Goal: Obtain resource: Download file/media

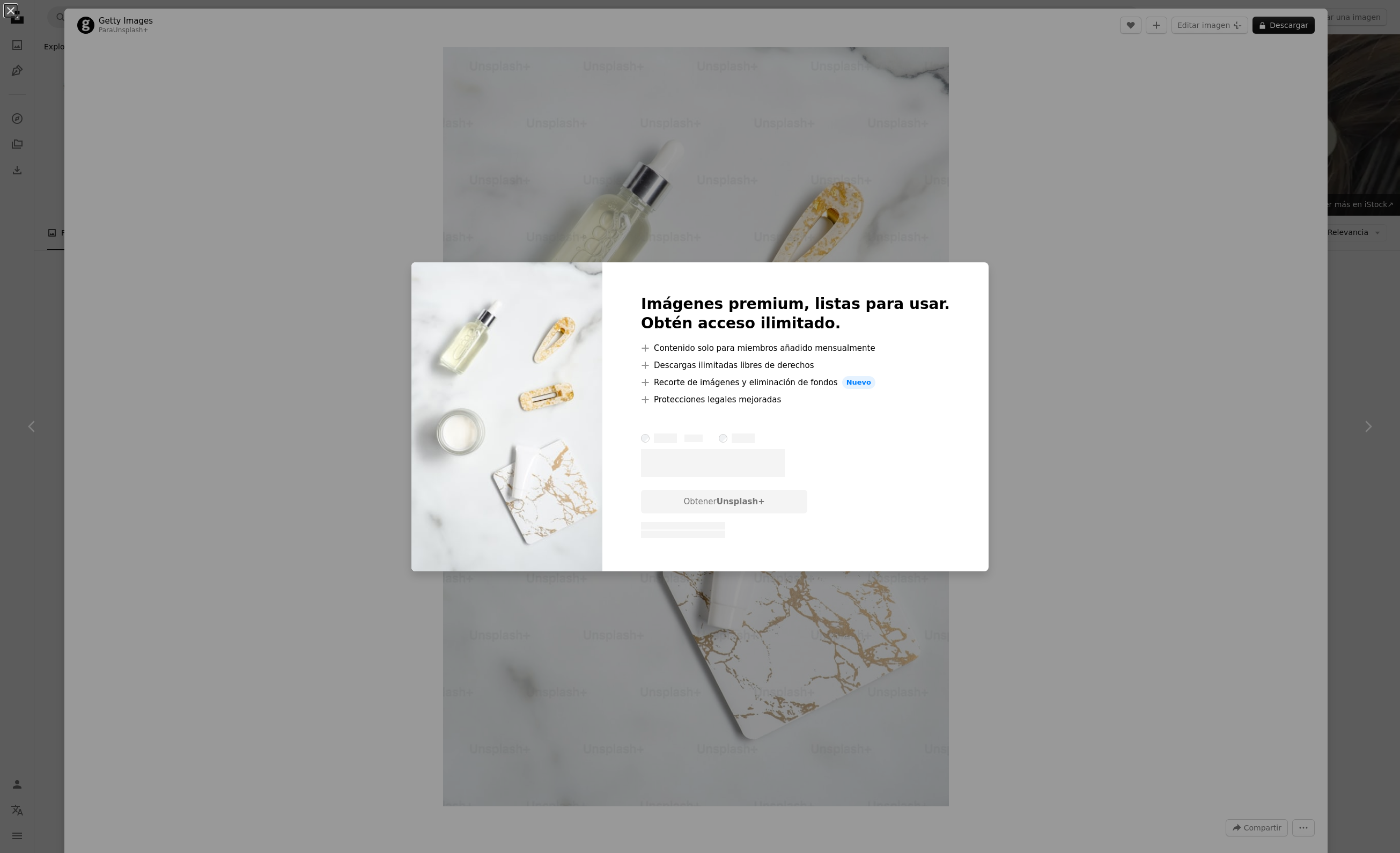
scroll to position [1934, 0]
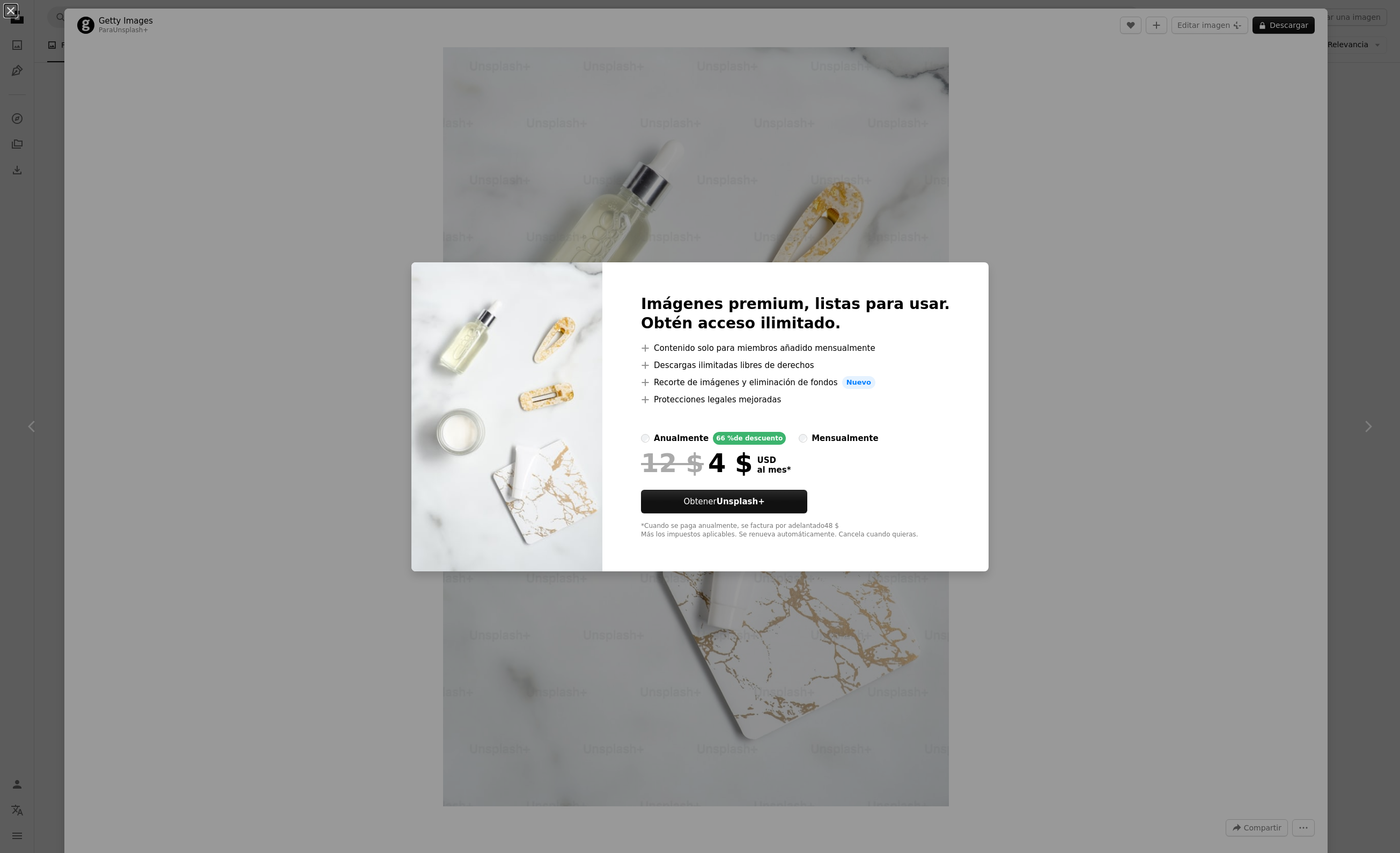
click at [54, 114] on div "An X shape Imágenes premium, listas para usar. Obtén acceso ilimitado. A plus s…" at bounding box center [700, 426] width 1400 height 853
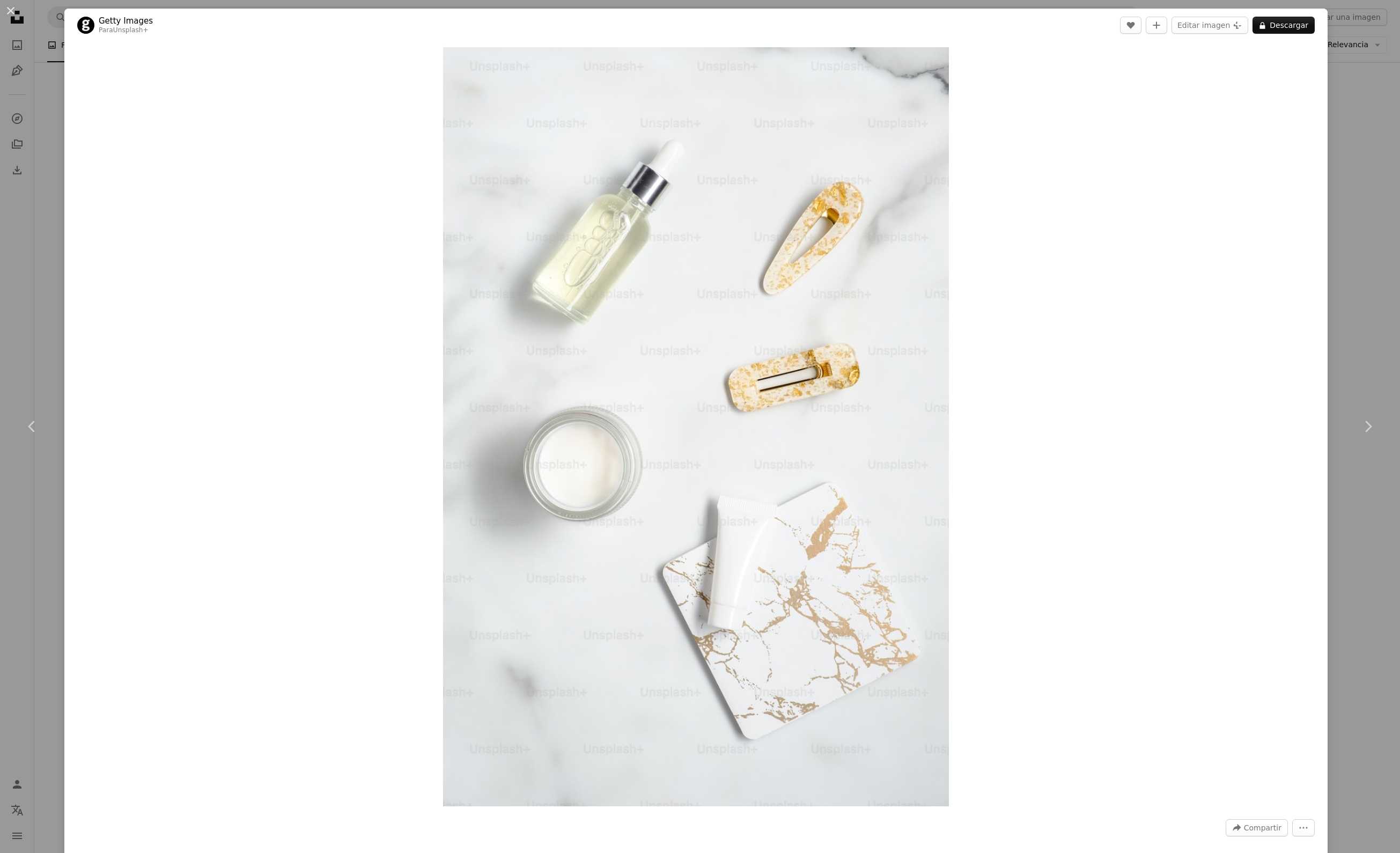
click at [1325, 65] on div "An X shape Chevron left Chevron right Getty Images Para Unsplash+ A heart A plu…" at bounding box center [700, 426] width 1400 height 853
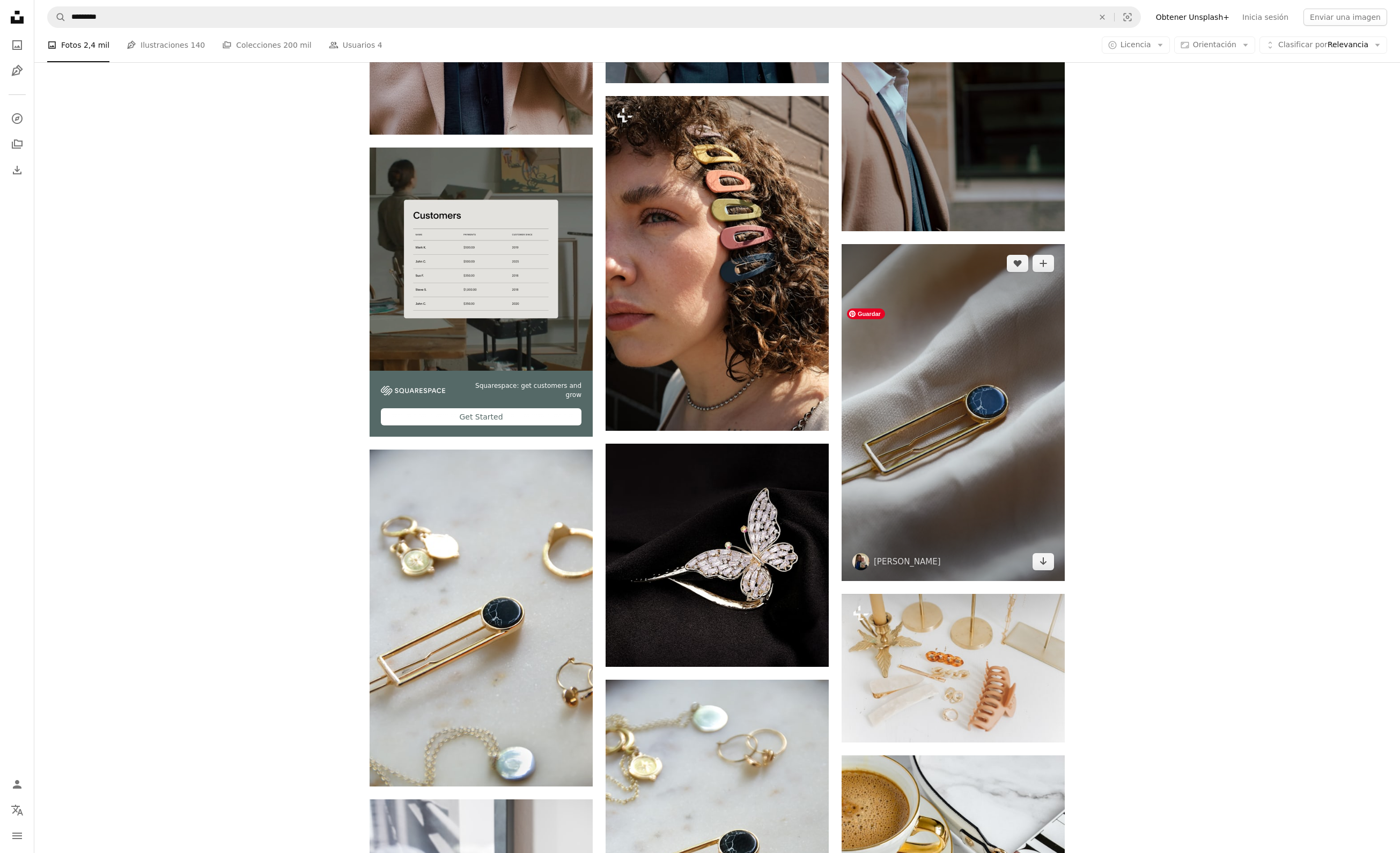
scroll to position [2797, 0]
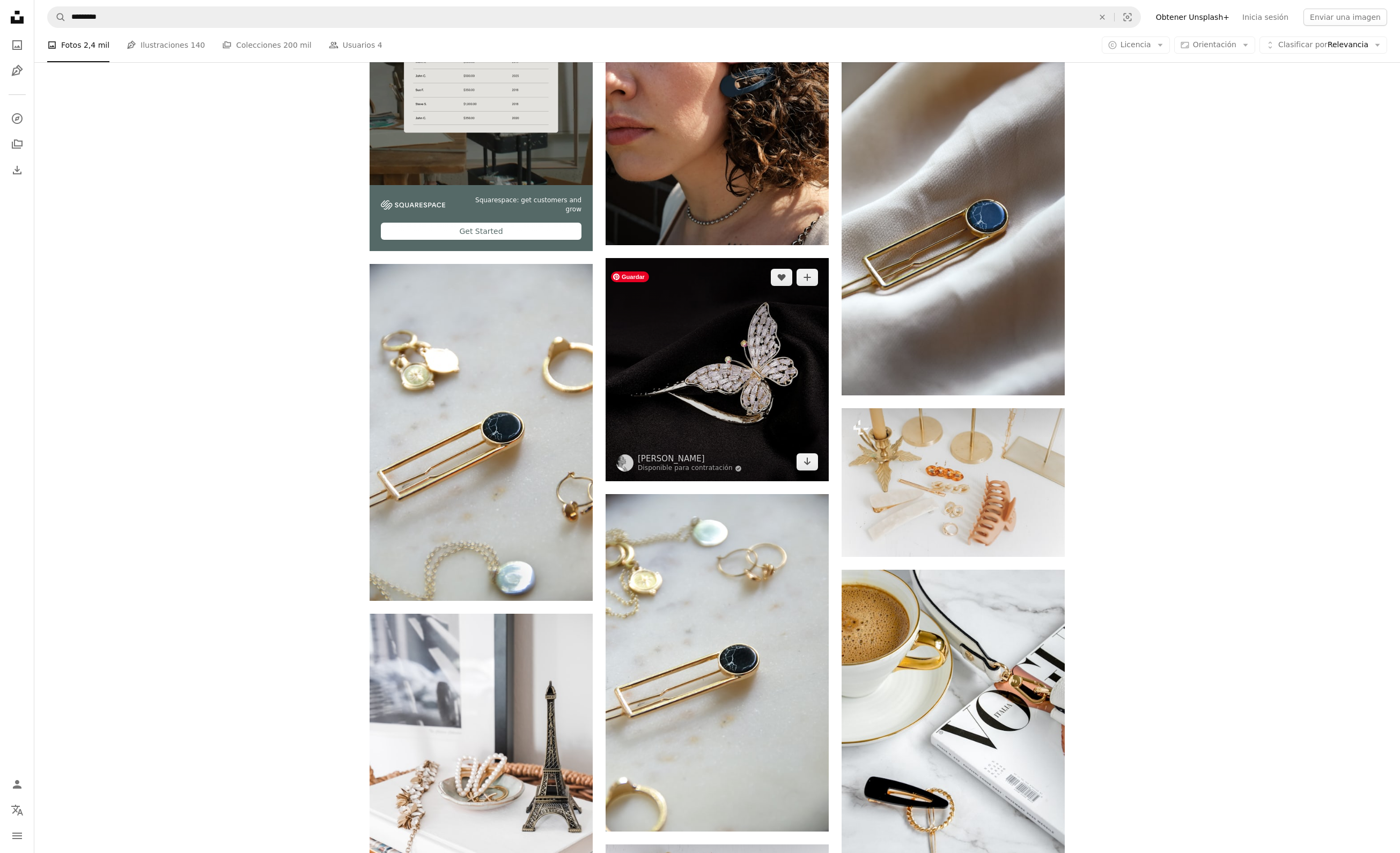
click at [799, 402] on img at bounding box center [717, 369] width 223 height 223
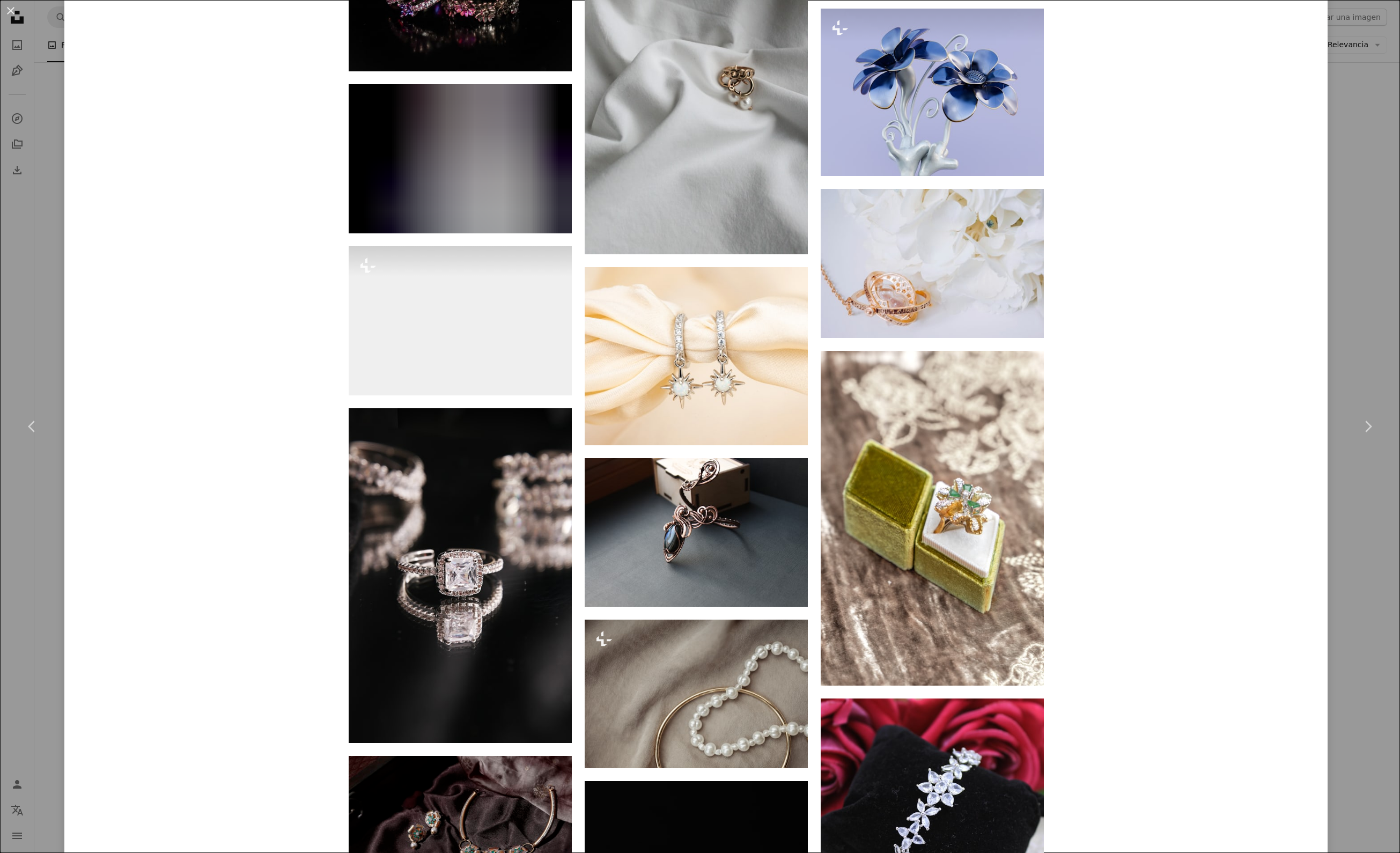
scroll to position [11831, 0]
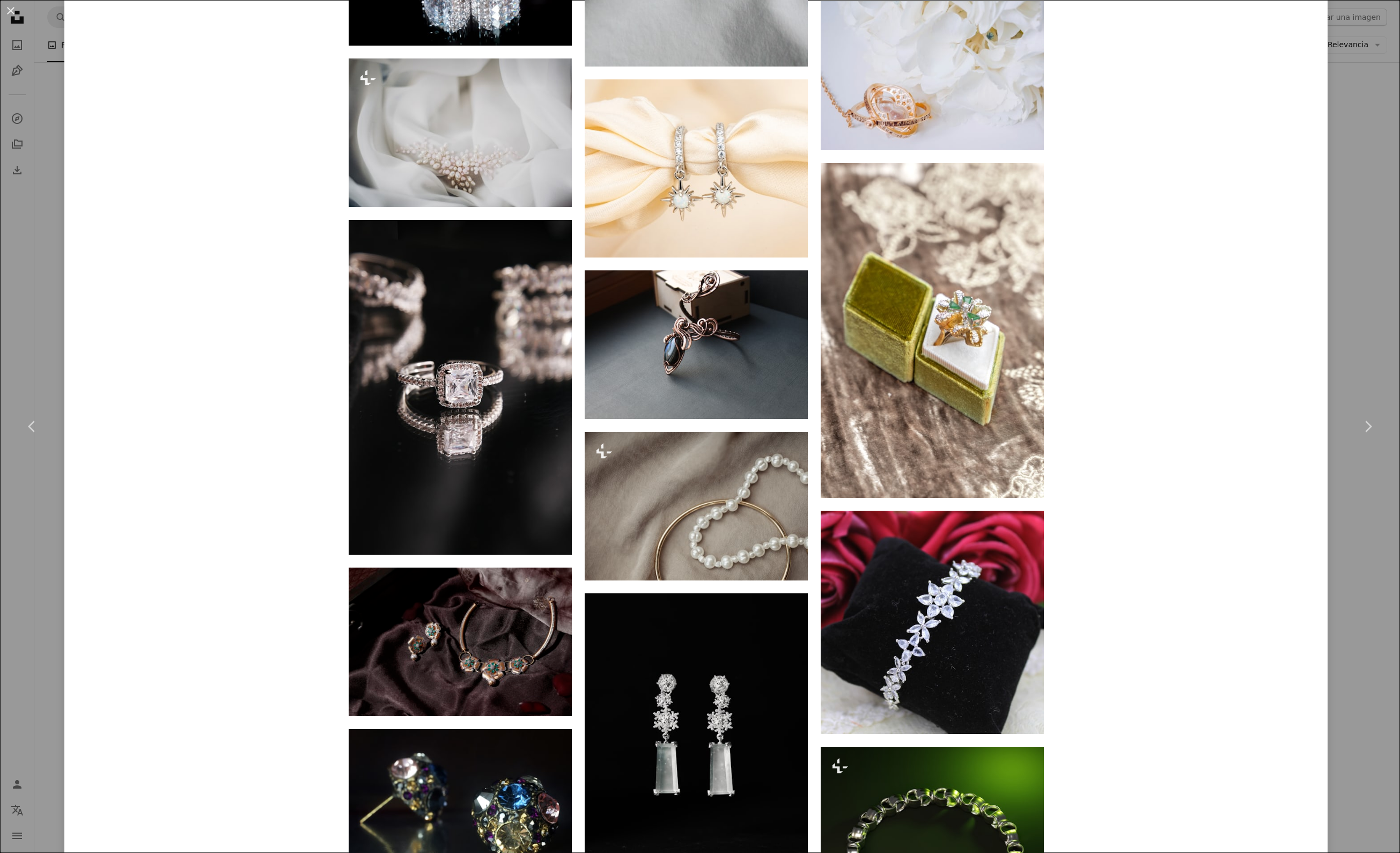
click at [62, 345] on div "An X shape Chevron left Chevron right [PERSON_NAME] Disponible para contratació…" at bounding box center [700, 426] width 1400 height 853
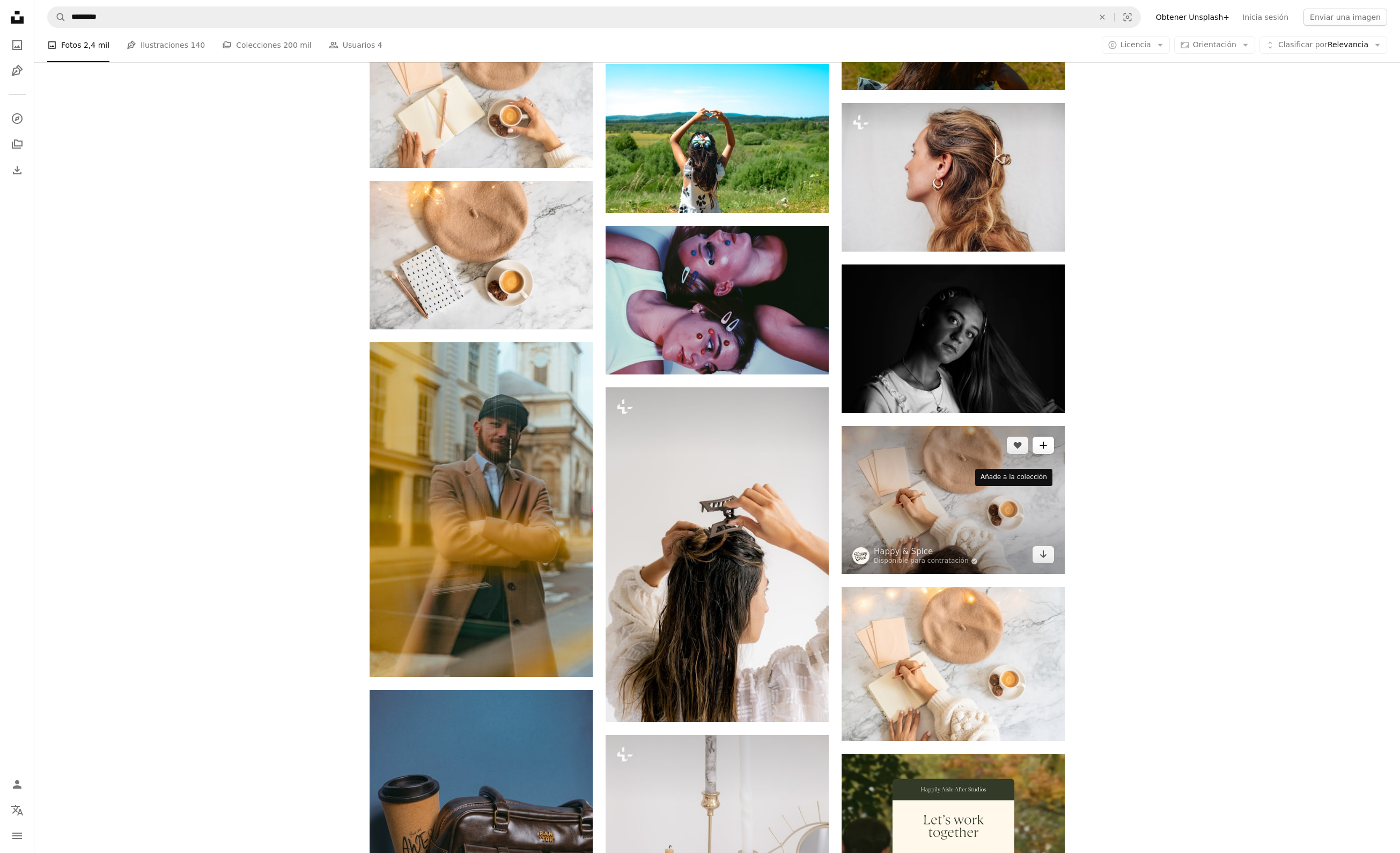
scroll to position [3743, 0]
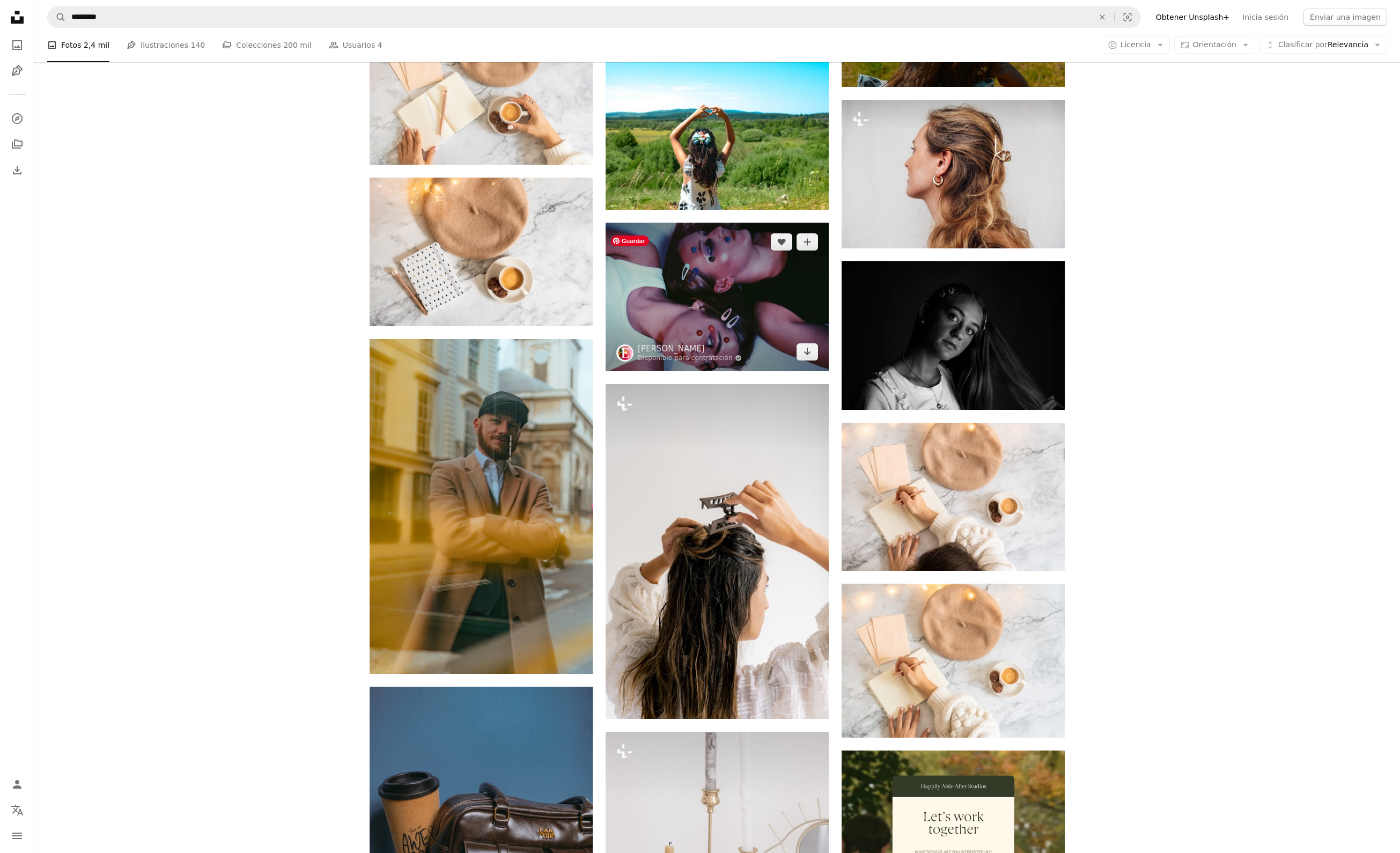
click at [750, 325] on img at bounding box center [717, 297] width 223 height 148
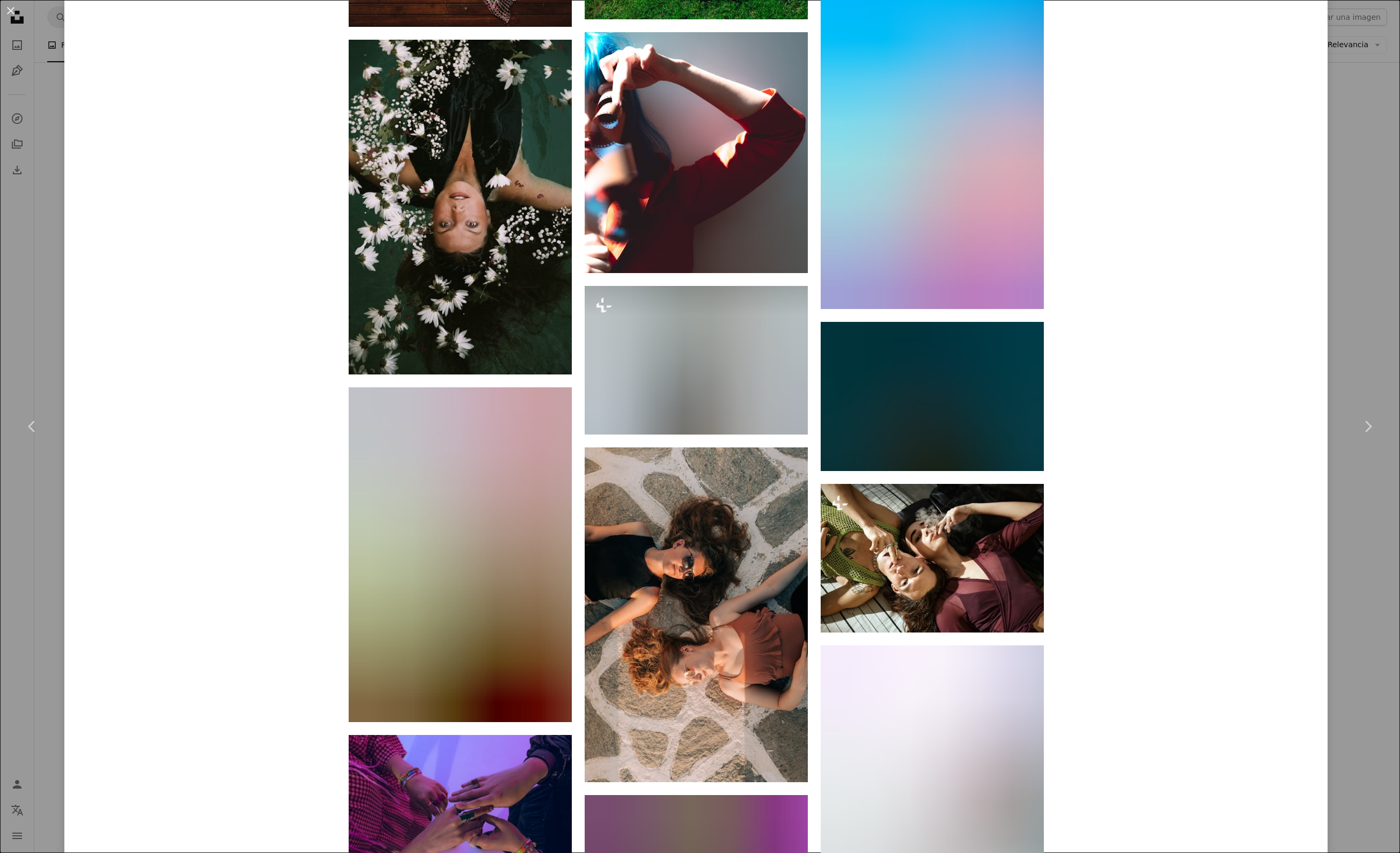
scroll to position [4900, 0]
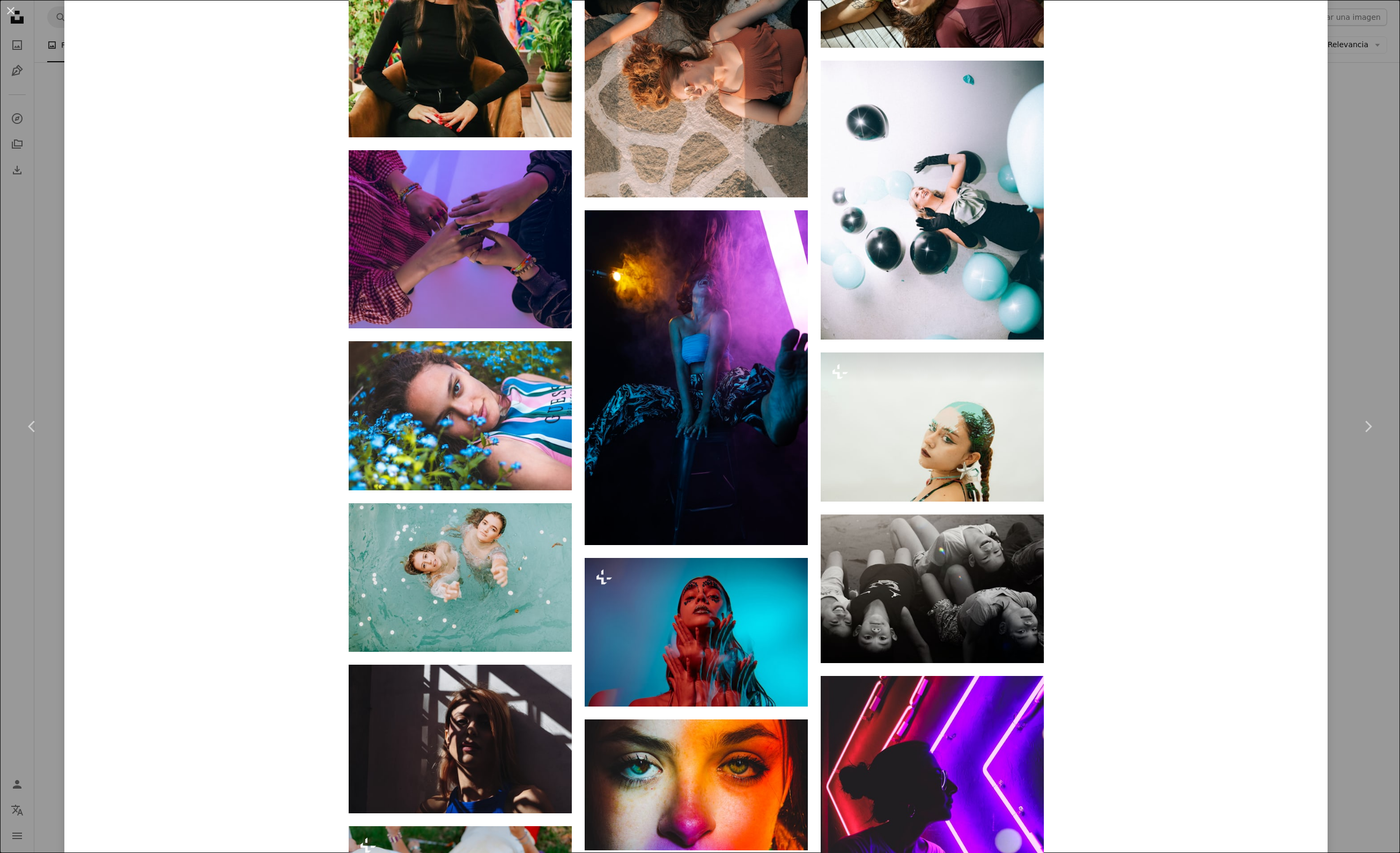
click at [1361, 248] on div "An X shape Chevron left Chevron right [PERSON_NAME] Disponible para contratació…" at bounding box center [700, 426] width 1400 height 853
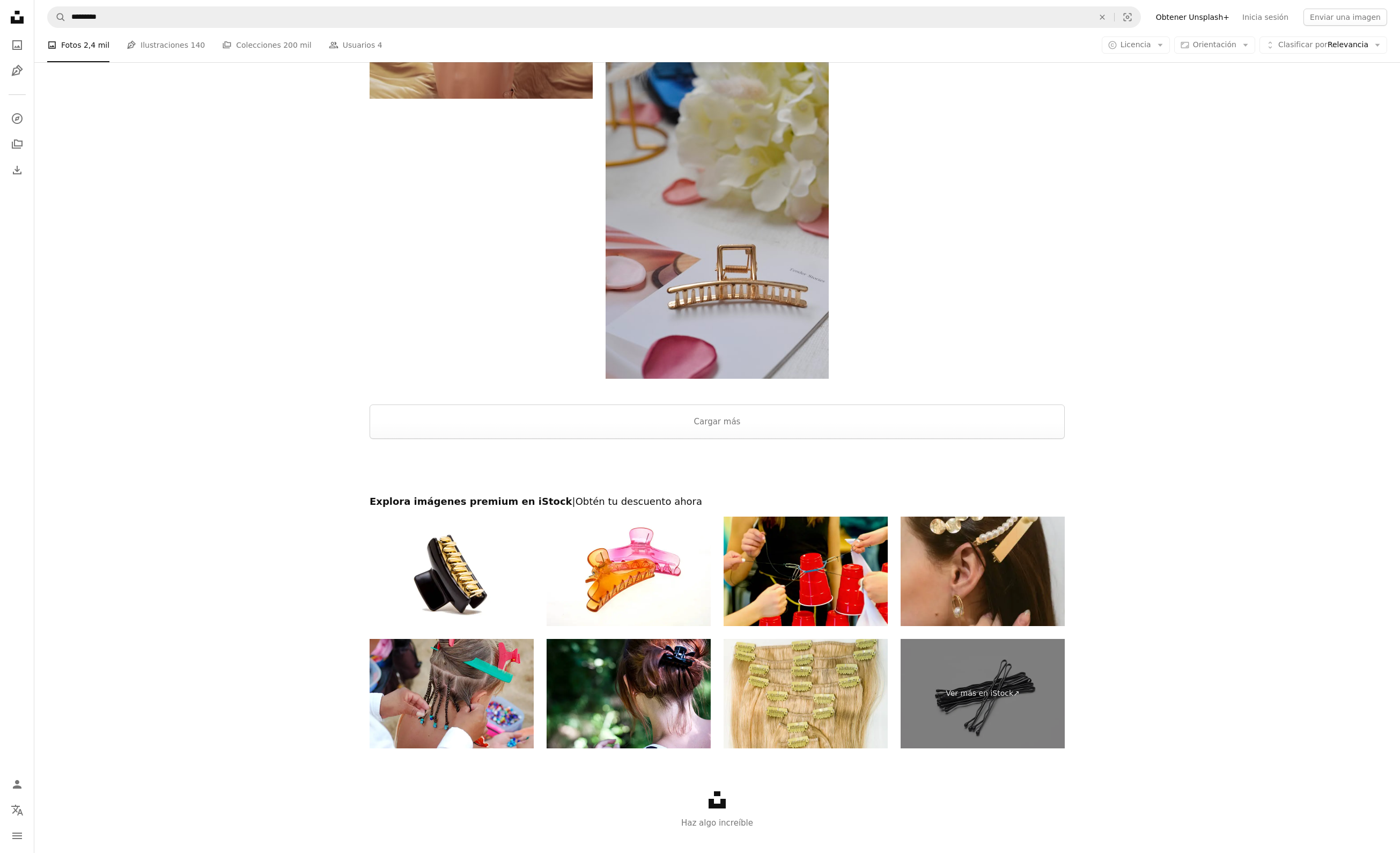
scroll to position [5734, 0]
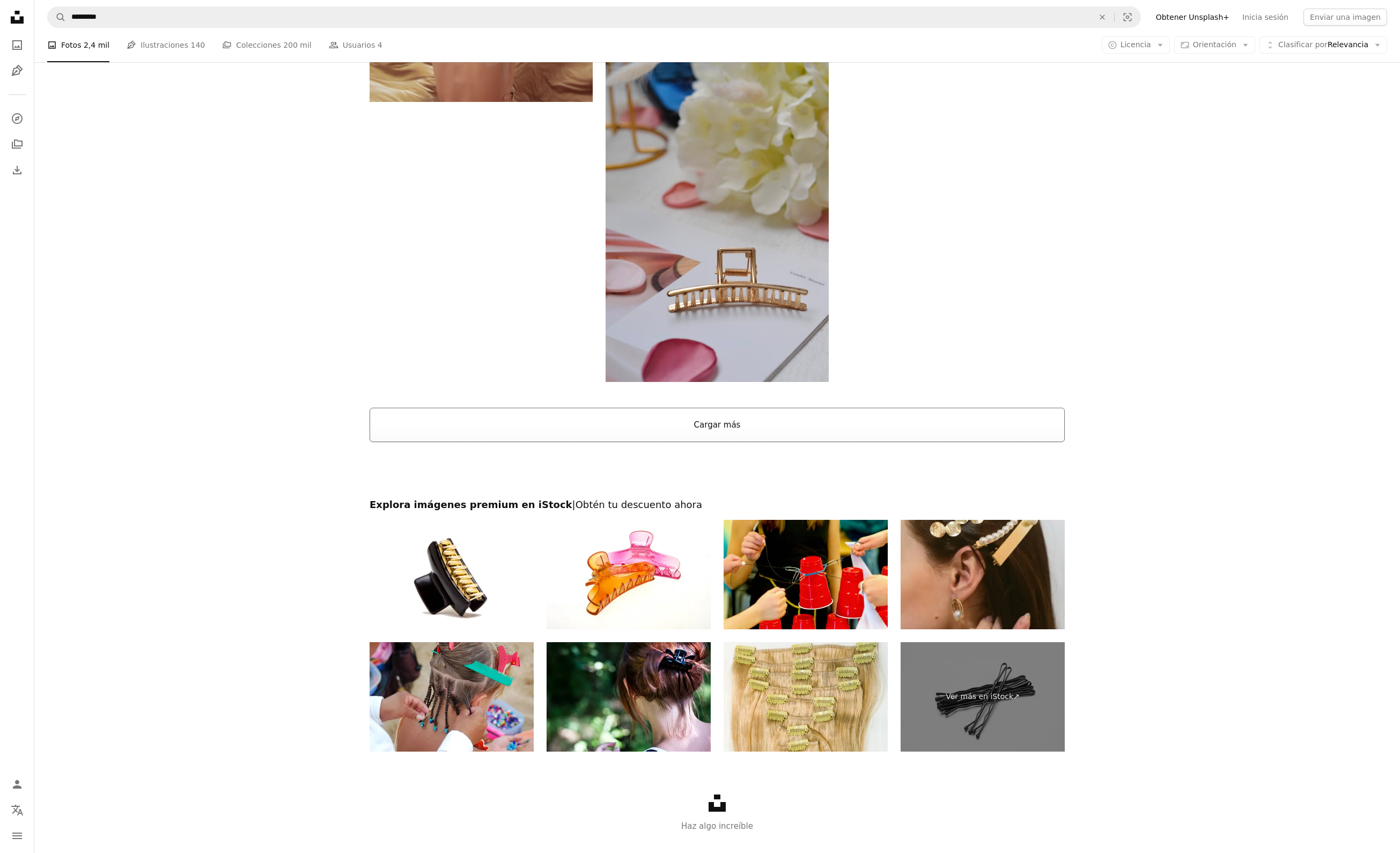
click at [935, 419] on button "Cargar más" at bounding box center [717, 425] width 695 height 35
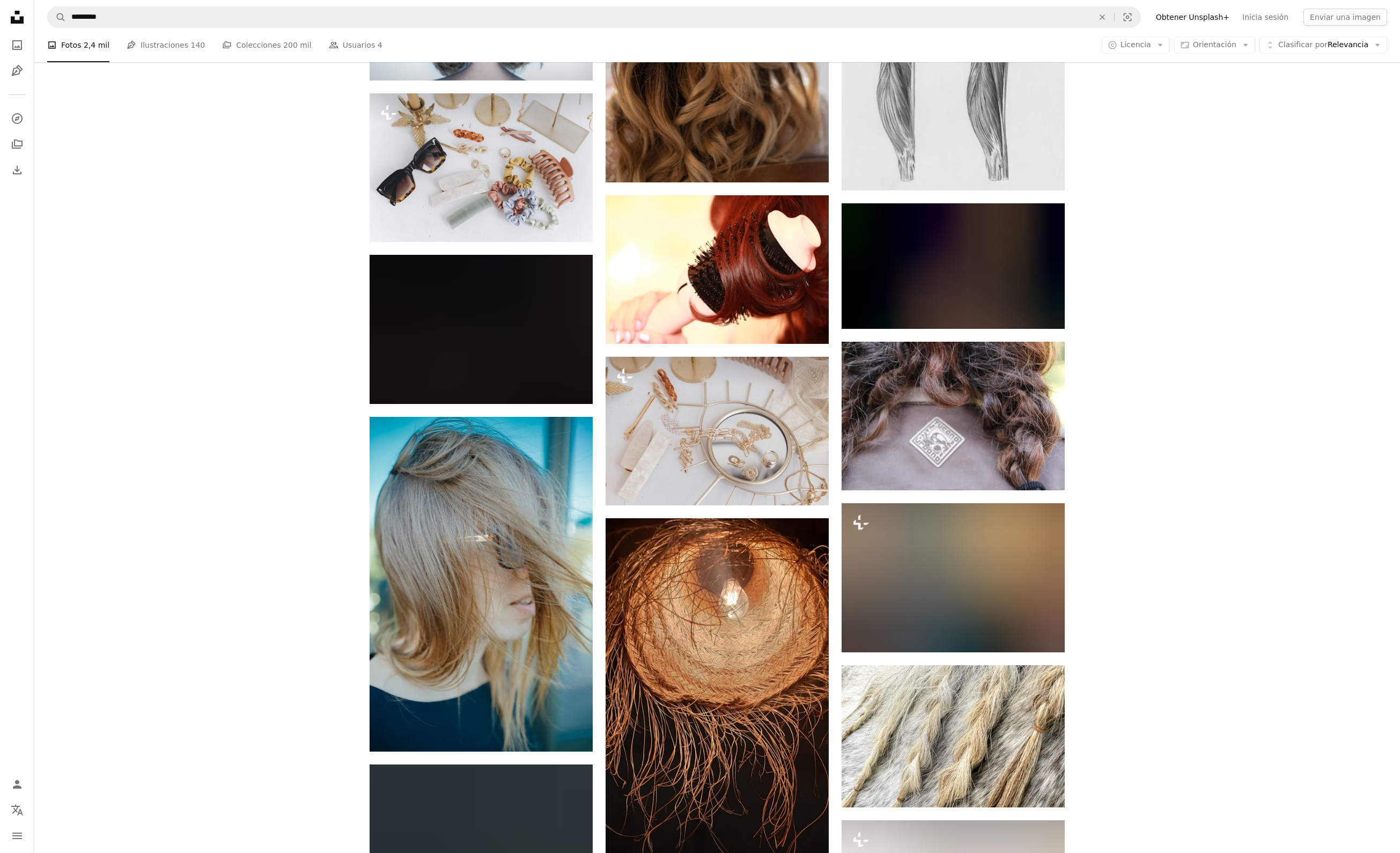
scroll to position [13749, 0]
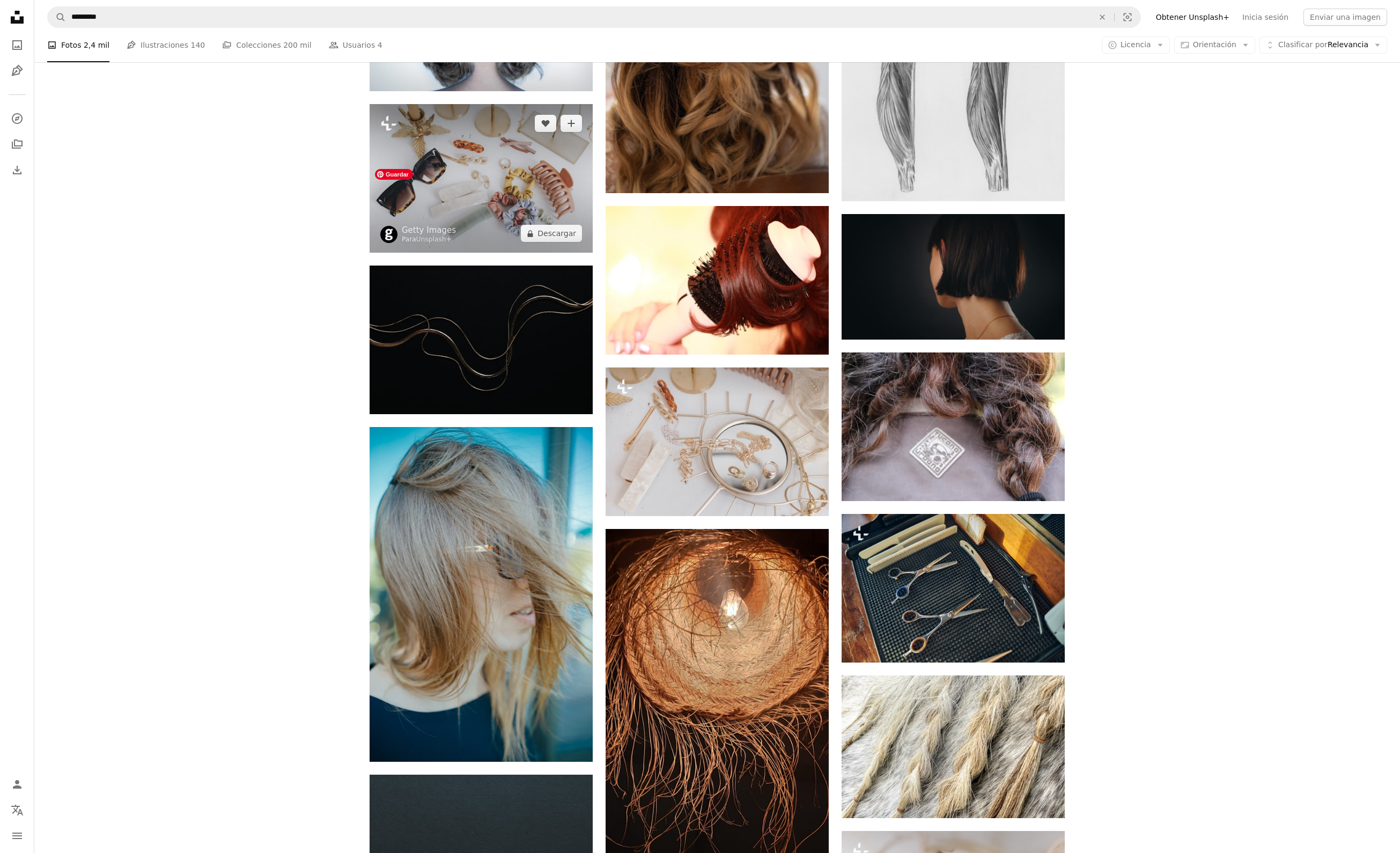
click at [465, 247] on img at bounding box center [481, 178] width 223 height 148
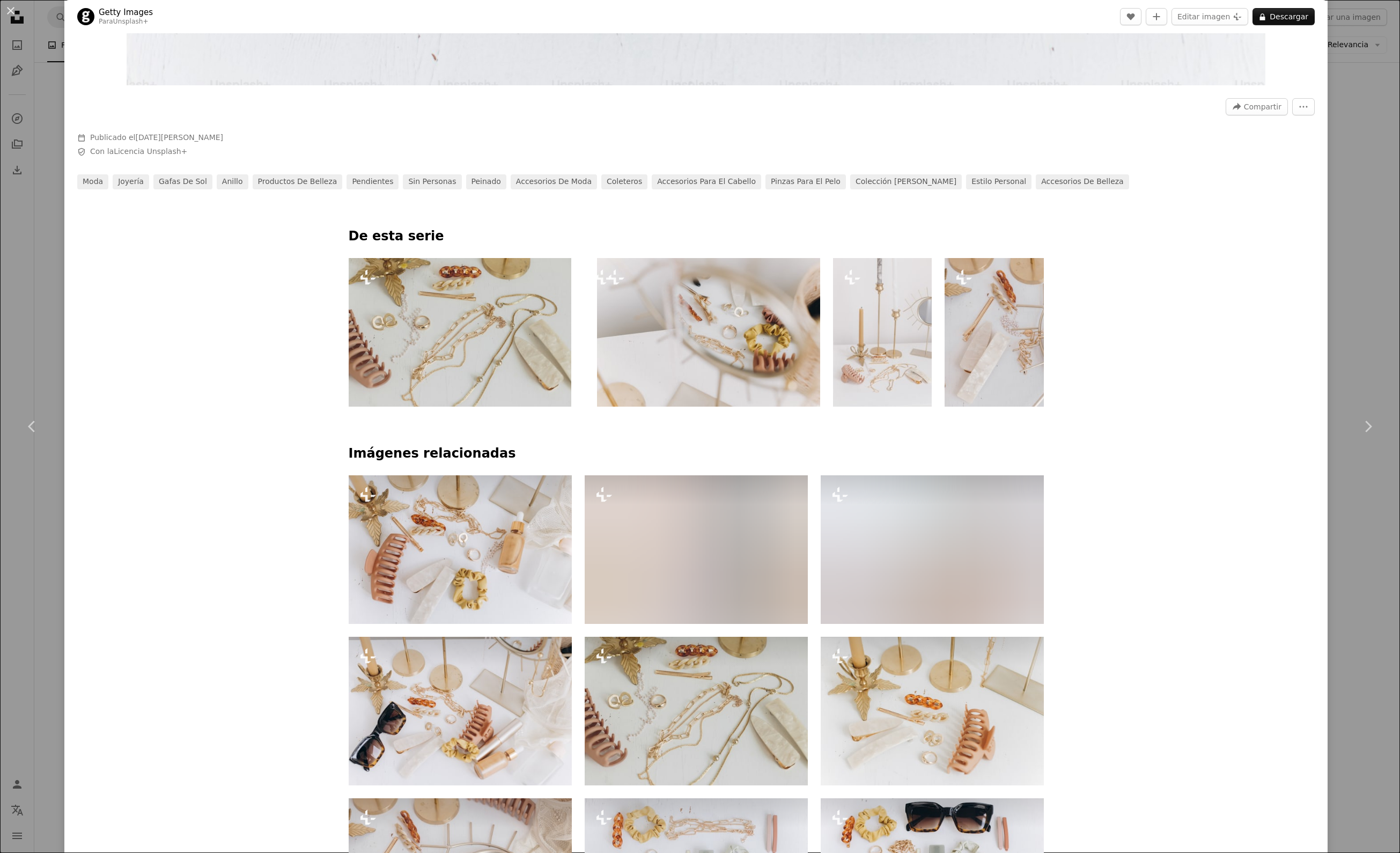
scroll to position [719, 0]
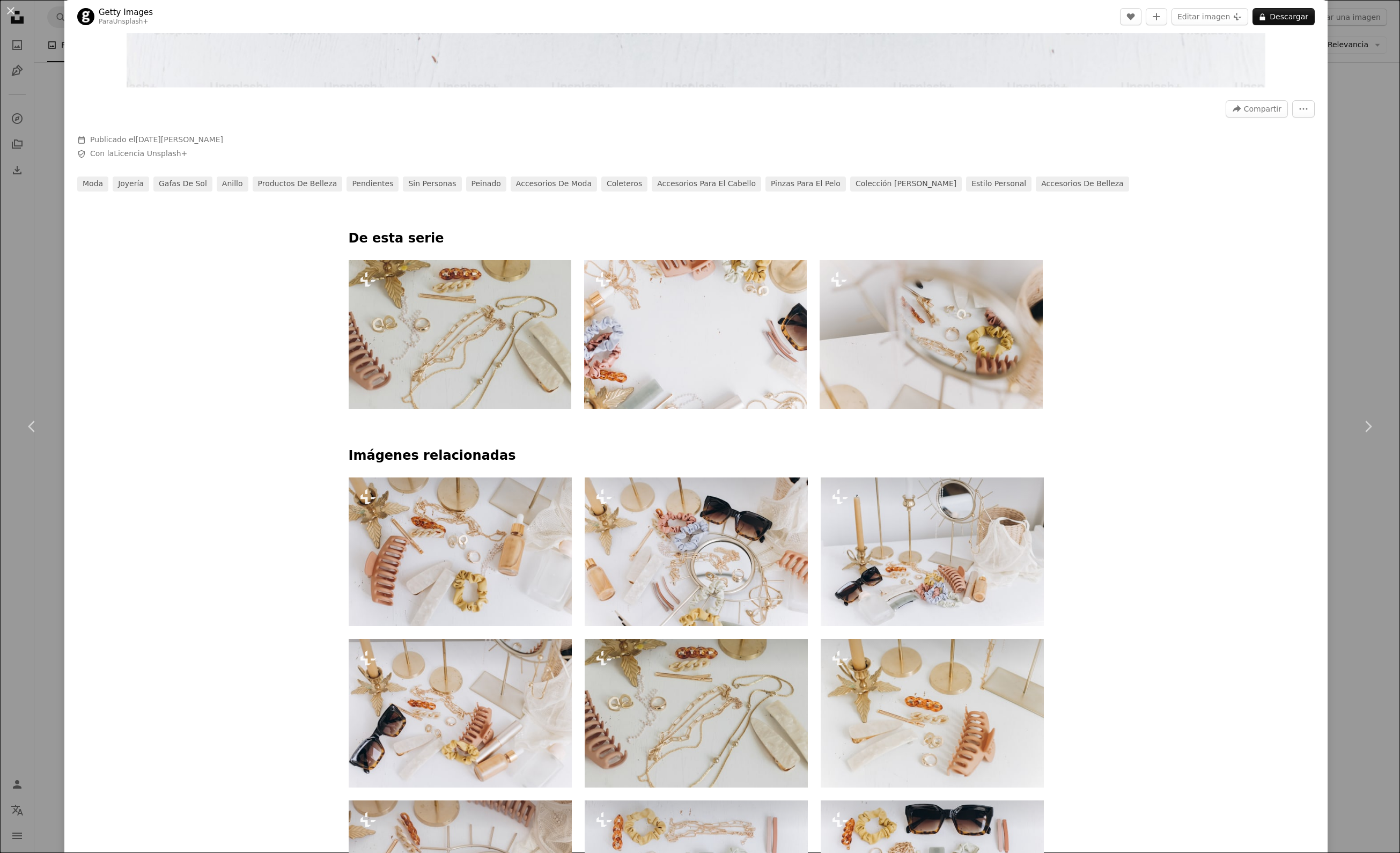
click at [1327, 208] on div "An X shape Chevron left Chevron right Getty Images Para Unsplash+ A heart A plu…" at bounding box center [700, 426] width 1400 height 853
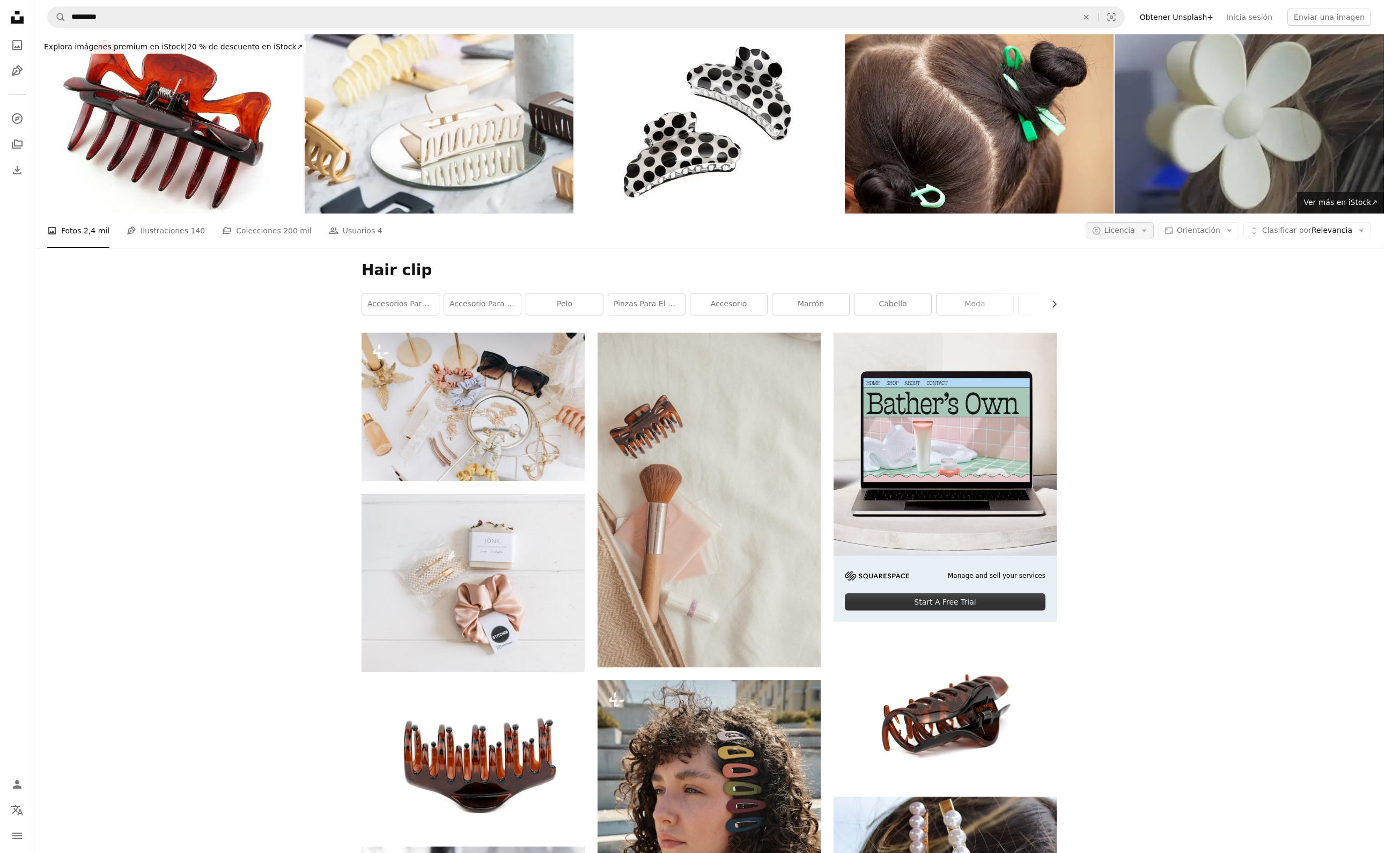
click at [1104, 226] on span "Licencia" at bounding box center [1119, 230] width 31 height 9
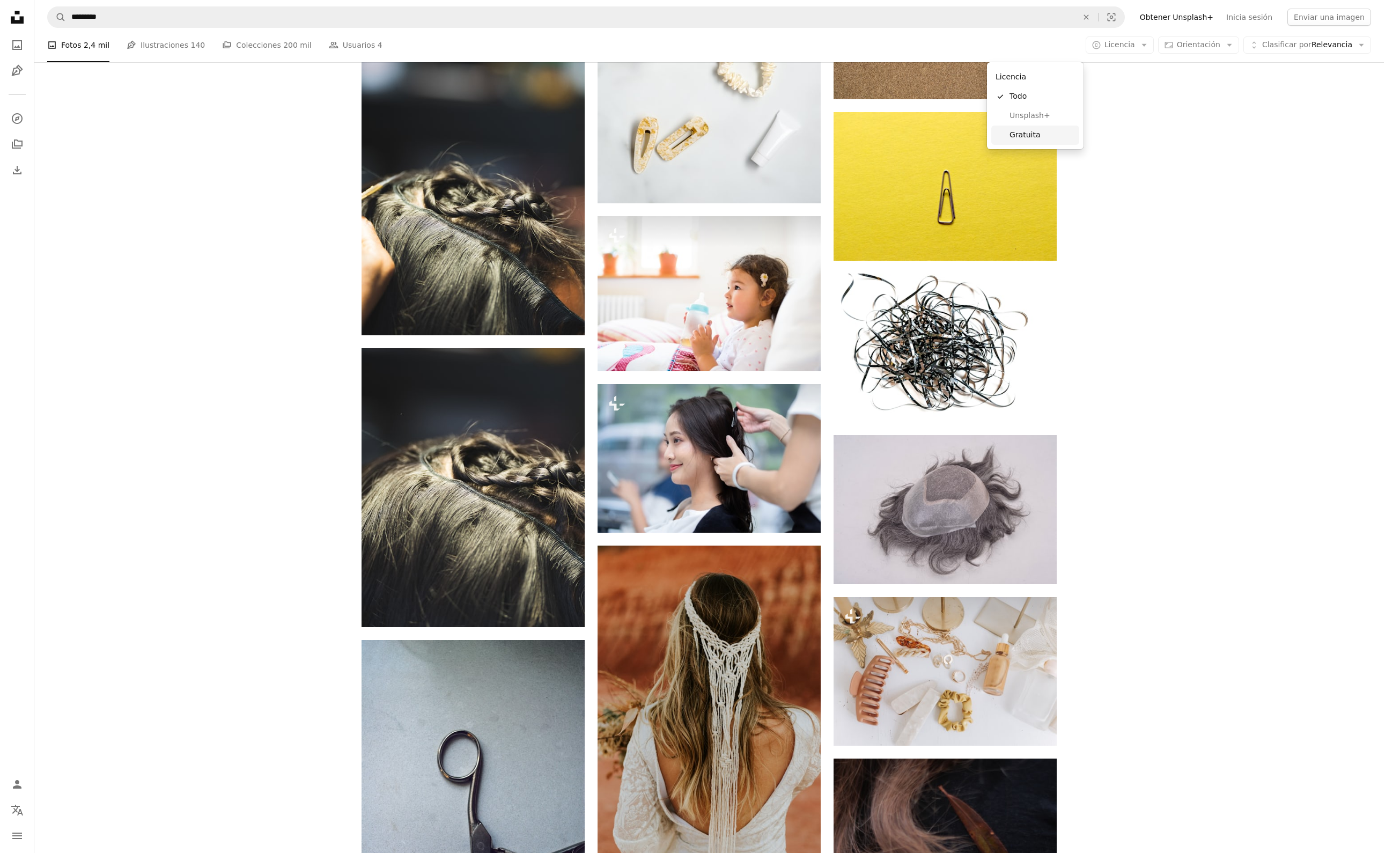
click at [1034, 140] on span "Gratuita" at bounding box center [1042, 136] width 65 height 11
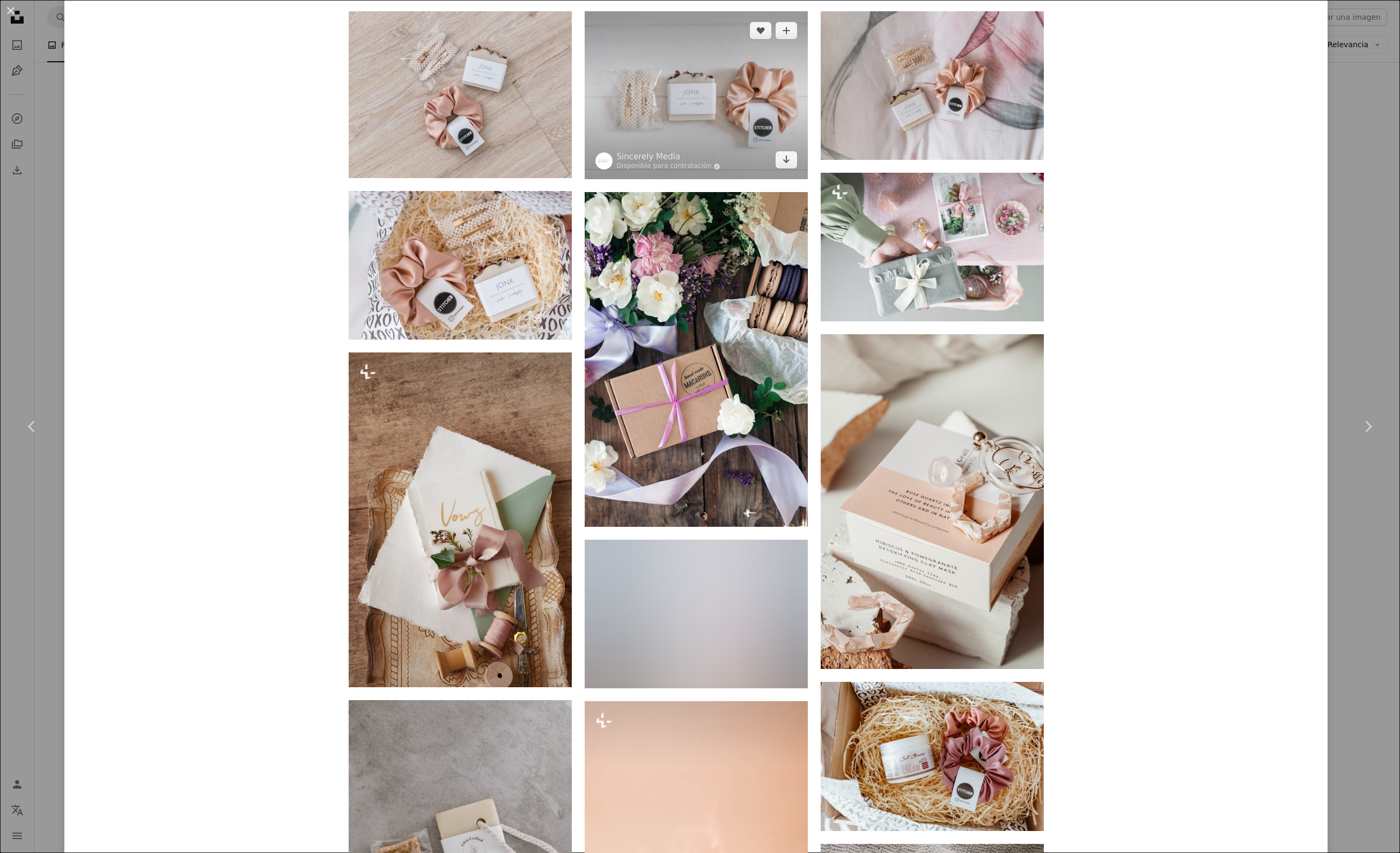
scroll to position [1171, 0]
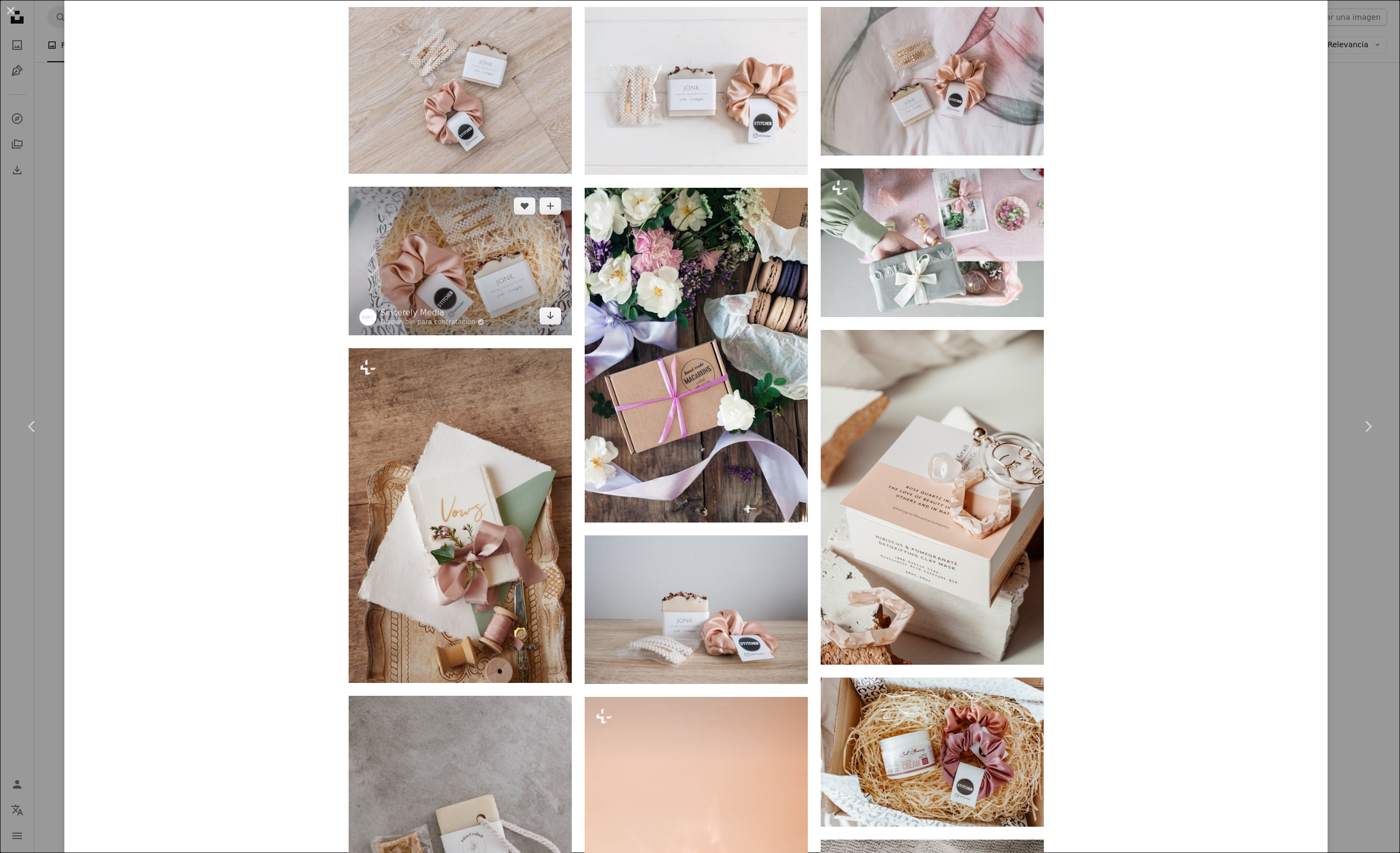
click at [472, 296] on img at bounding box center [460, 261] width 223 height 148
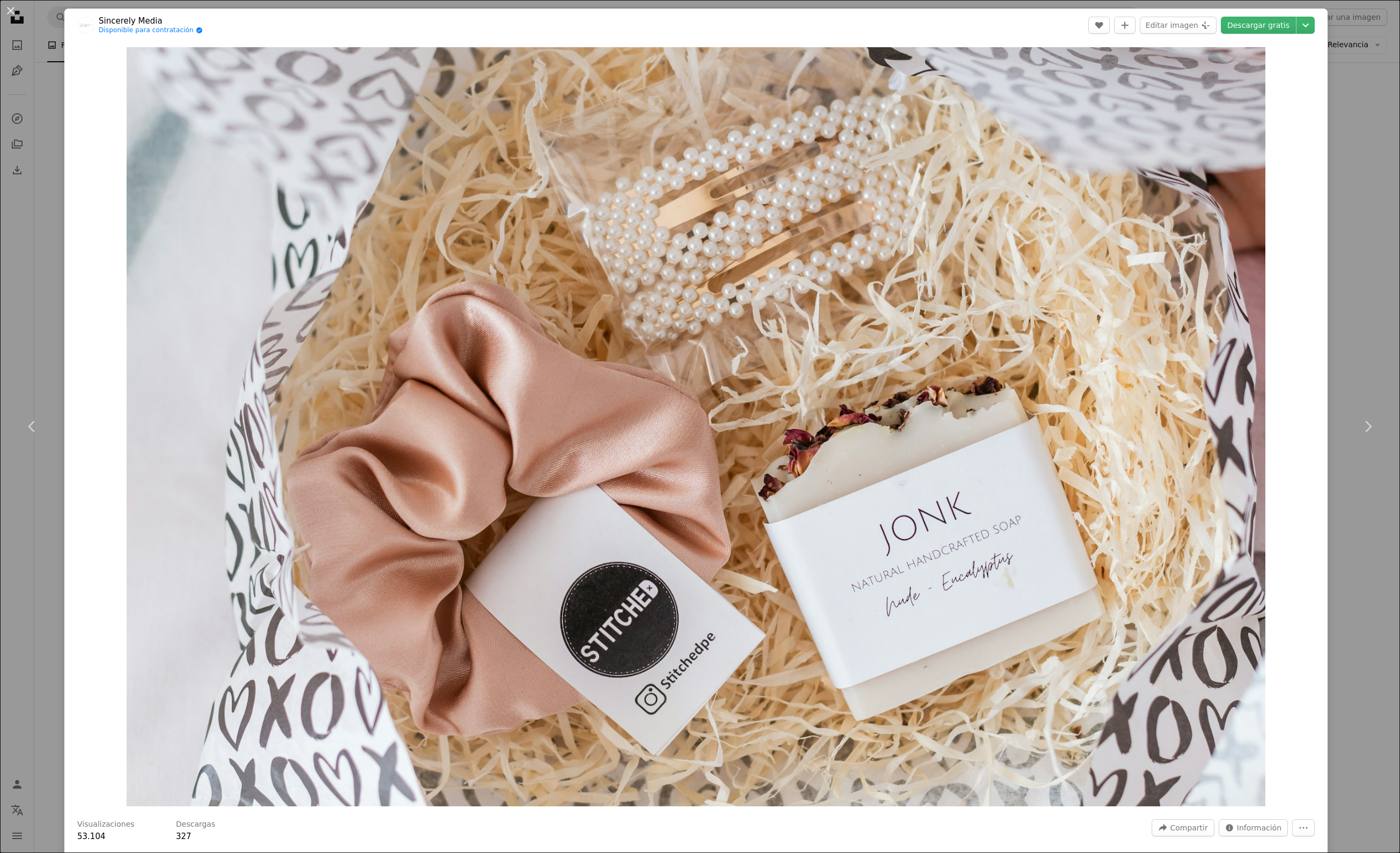
click at [1339, 278] on div "An X shape Chevron left Chevron right Sincerely Media Disponible para contratac…" at bounding box center [700, 426] width 1400 height 853
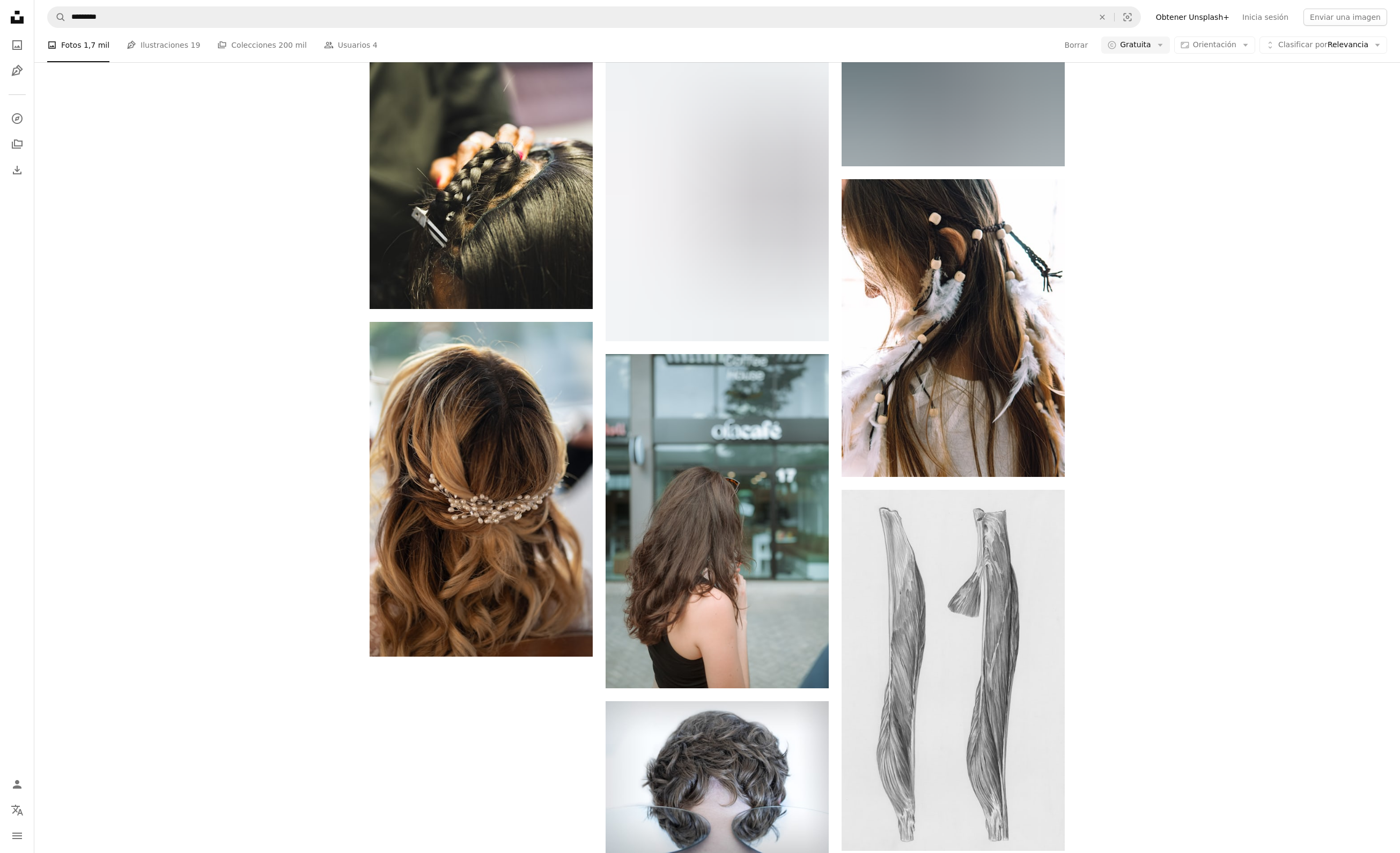
scroll to position [308, 0]
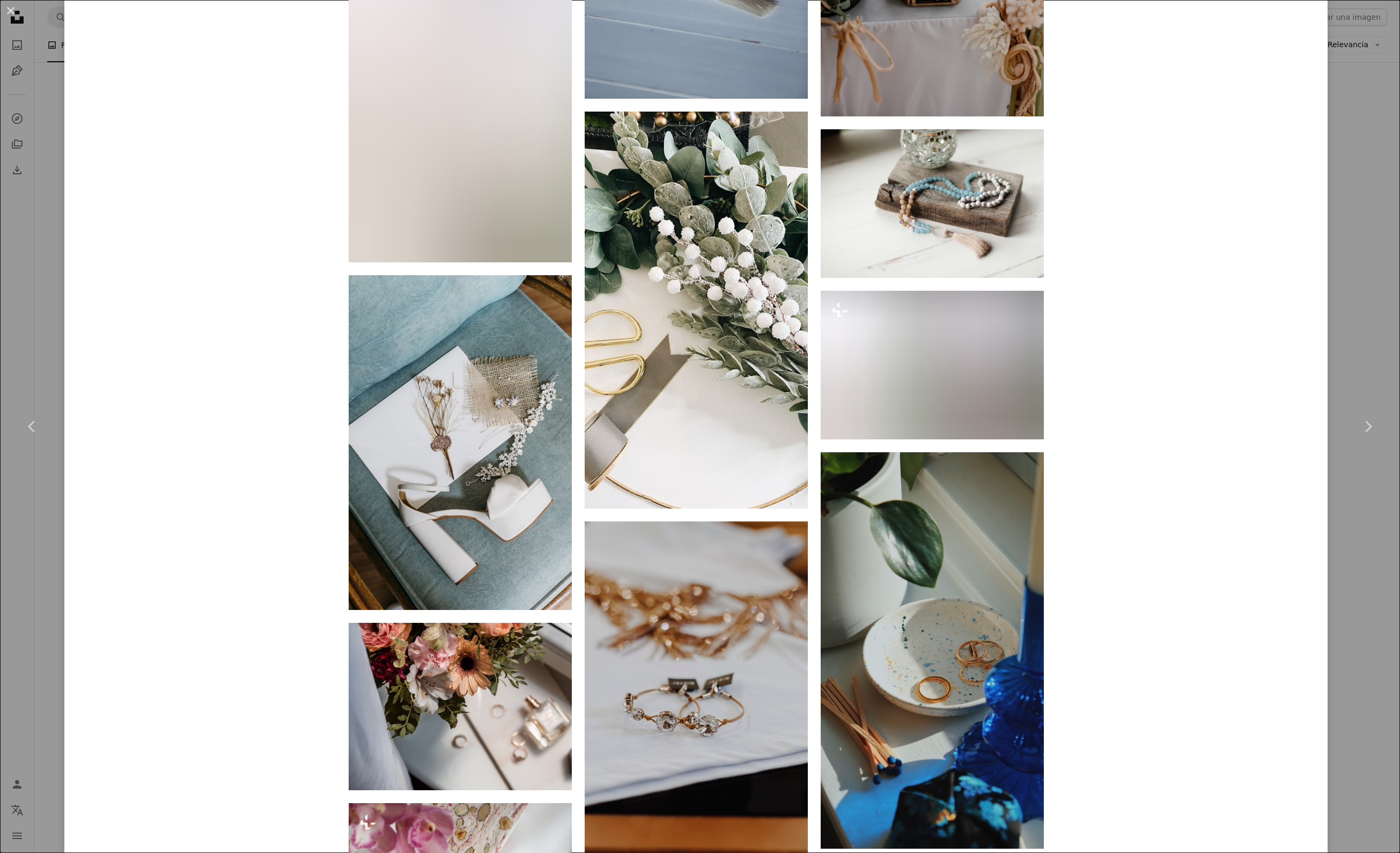
scroll to position [2628, 0]
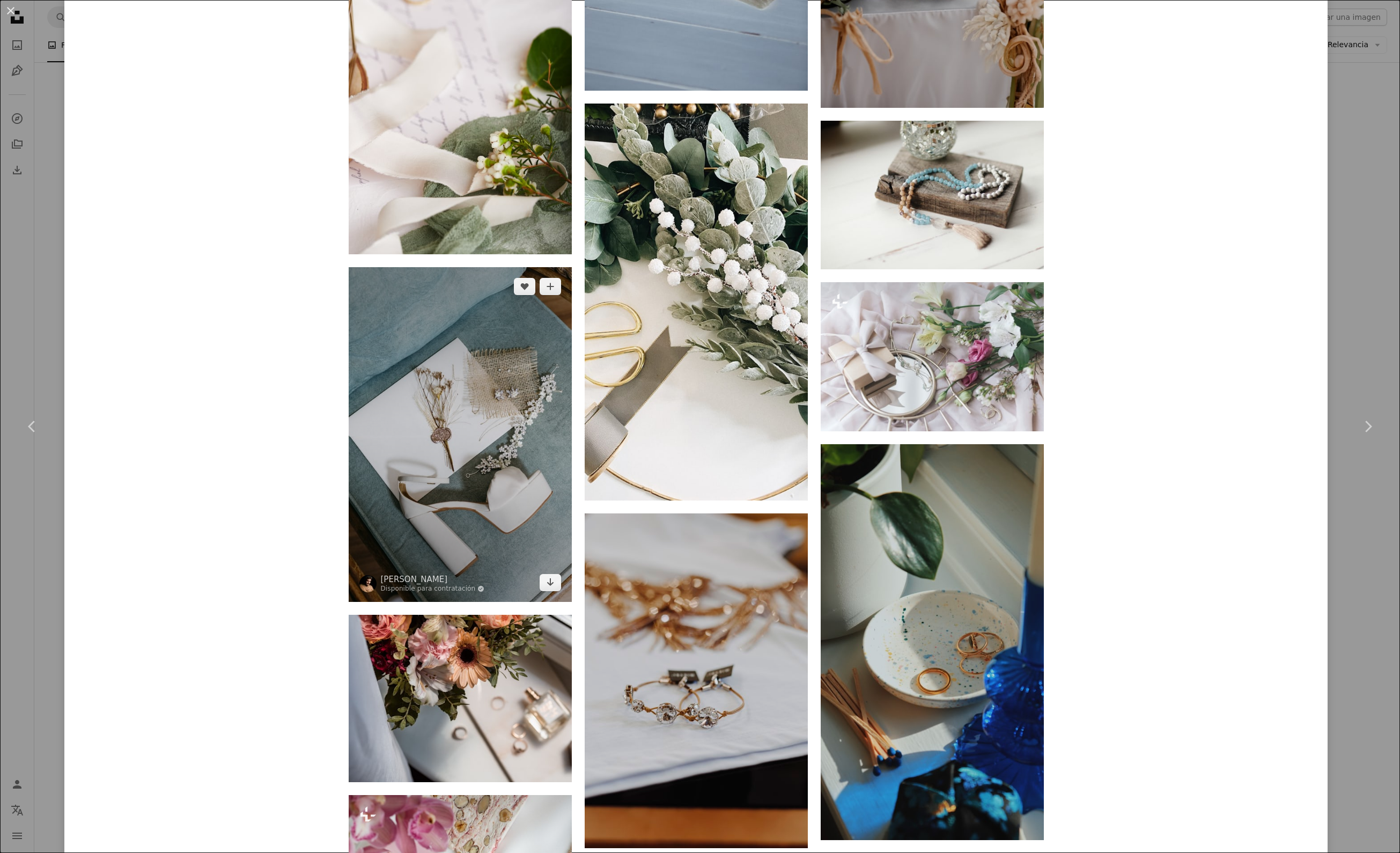
click at [11, 13] on button "An X shape" at bounding box center [10, 10] width 13 height 13
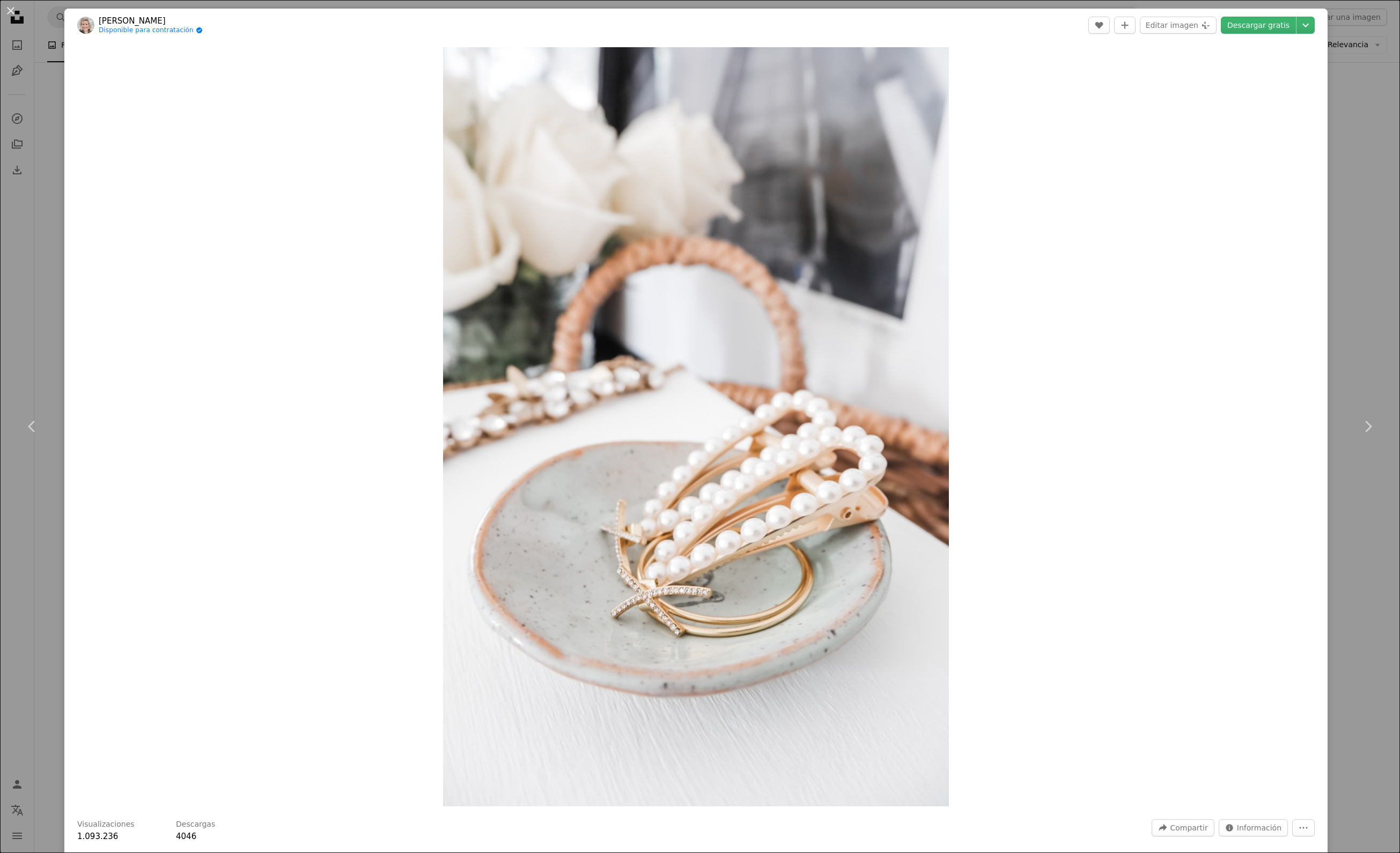
click at [1000, 563] on div "Zoom in" at bounding box center [696, 427] width 1264 height 770
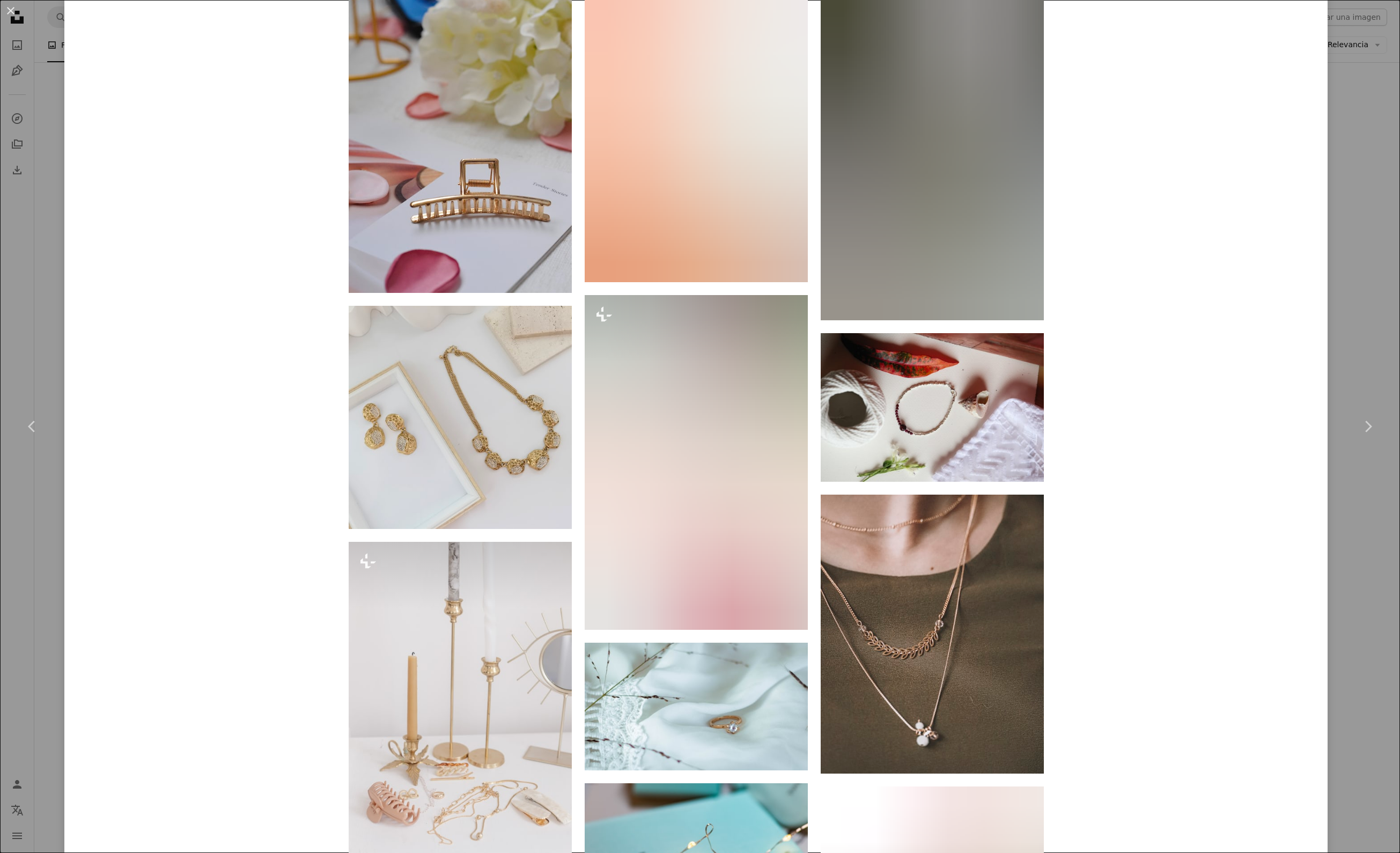
scroll to position [7096, 0]
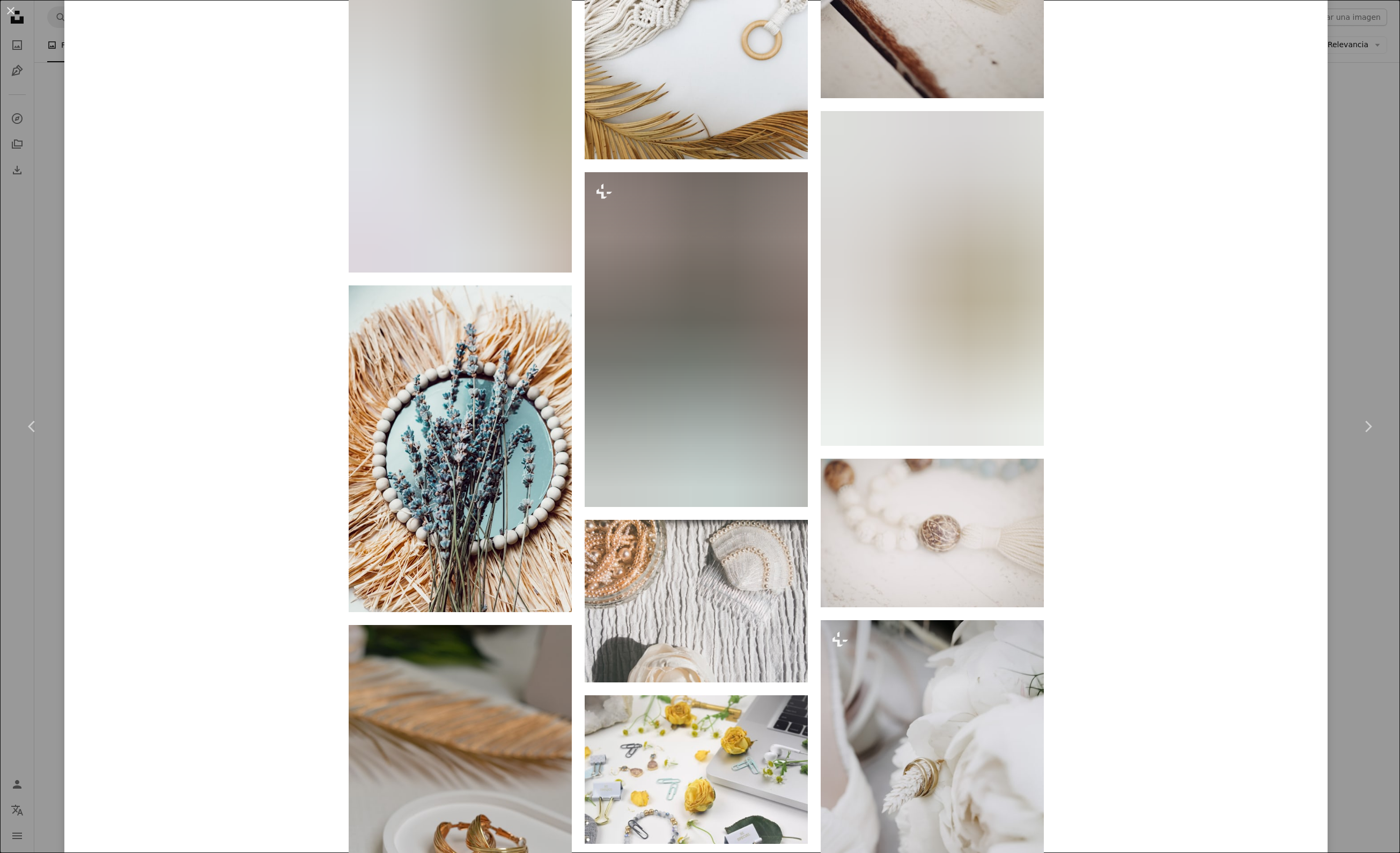
scroll to position [15591, 0]
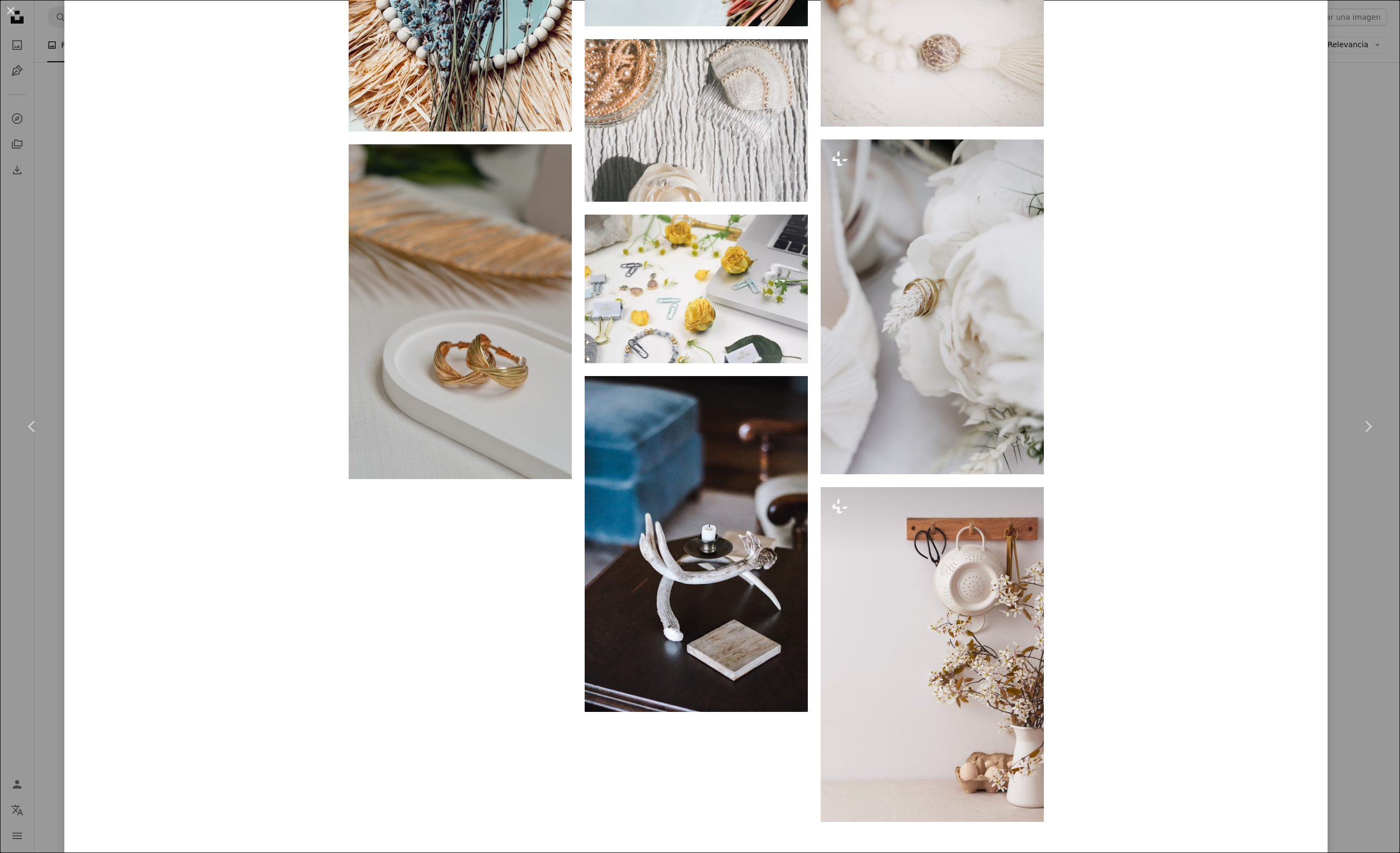
click at [1357, 286] on div "An X shape Chevron left Chevron right [PERSON_NAME] Disponible para contratació…" at bounding box center [700, 426] width 1400 height 853
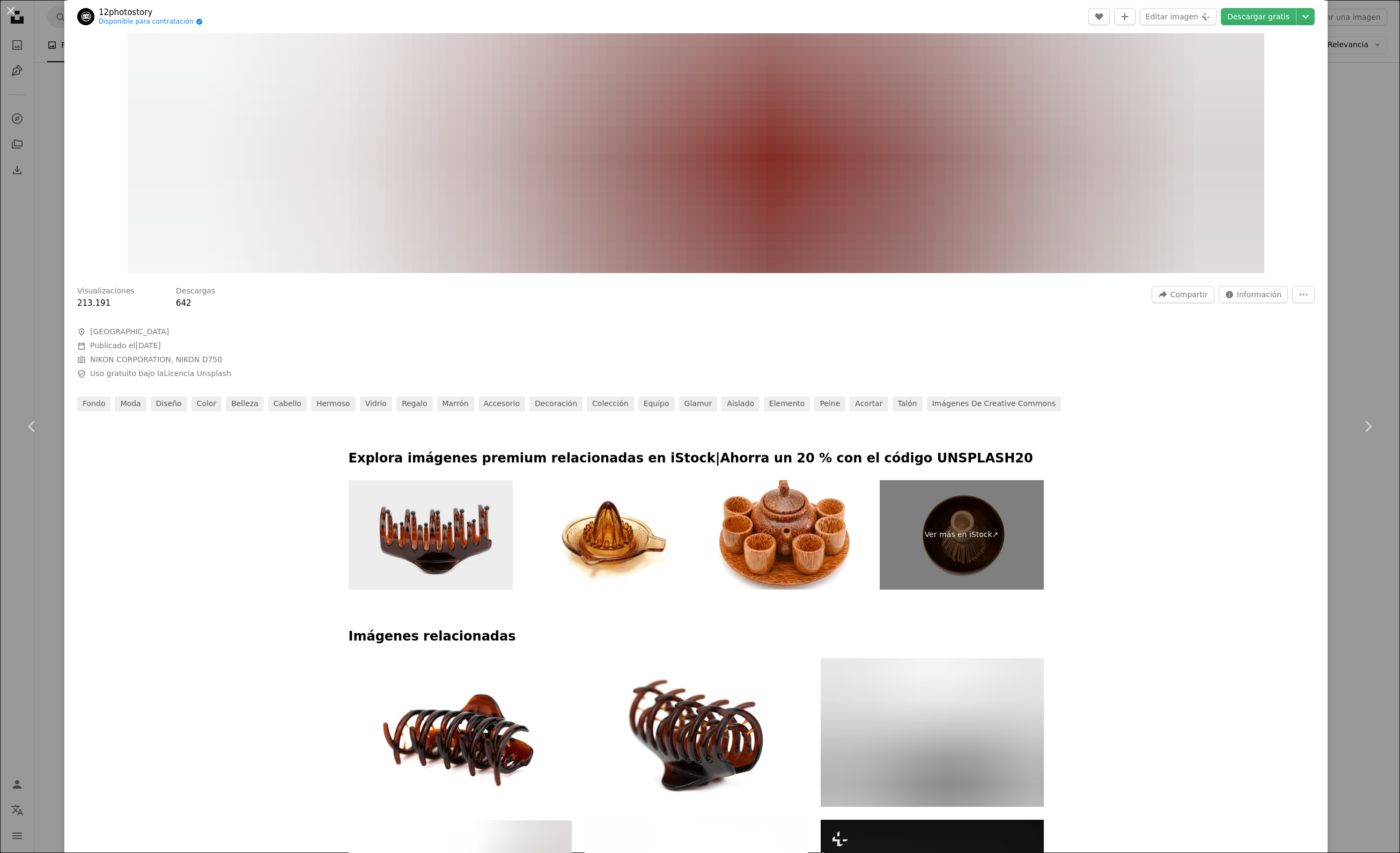
scroll to position [615, 0]
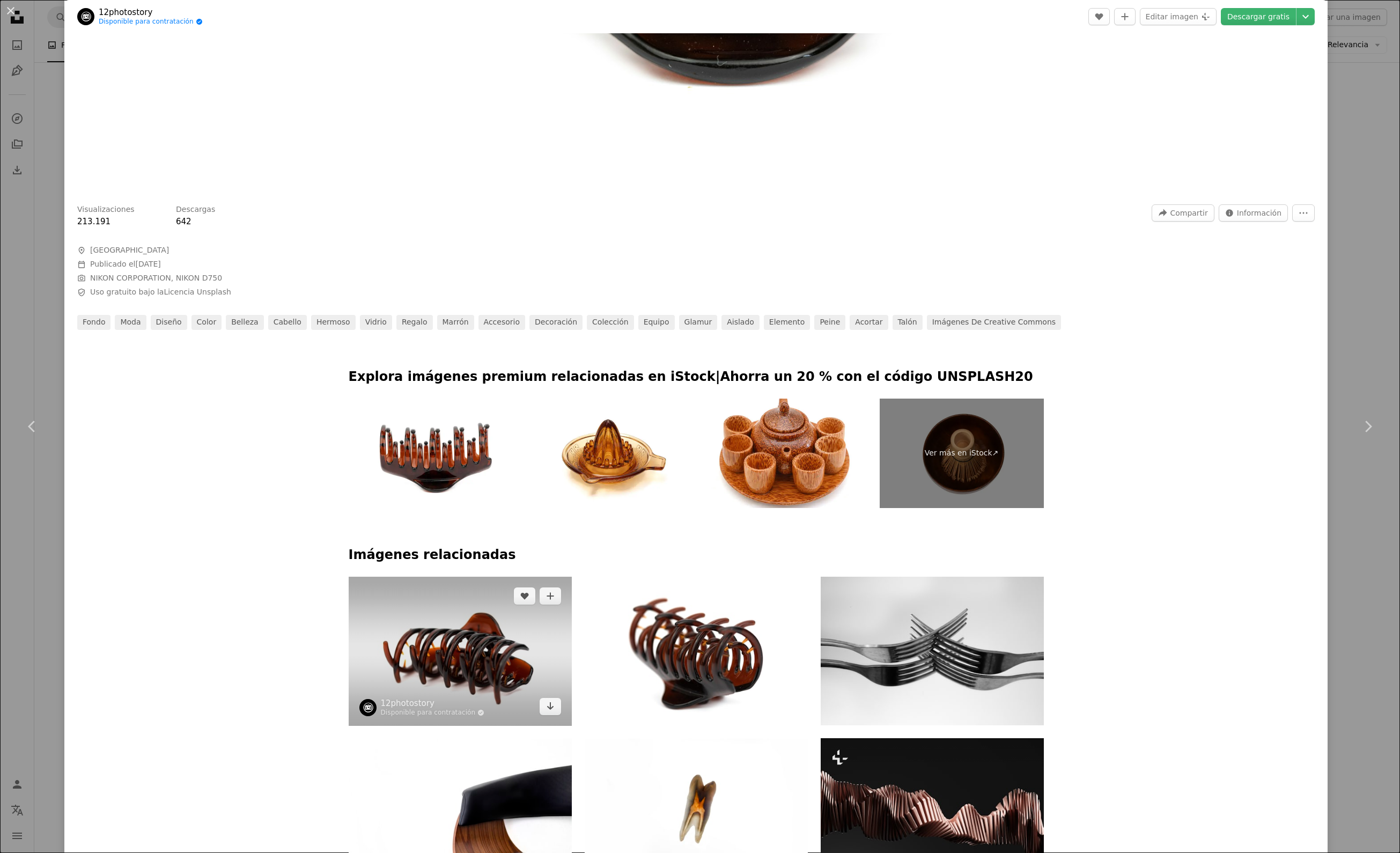
click at [471, 726] on img at bounding box center [460, 651] width 223 height 149
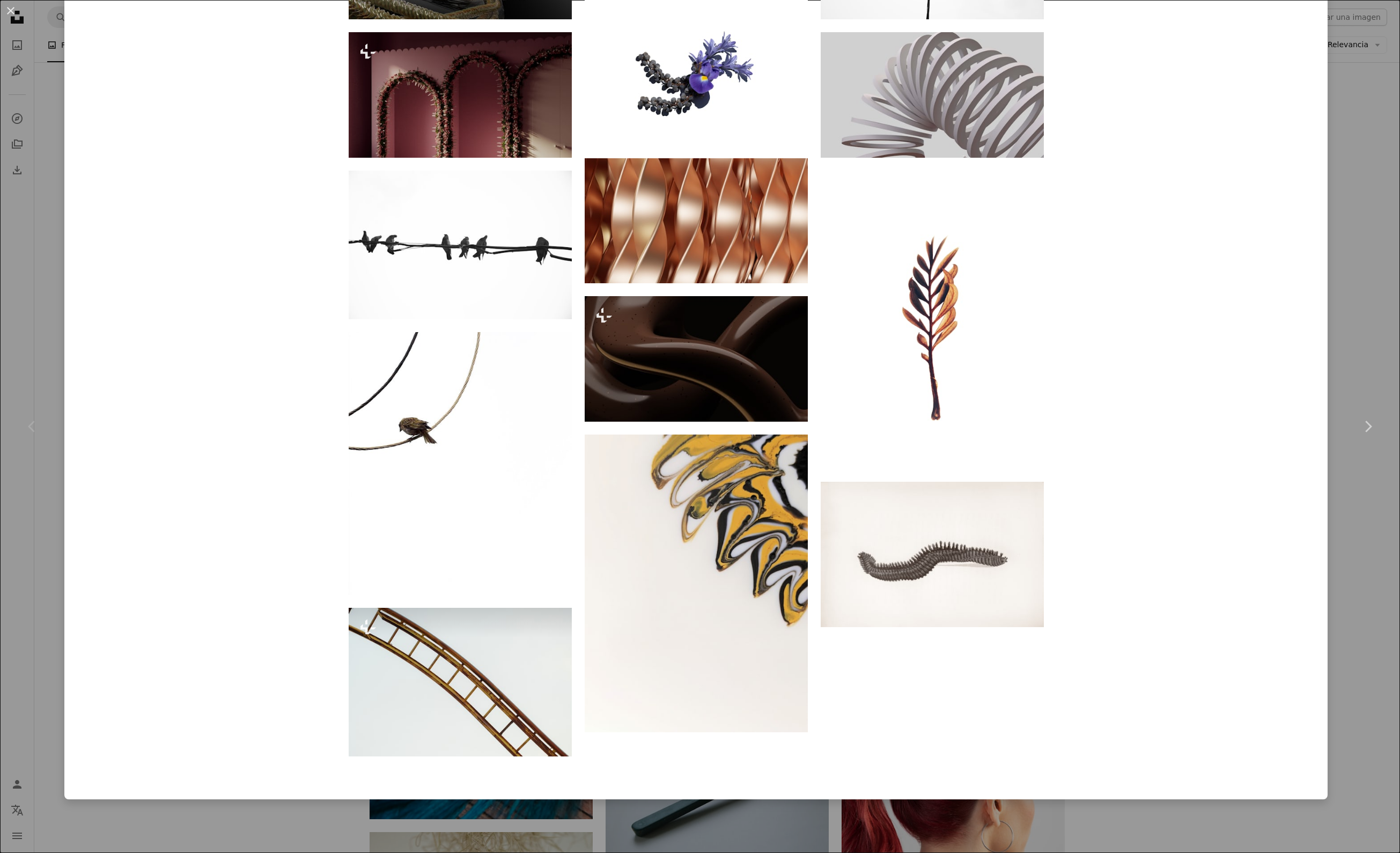
scroll to position [3503, 0]
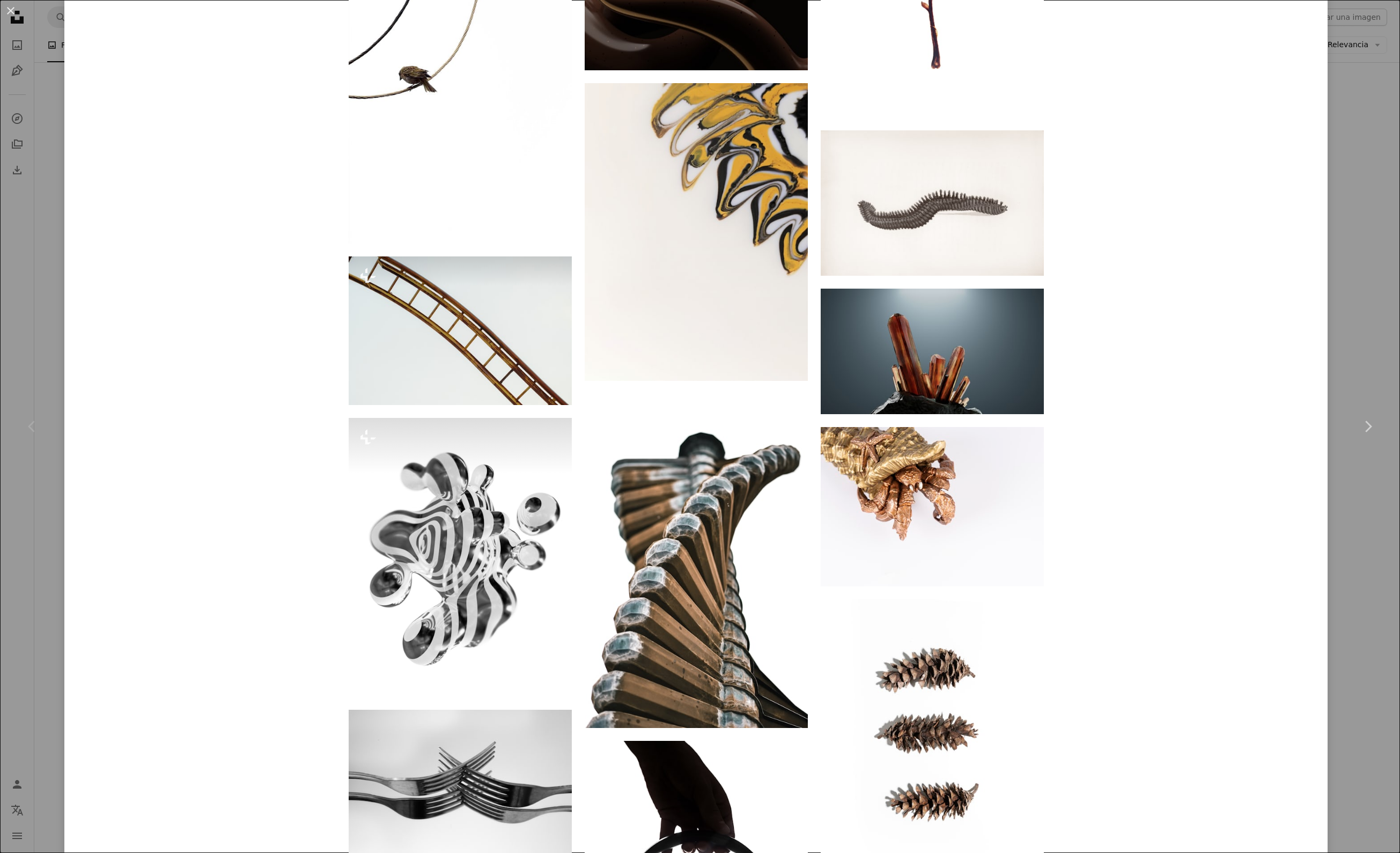
click at [16, 540] on div "An X shape Chevron left Chevron right 12photostory Disponible para contratación…" at bounding box center [700, 426] width 1400 height 853
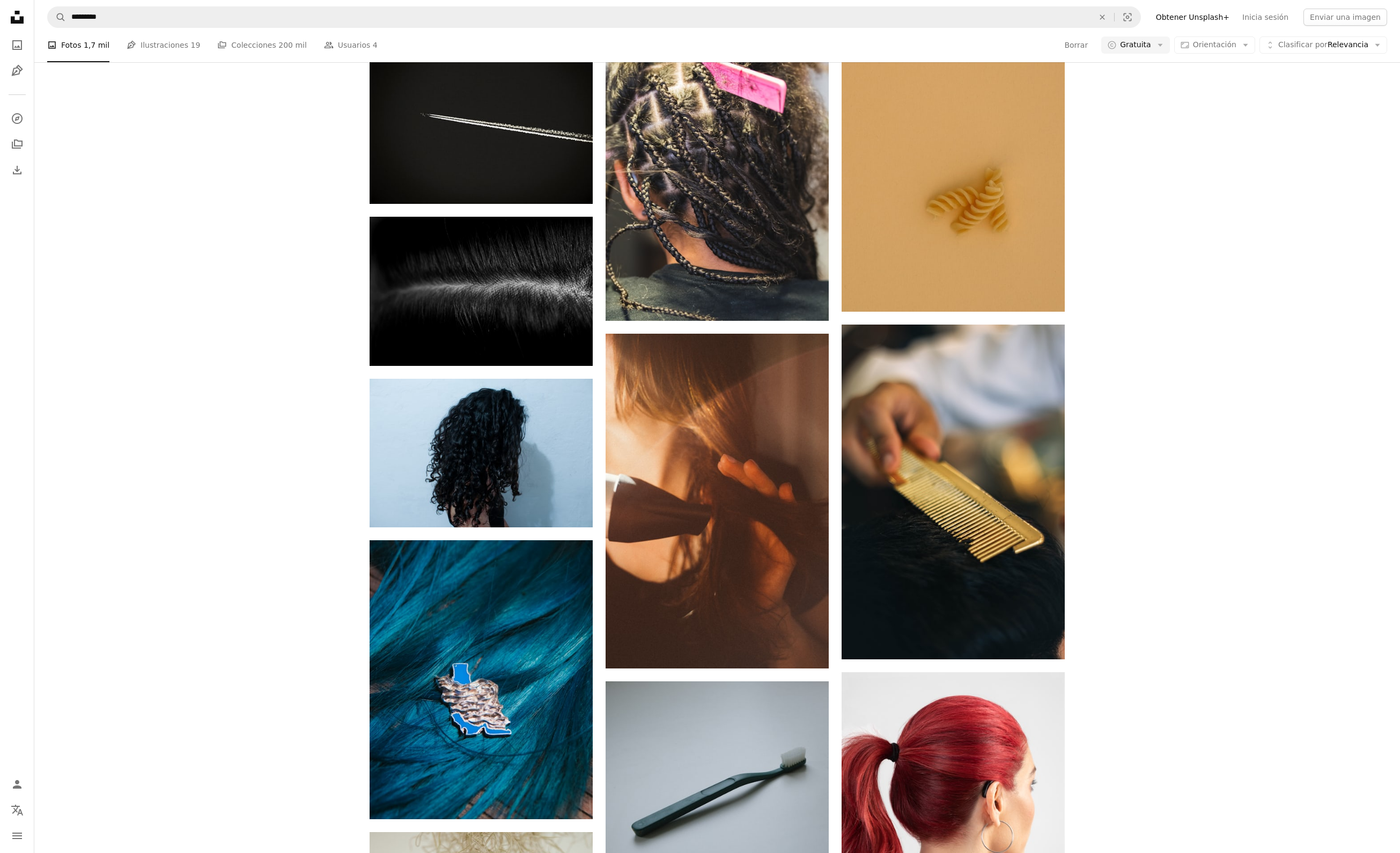
scroll to position [316, 0]
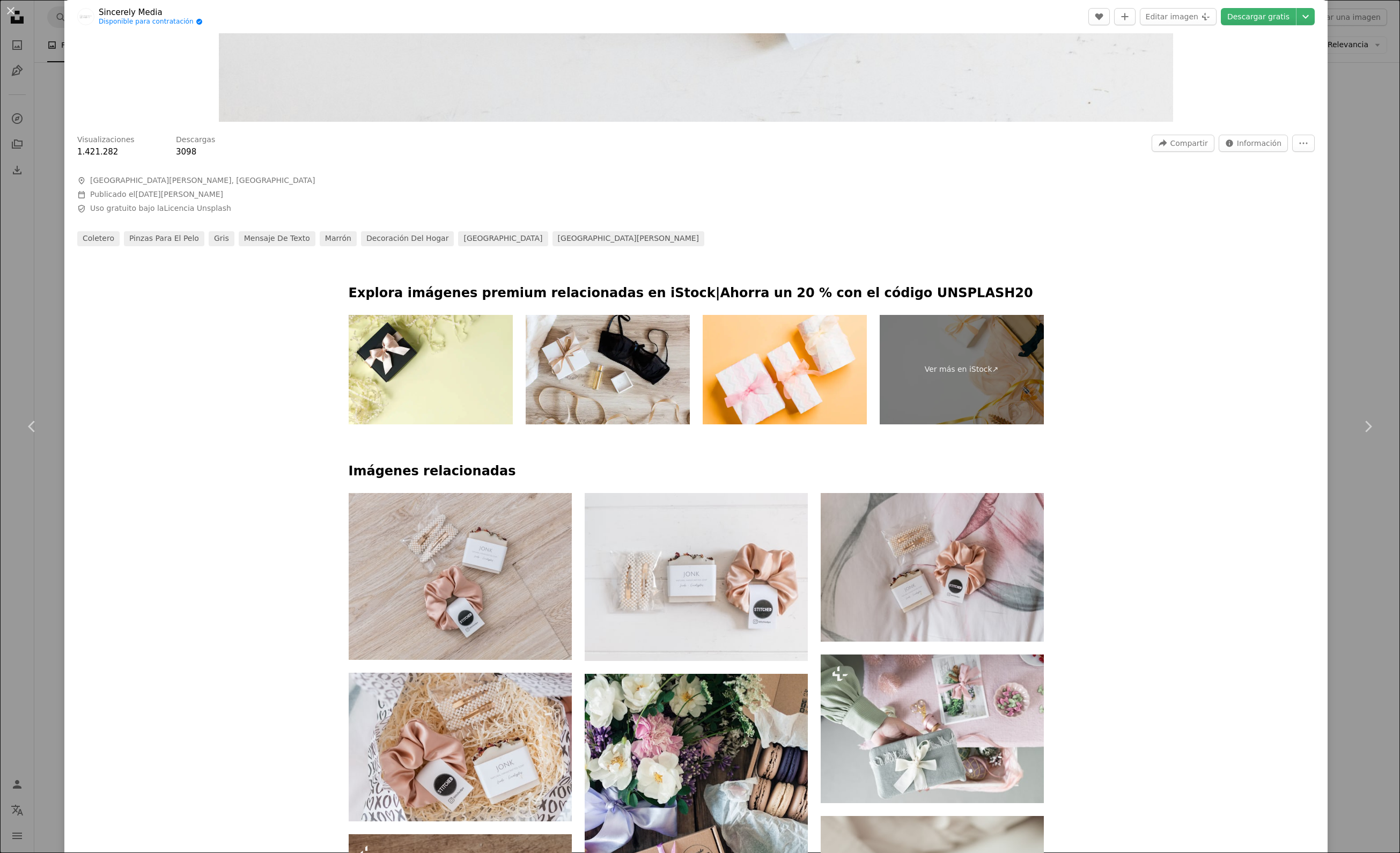
scroll to position [1036, 0]
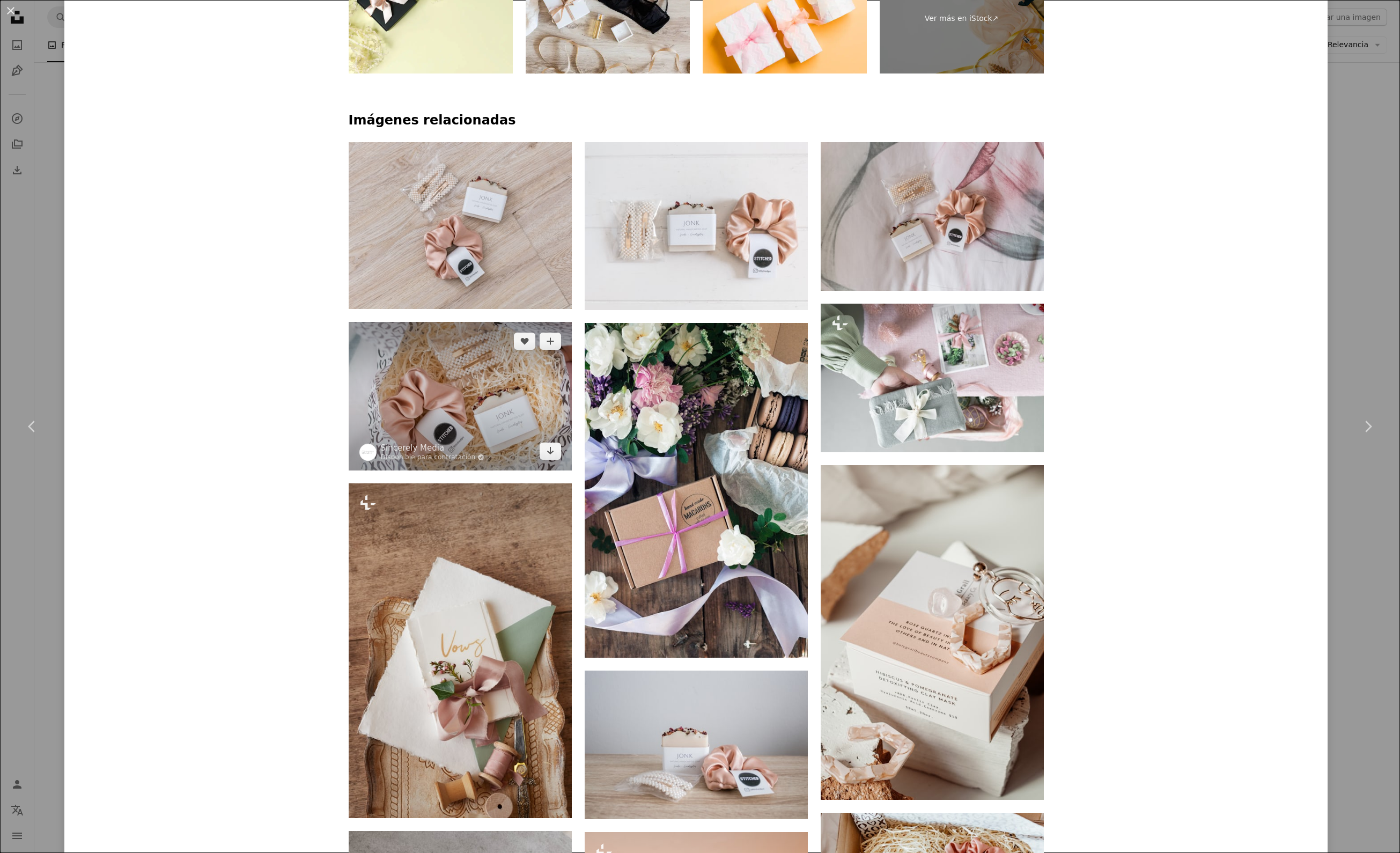
click at [459, 422] on img at bounding box center [460, 396] width 223 height 148
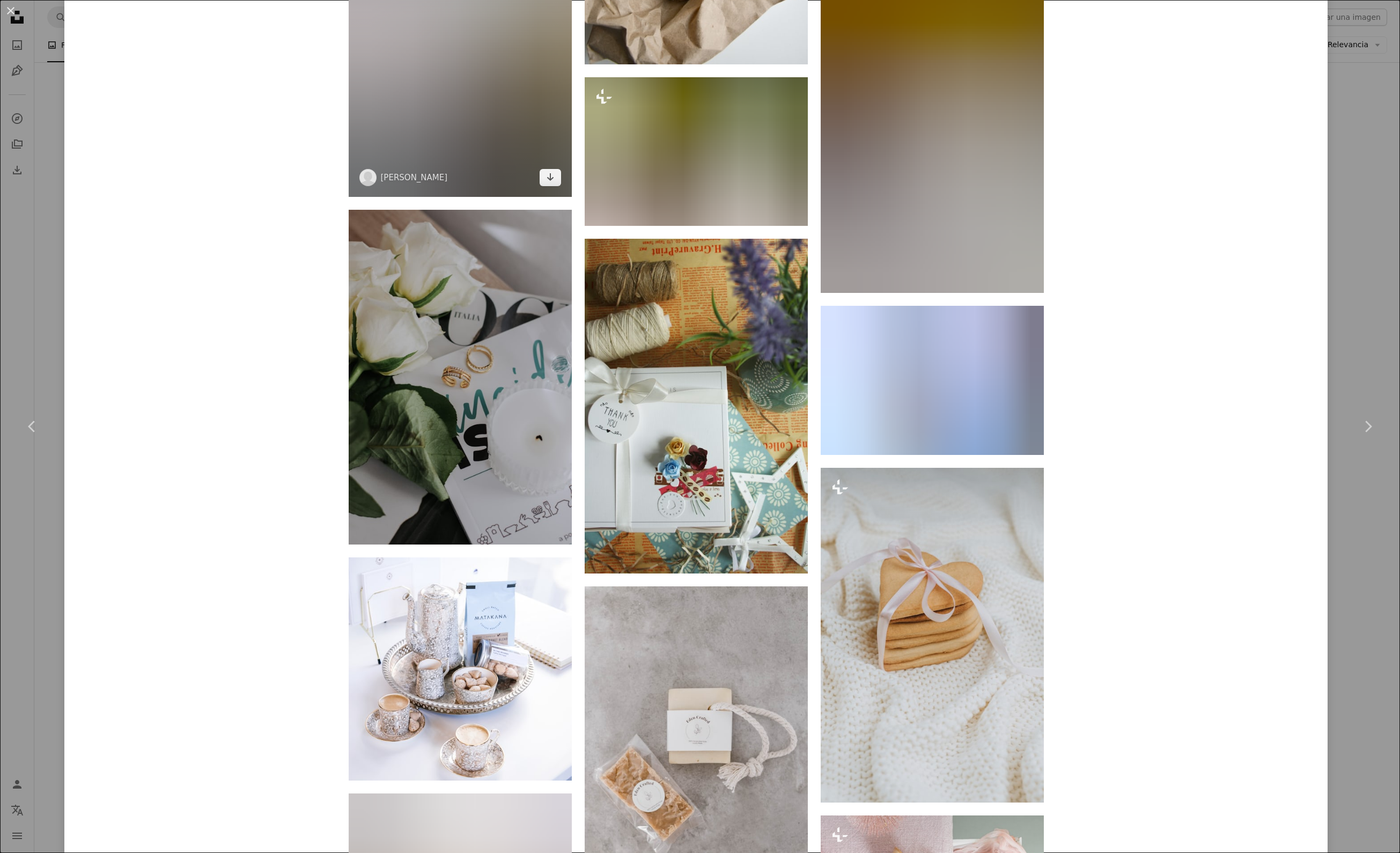
scroll to position [6157, 0]
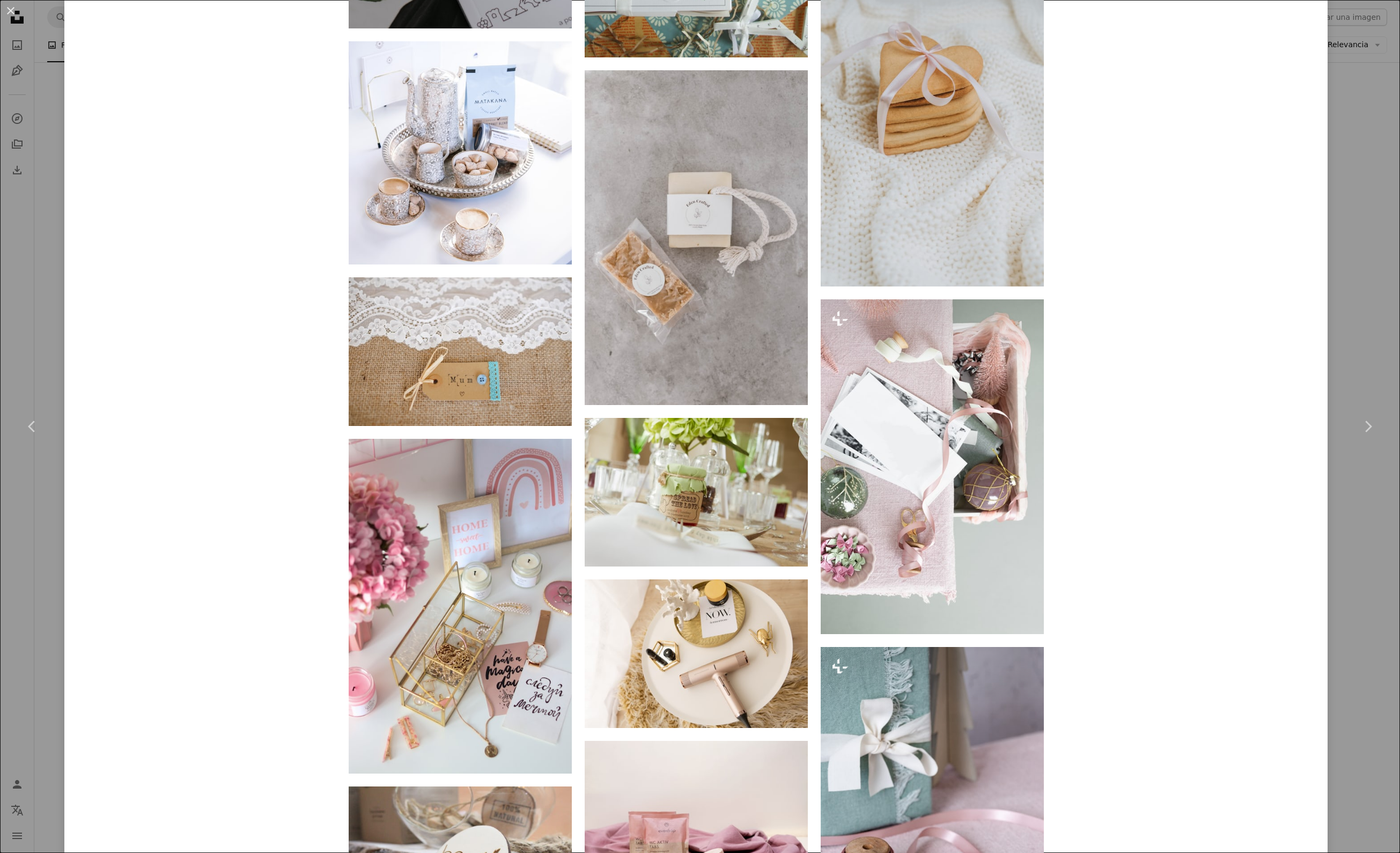
click at [39, 303] on div "An X shape Chevron left Chevron right Sincerely Media Disponible para contratac…" at bounding box center [700, 426] width 1400 height 853
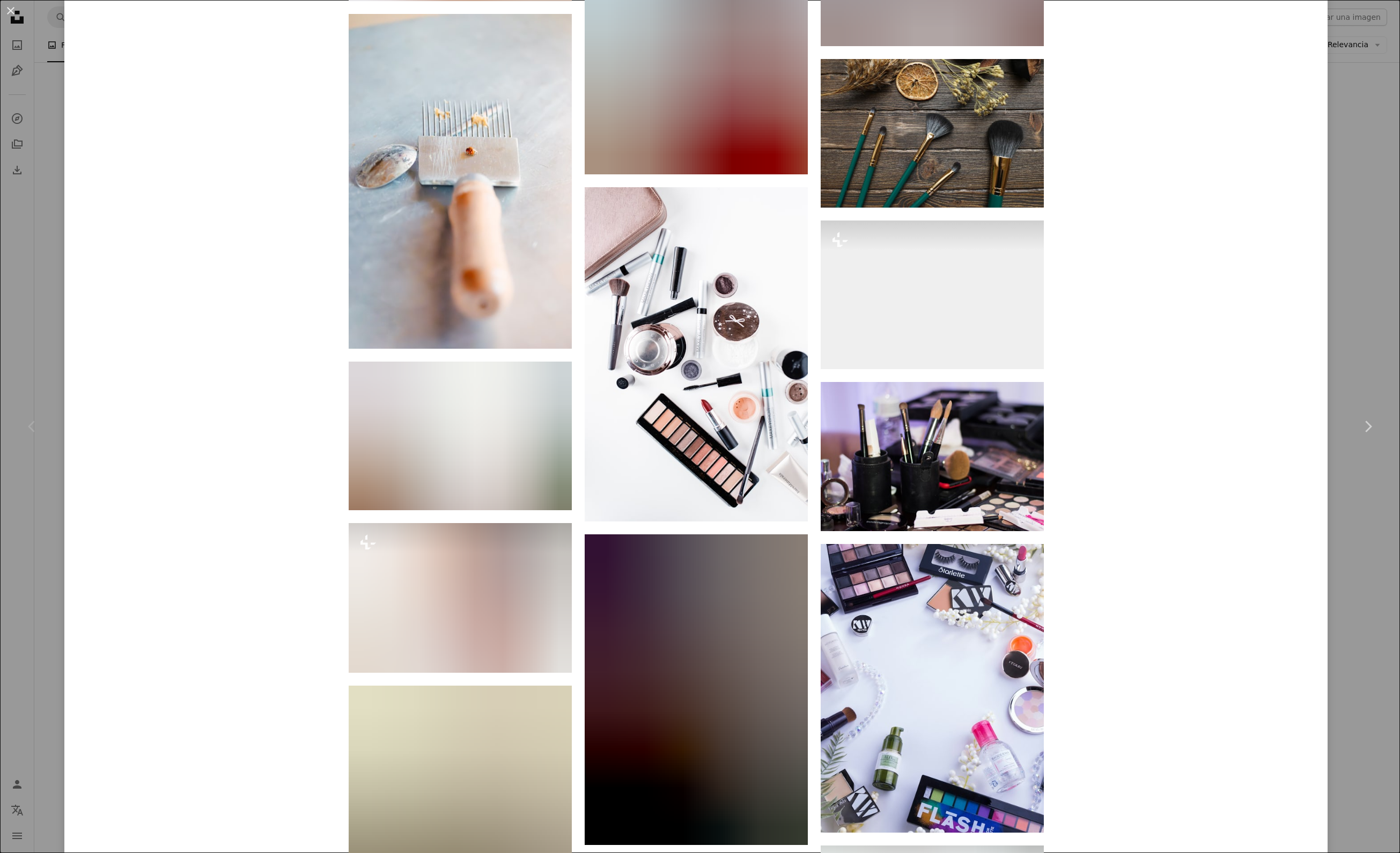
scroll to position [11458, 0]
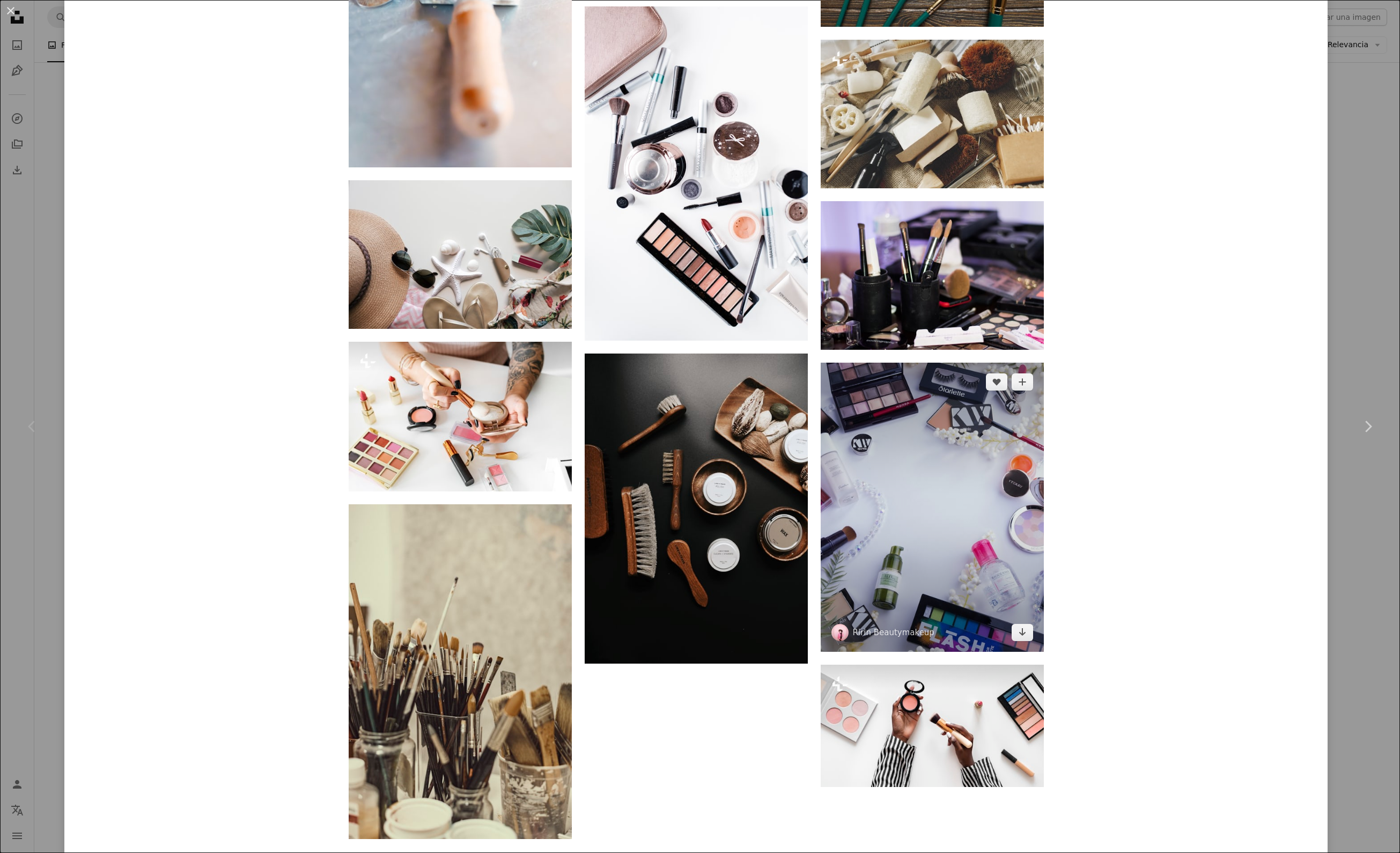
click at [935, 527] on img at bounding box center [932, 507] width 223 height 289
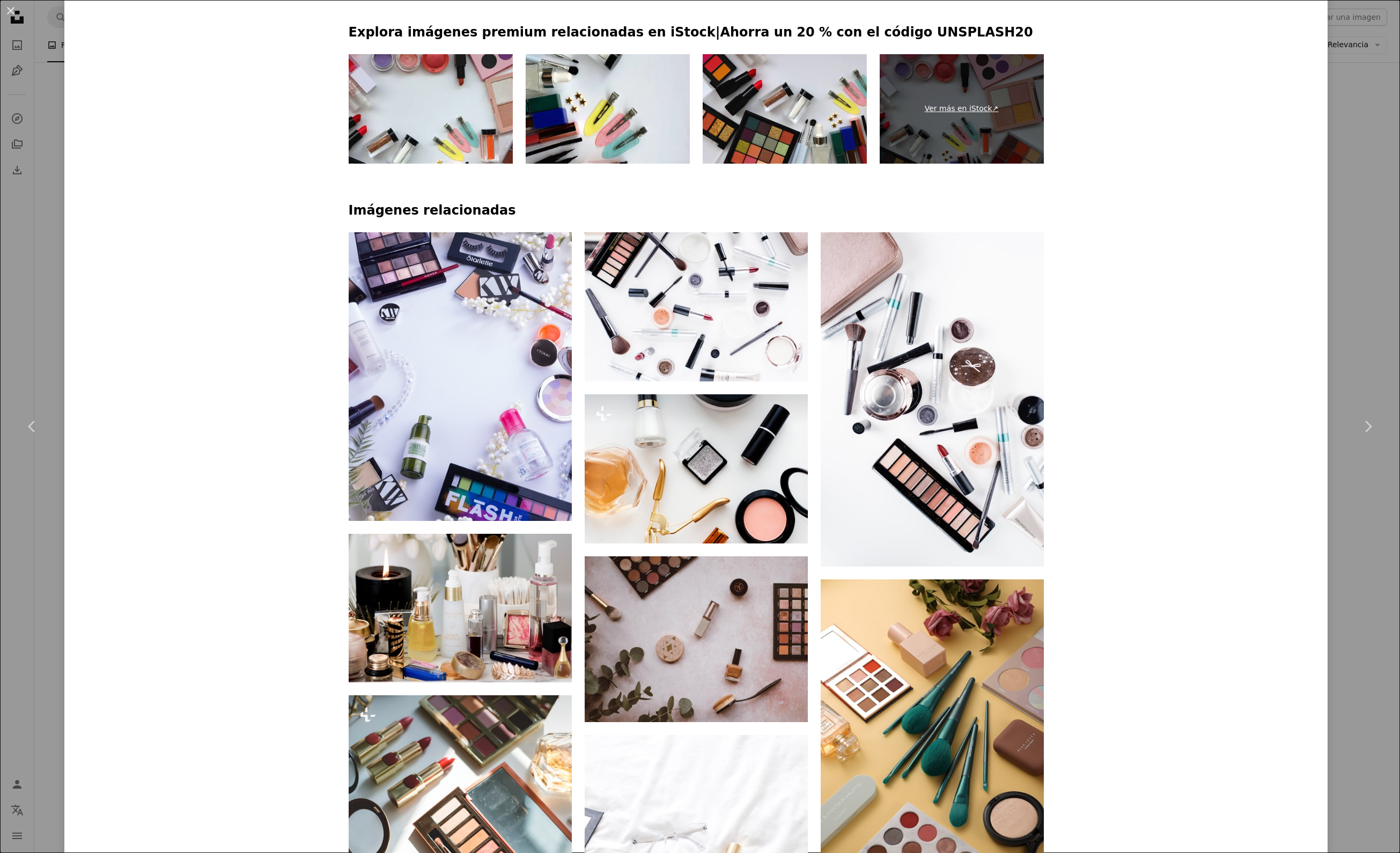
scroll to position [1150, 0]
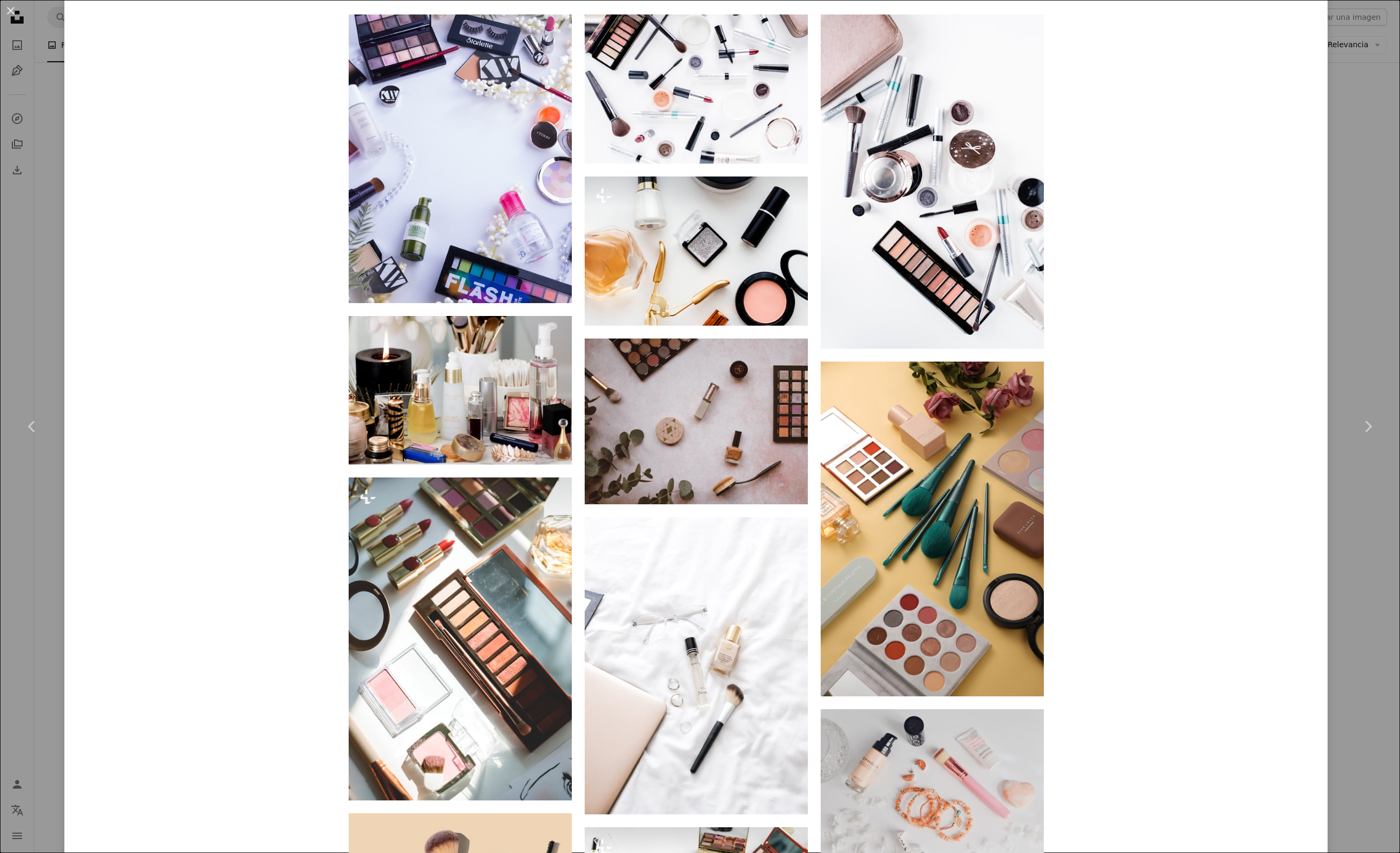
click at [26, 305] on div "An X shape Chevron left Chevron right Ririn Beautymakeup makeup_natural A heart…" at bounding box center [700, 426] width 1400 height 853
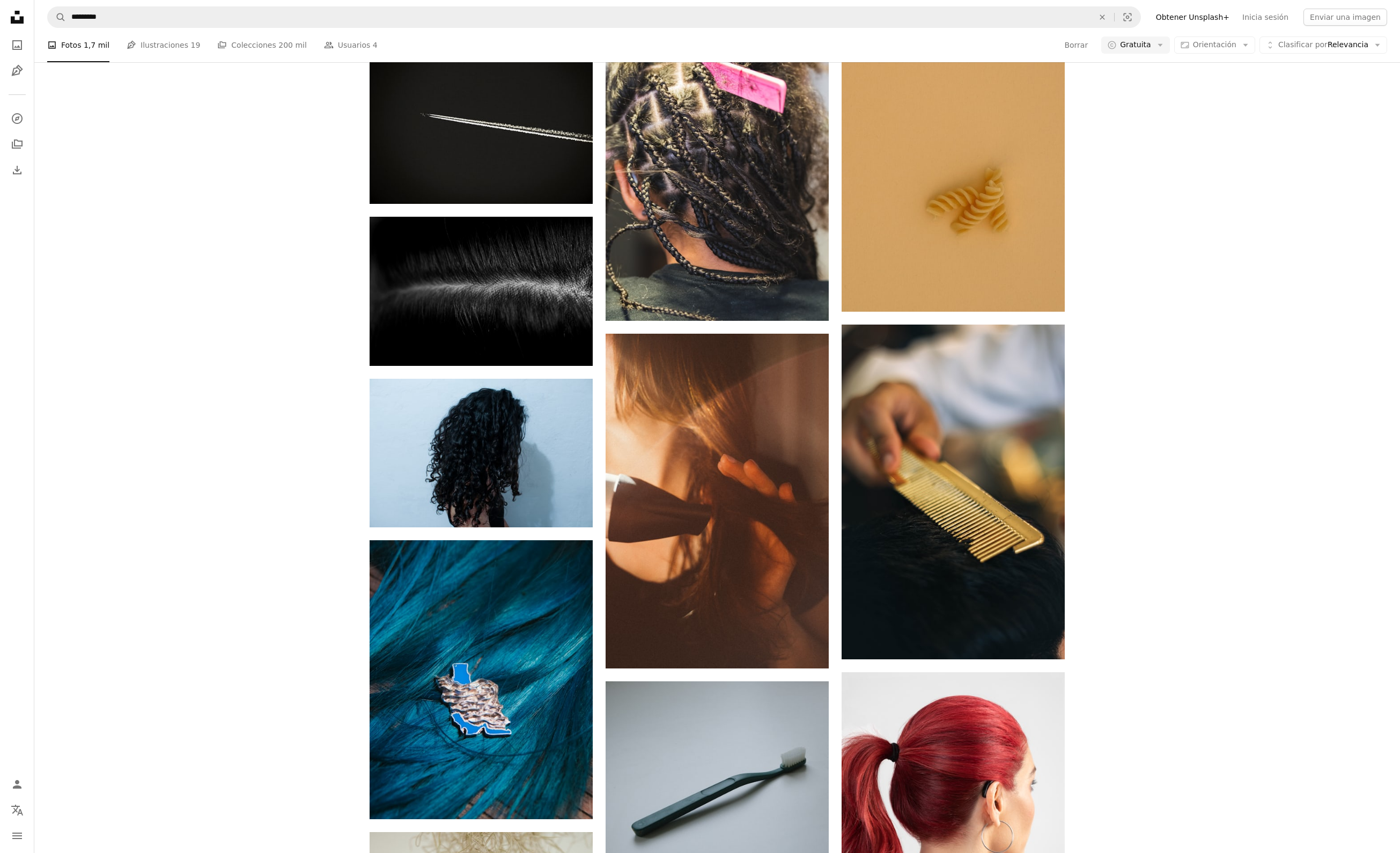
scroll to position [421, 0]
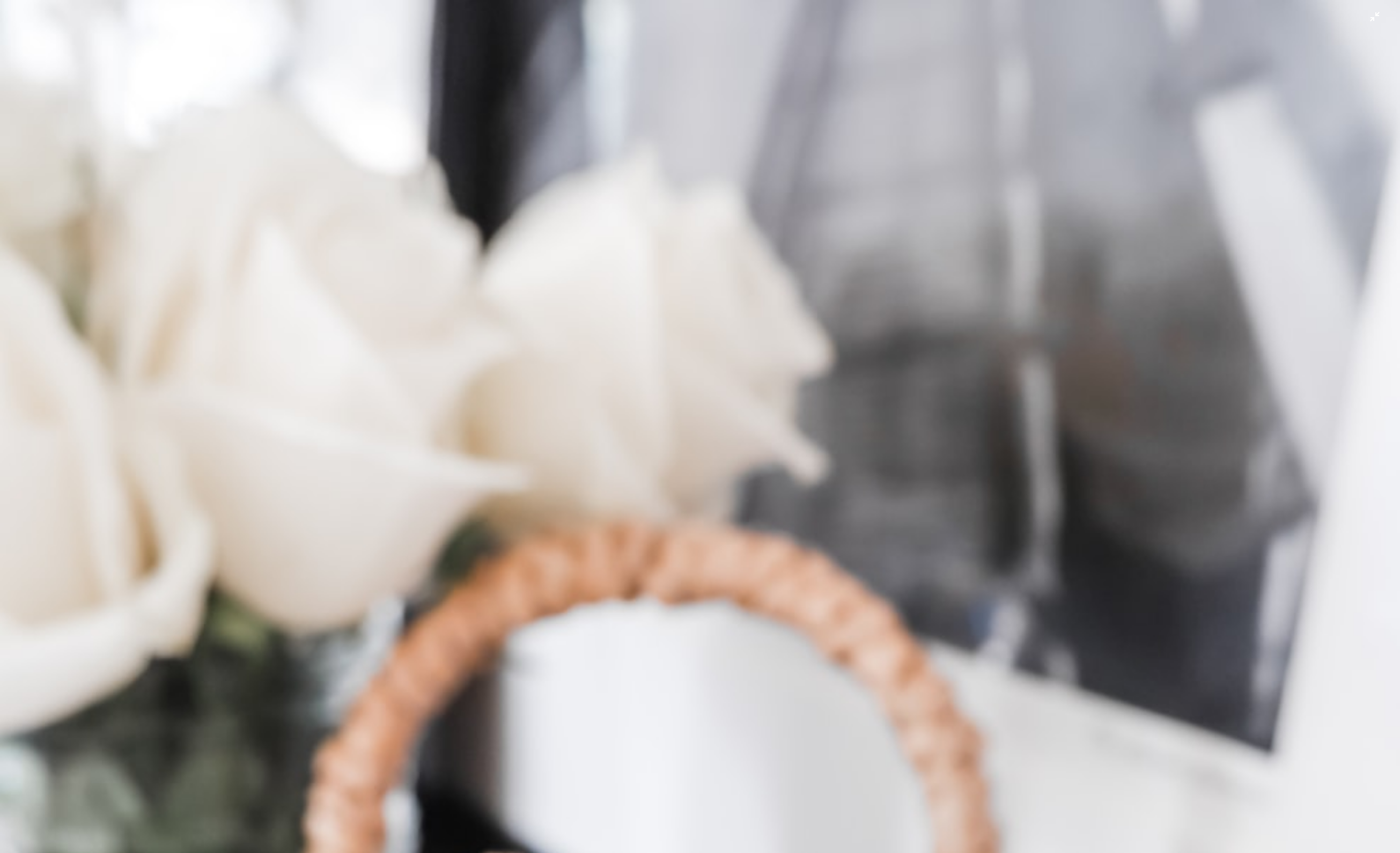
scroll to position [6, 0]
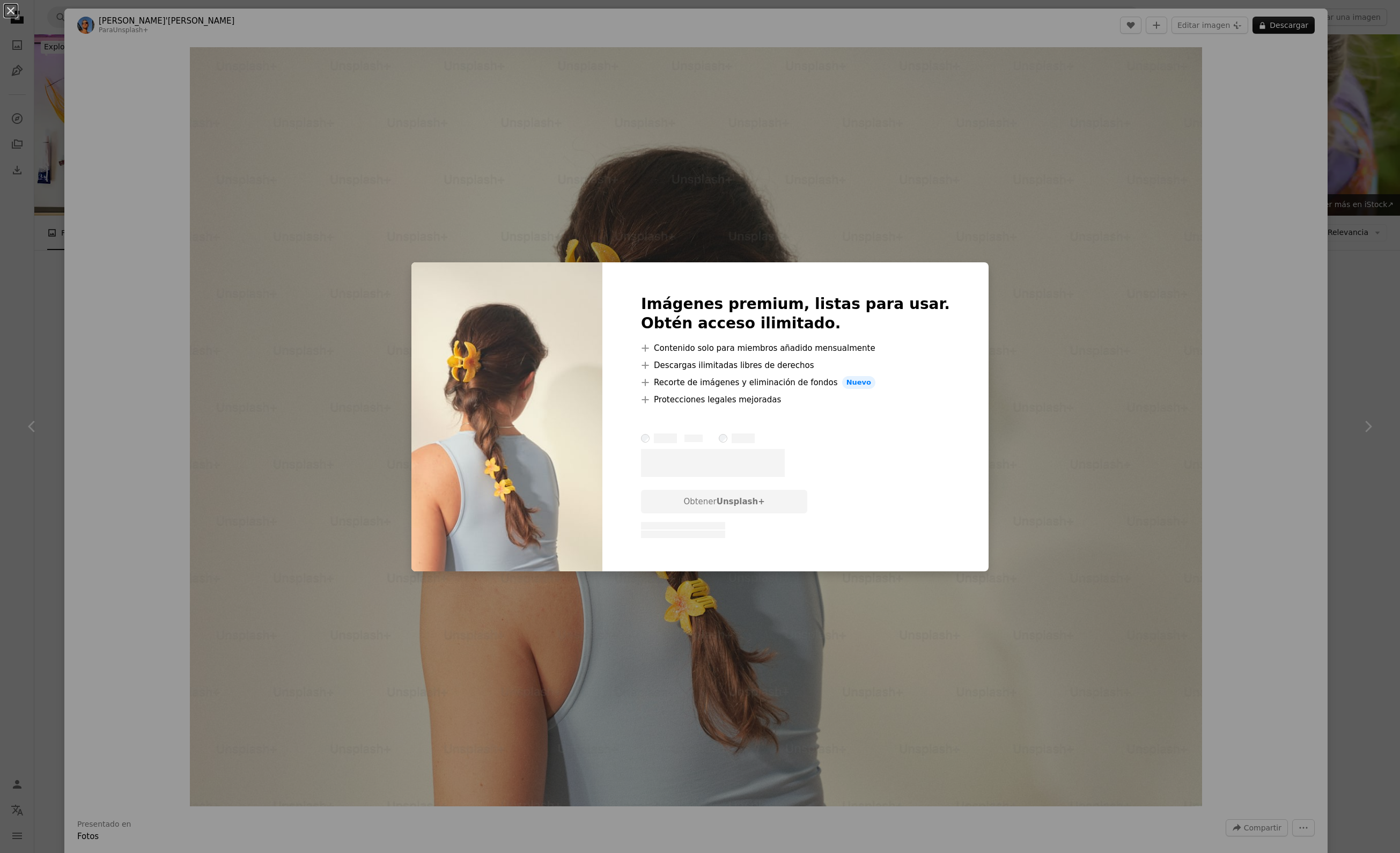
scroll to position [1142, 0]
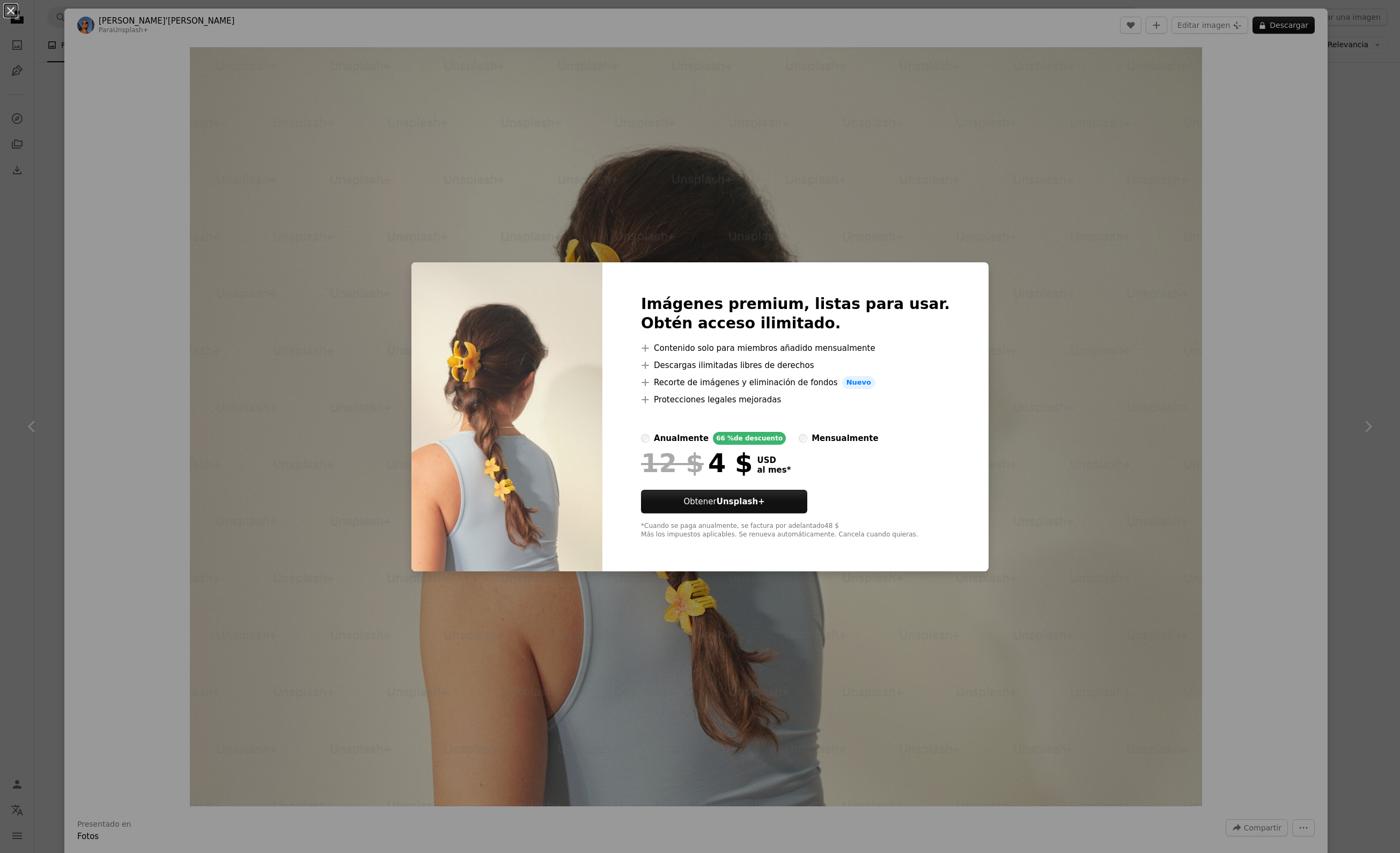
click at [1349, 257] on div "An X shape Imágenes premium, listas para usar. Obtén acceso ilimitado. A plus s…" at bounding box center [700, 426] width 1400 height 853
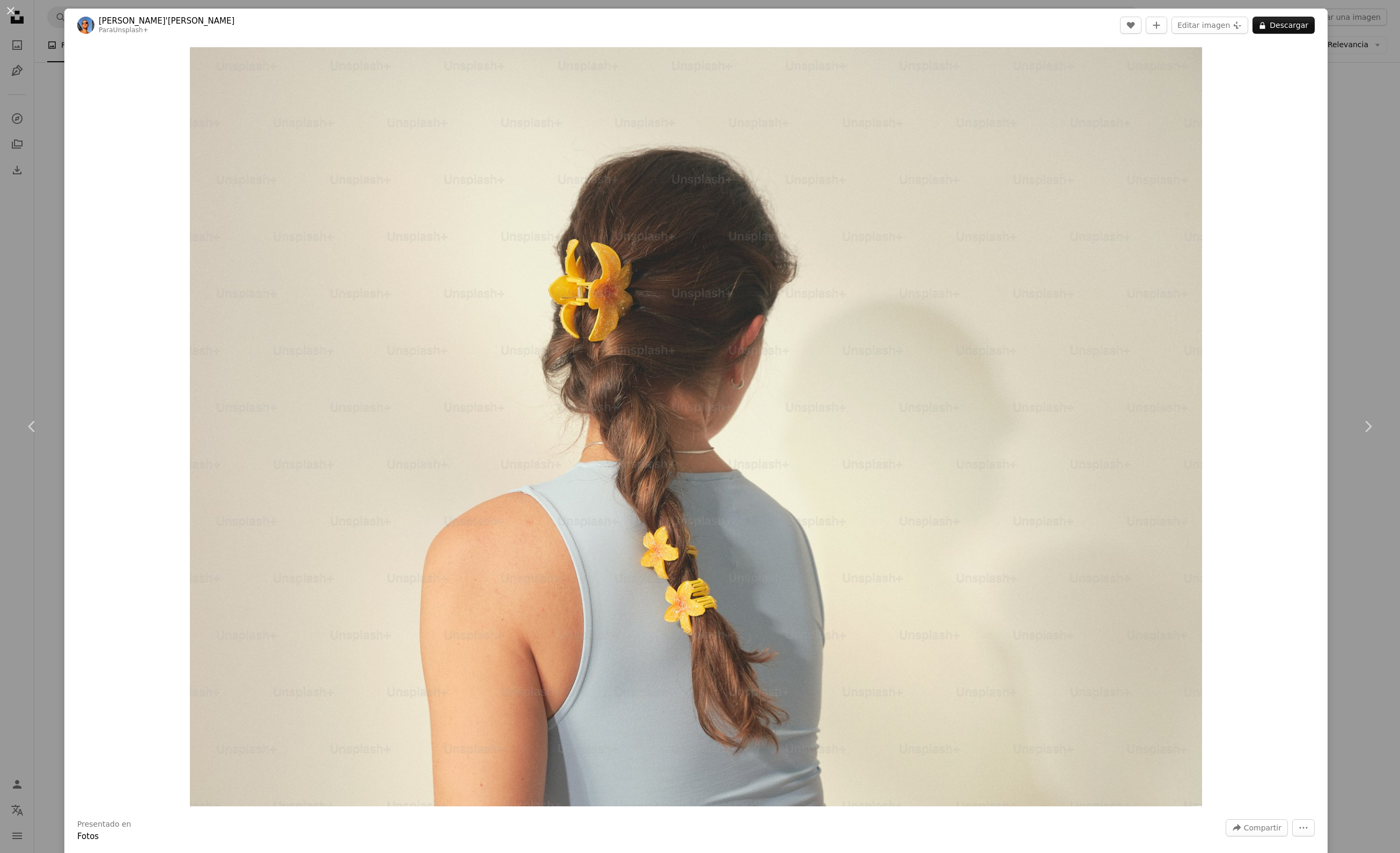
click at [1341, 296] on div "An X shape Chevron left Chevron right Roberta Sant'Anna Para Unsplash+ A heart …" at bounding box center [700, 426] width 1400 height 853
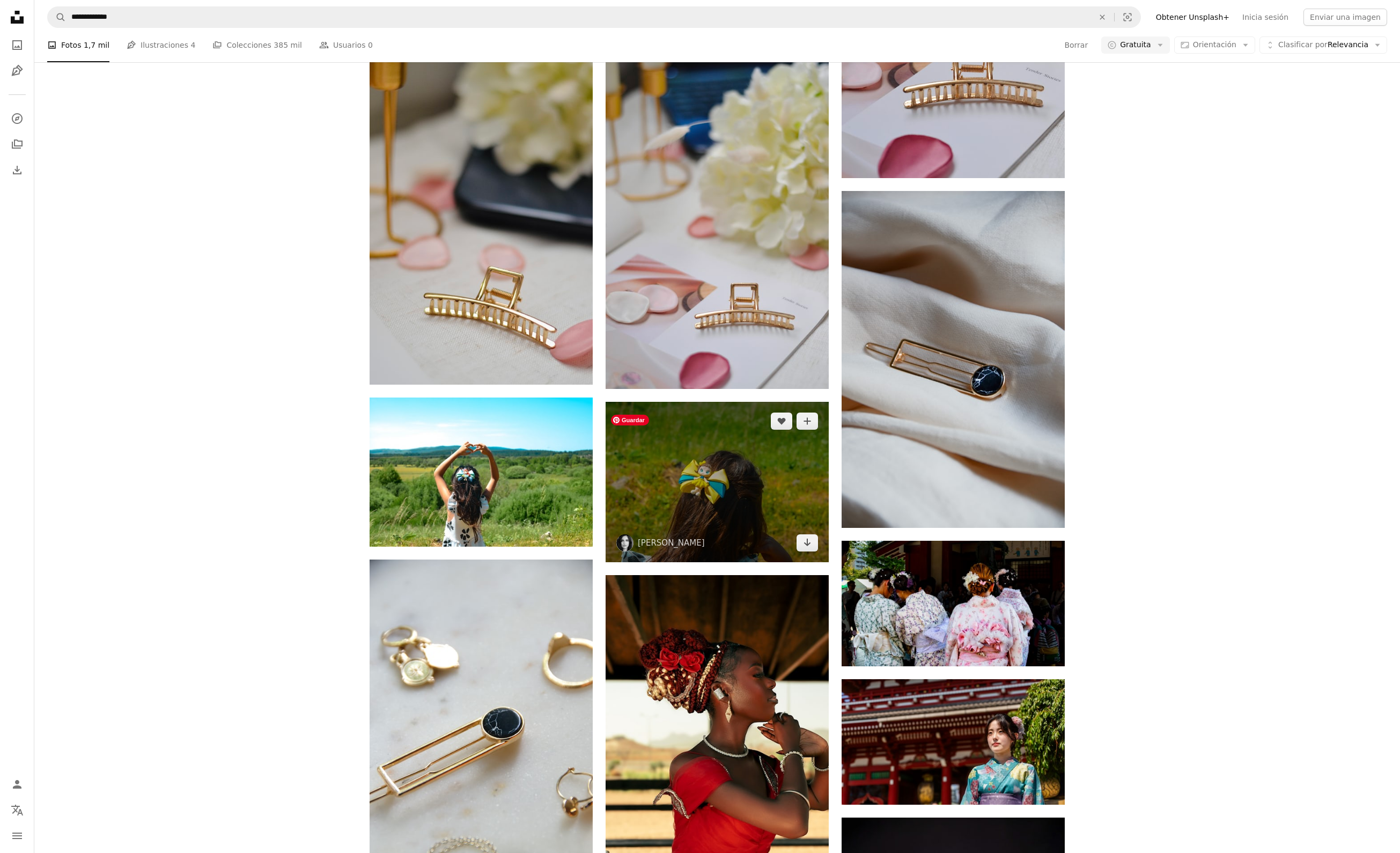
click at [618, 533] on img at bounding box center [717, 482] width 223 height 161
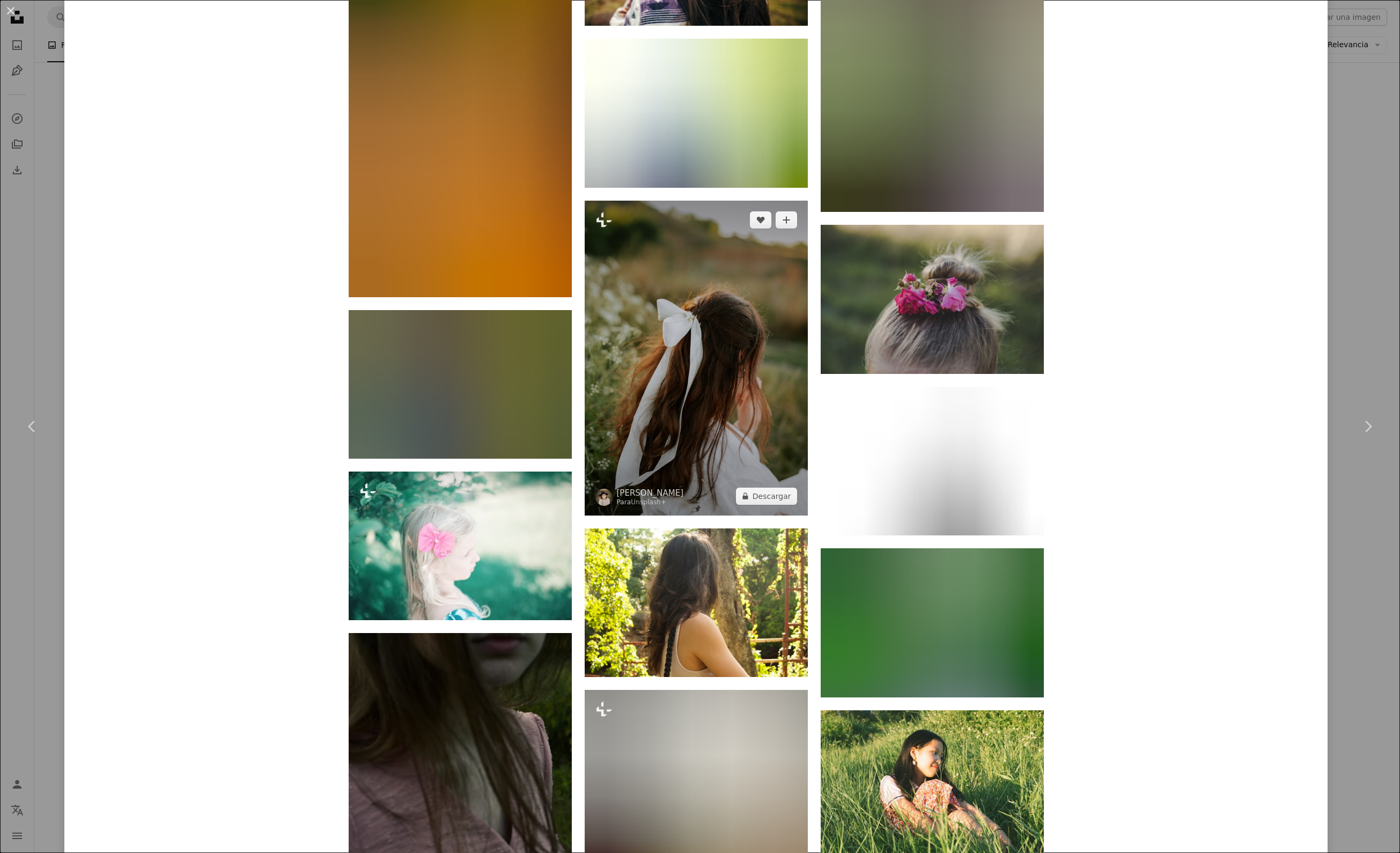
scroll to position [1861, 0]
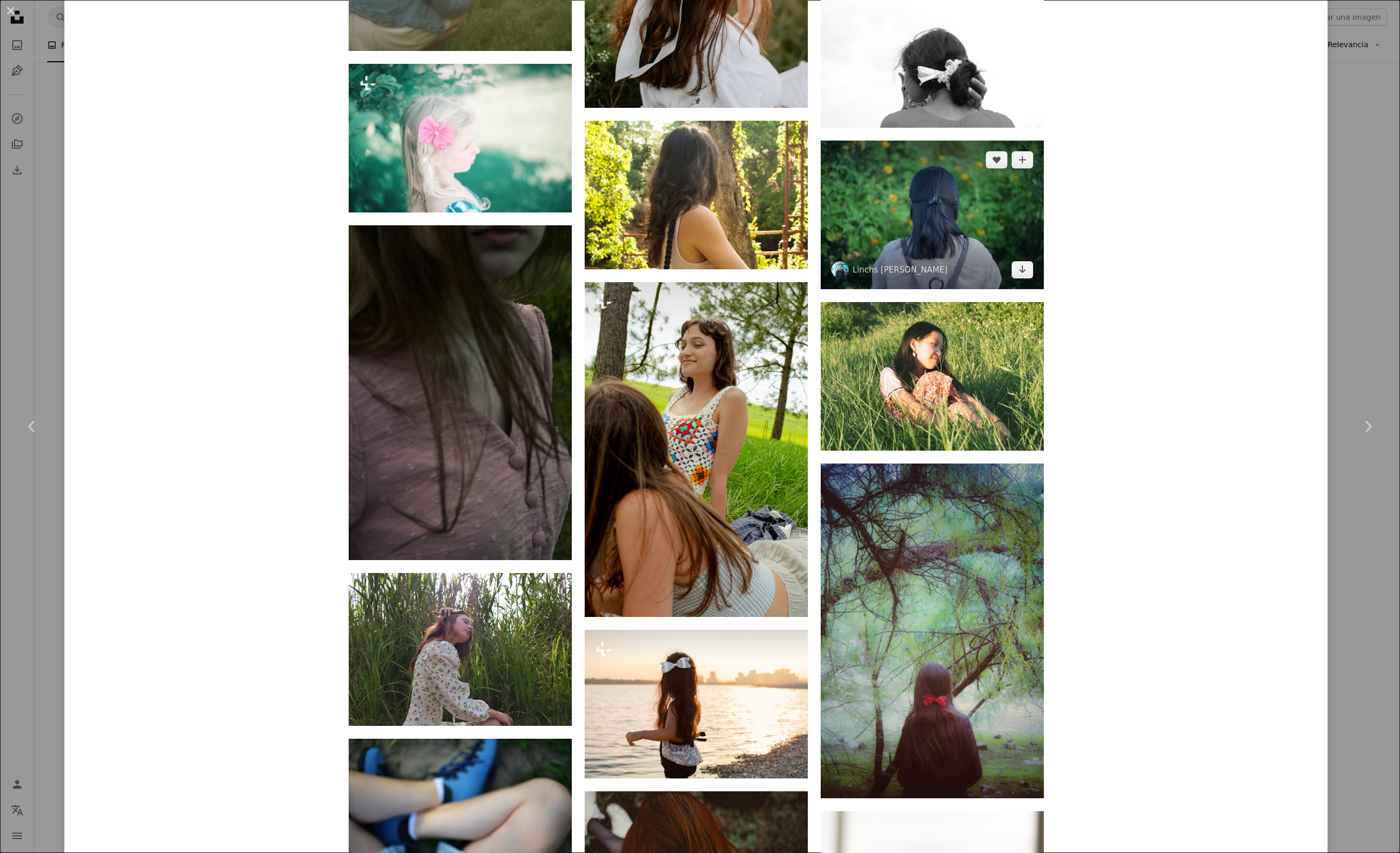
click at [932, 290] on img at bounding box center [932, 215] width 223 height 148
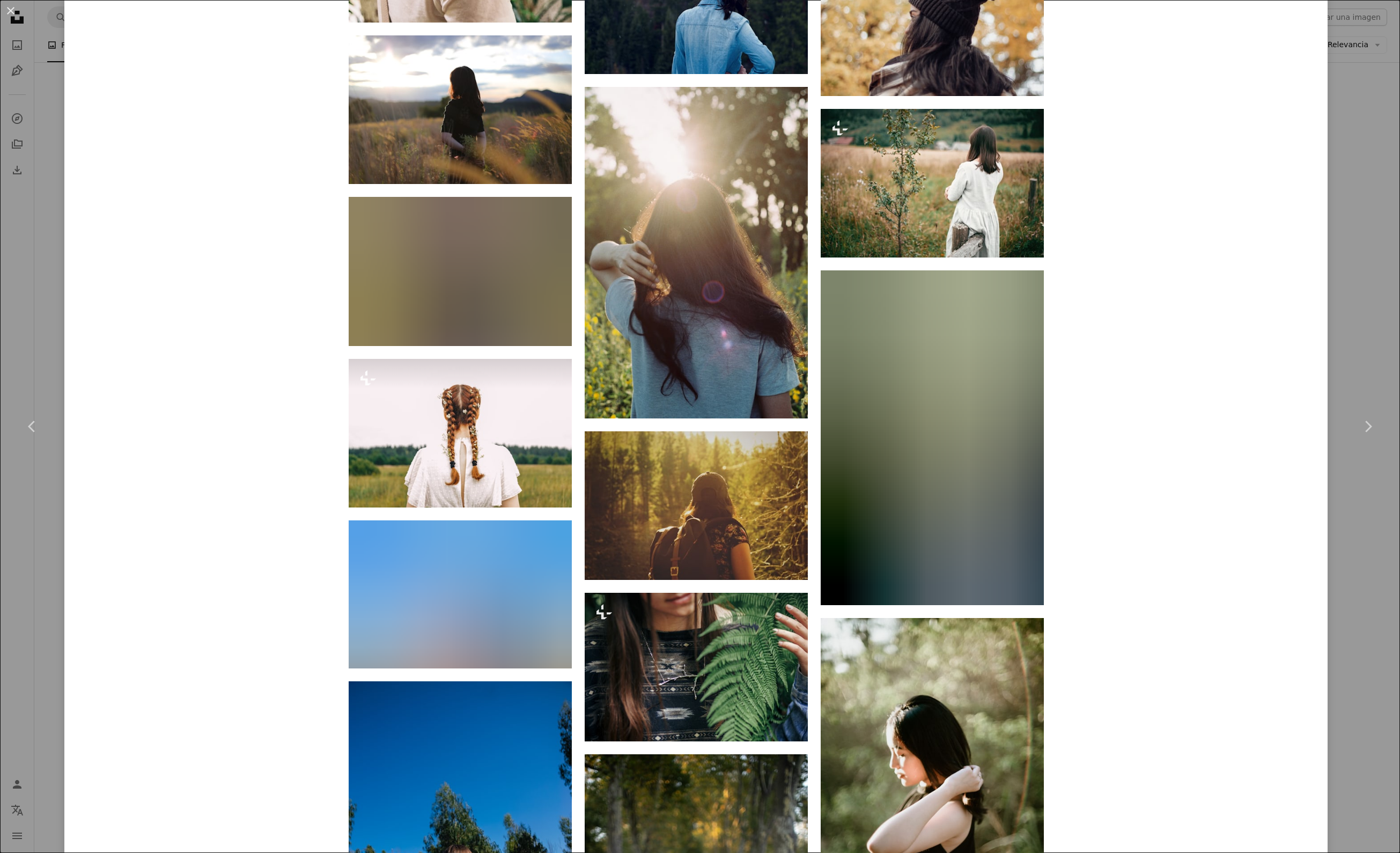
scroll to position [6362, 0]
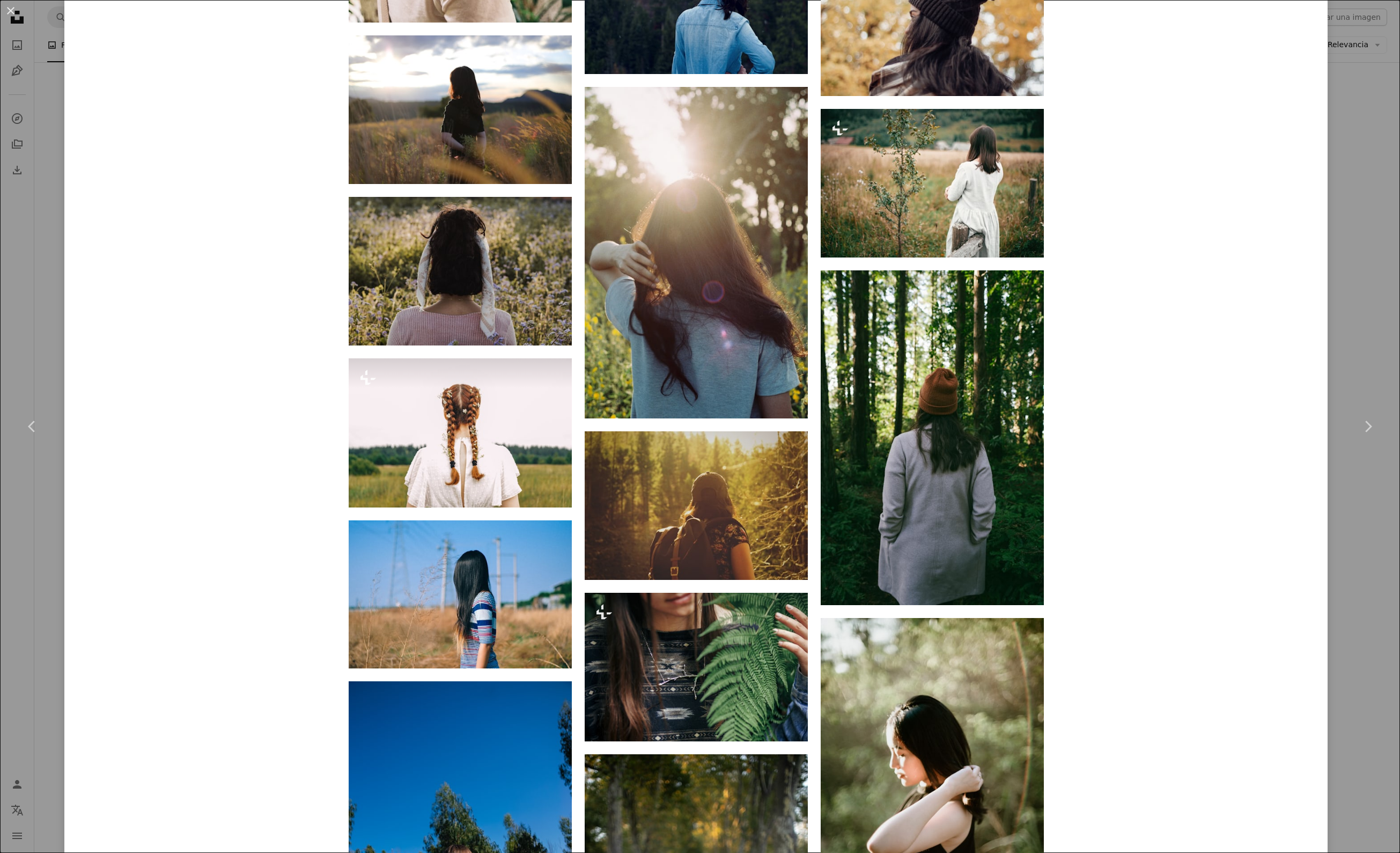
click at [1335, 293] on div "An X shape Chevron left Chevron right Linchs Nguyễn tichlinhvu A heart A plus s…" at bounding box center [700, 426] width 1400 height 853
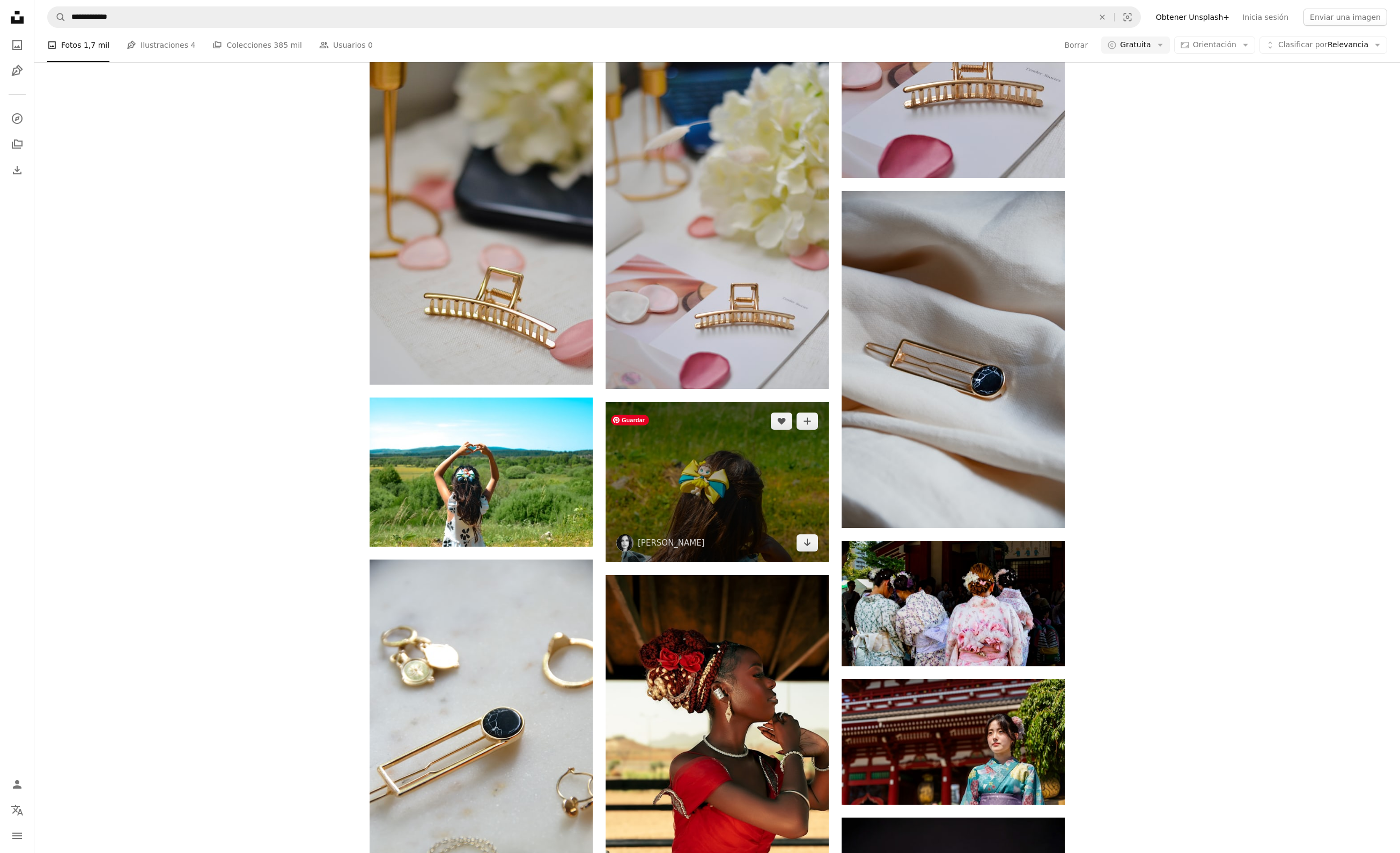
click at [778, 461] on img at bounding box center [717, 482] width 223 height 161
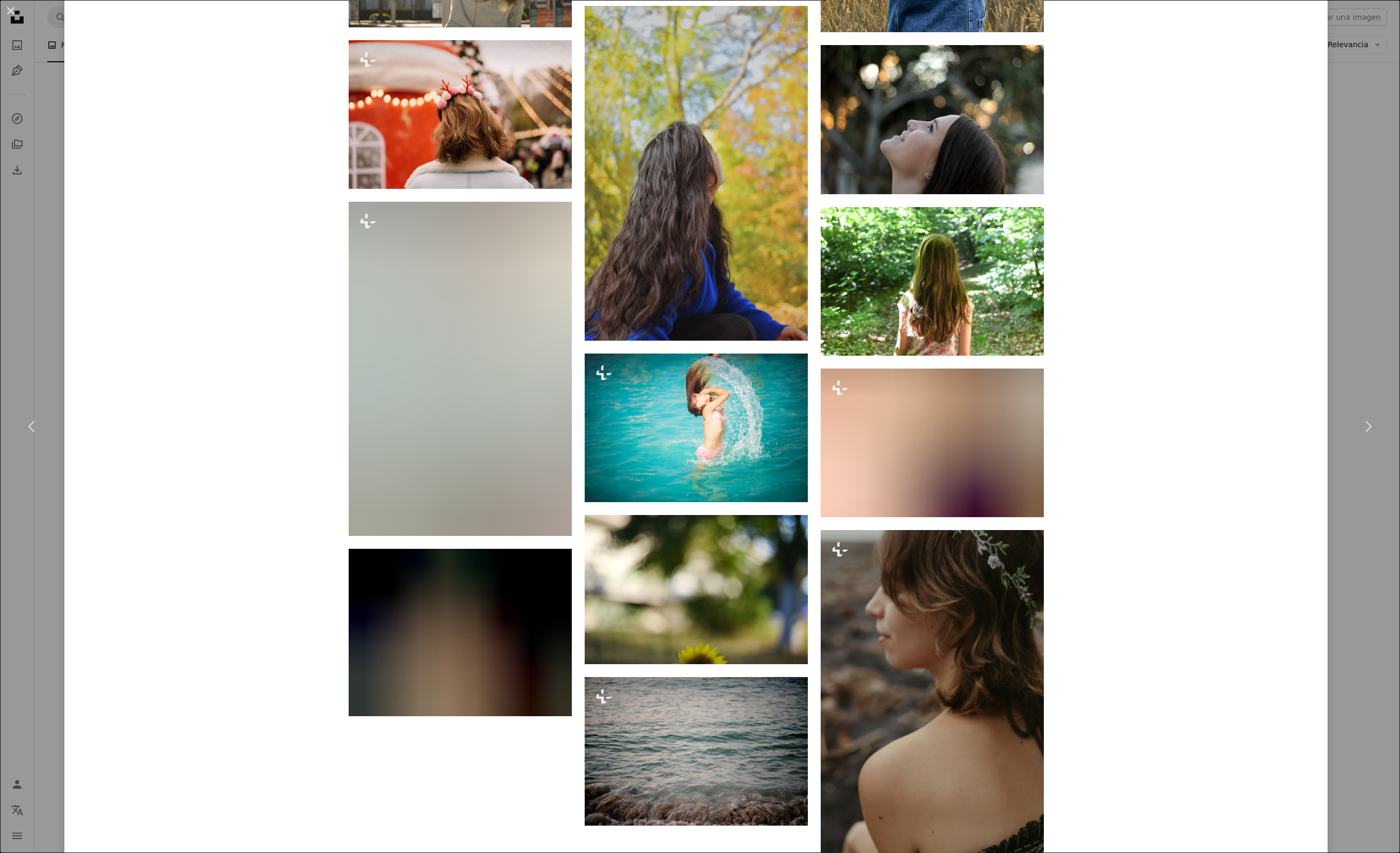
scroll to position [20667, 0]
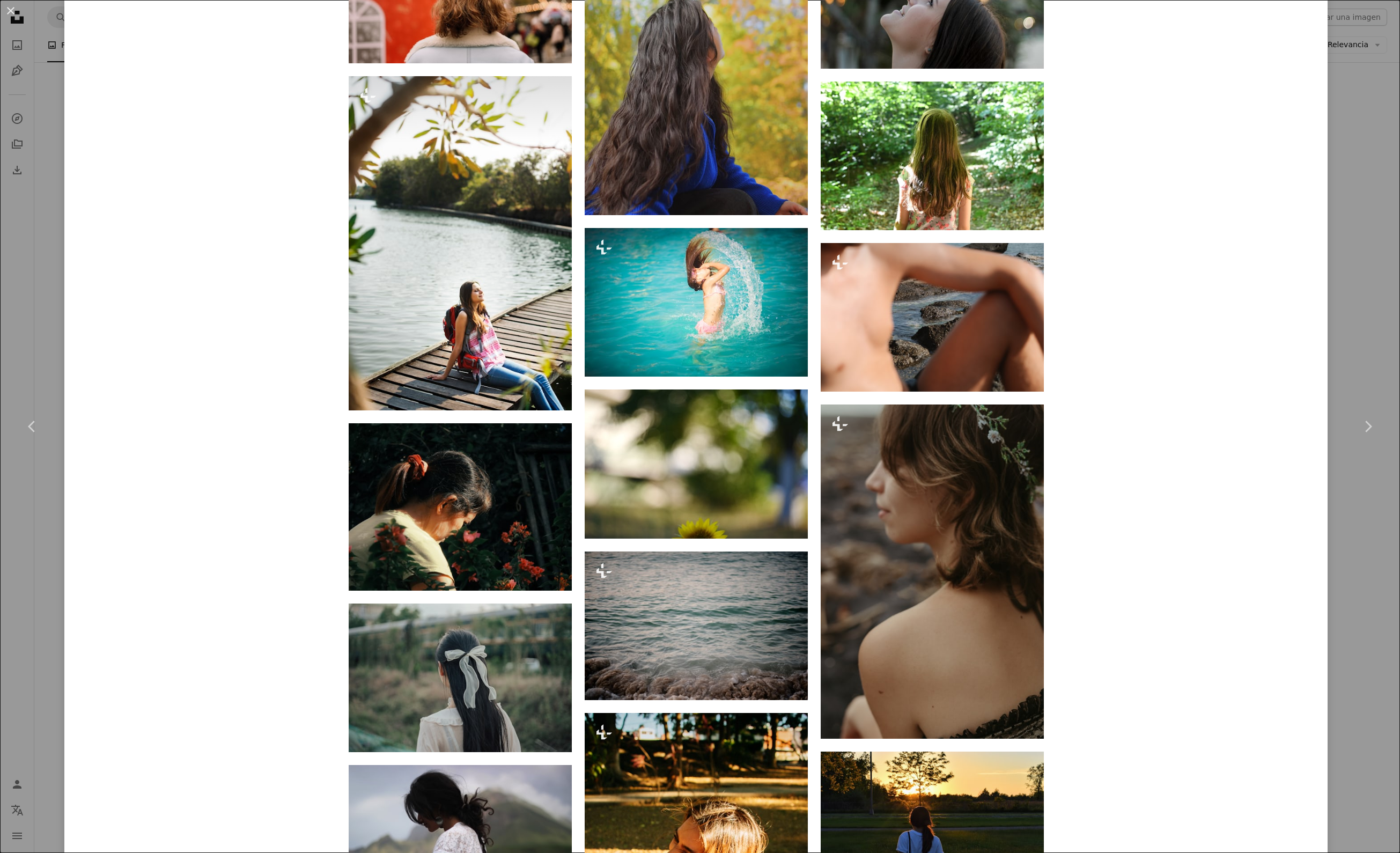
click at [1364, 343] on div "An X shape Chevron left Chevron right Carolinie Cavalli caroliniecavalli A hear…" at bounding box center [700, 426] width 1400 height 853
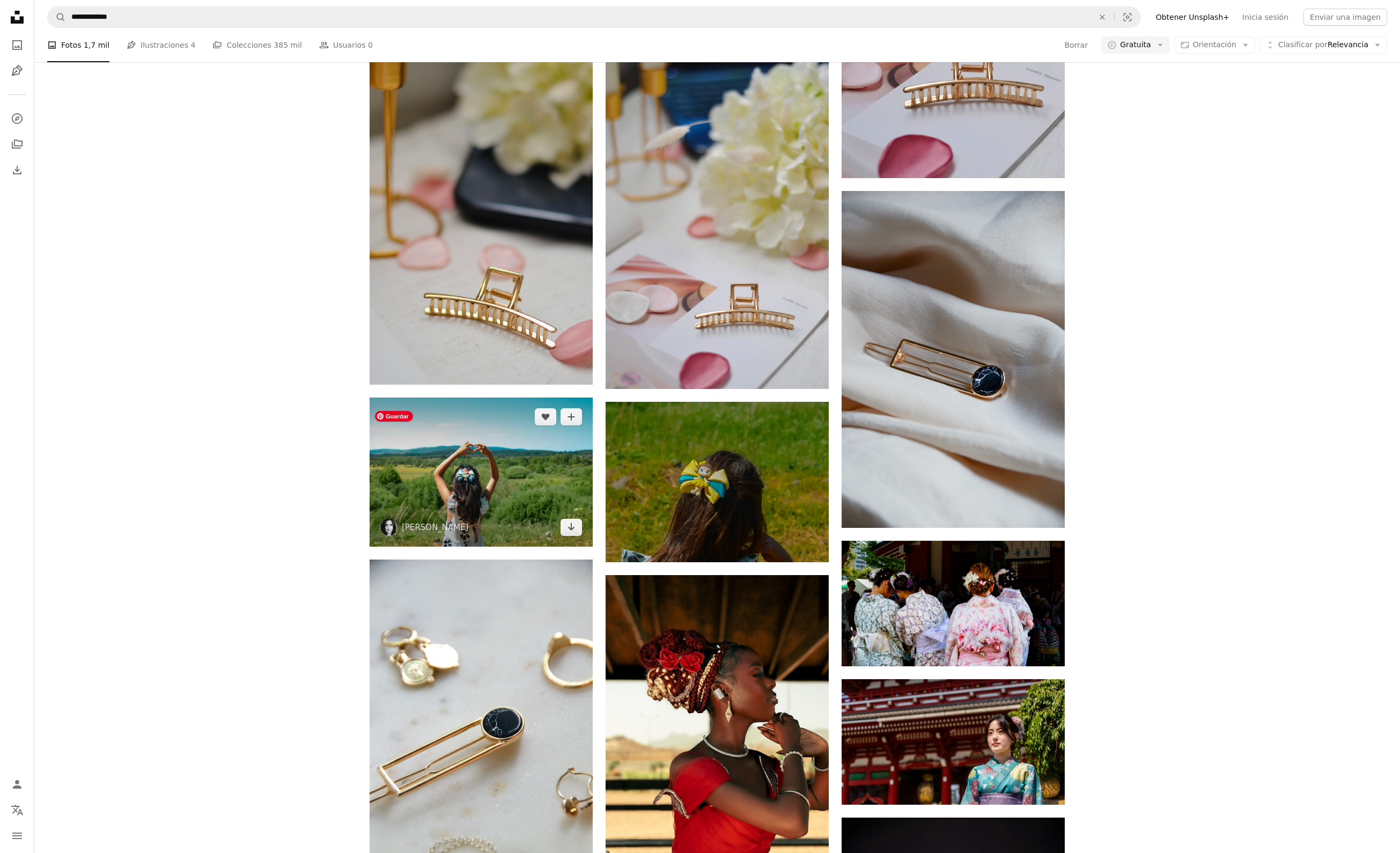
click at [452, 498] on img at bounding box center [481, 472] width 223 height 149
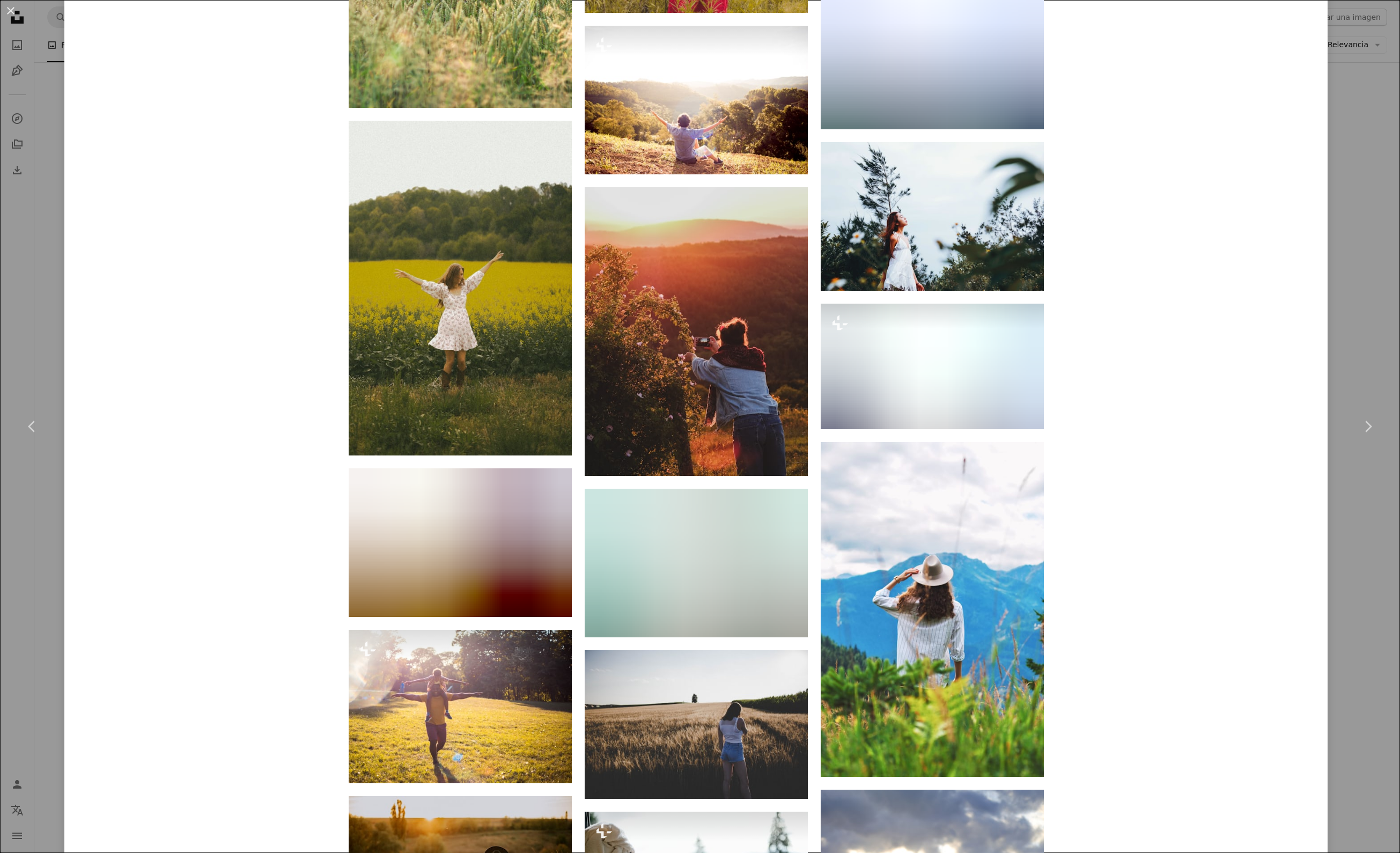
scroll to position [8401, 0]
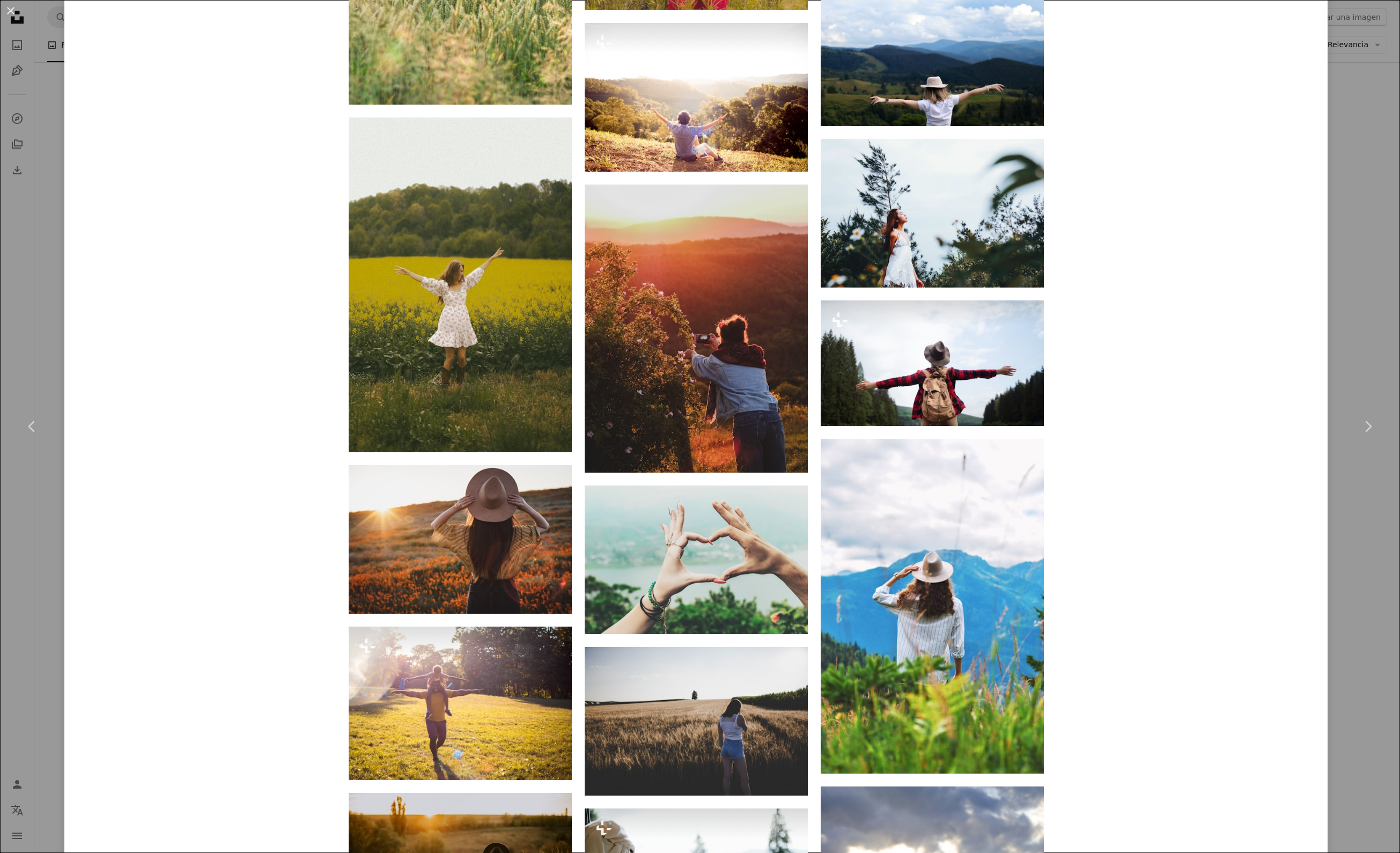
click at [1338, 288] on div "An X shape Chevron left Chevron right Carolinie Cavalli caroliniecavalli A hear…" at bounding box center [700, 426] width 1400 height 853
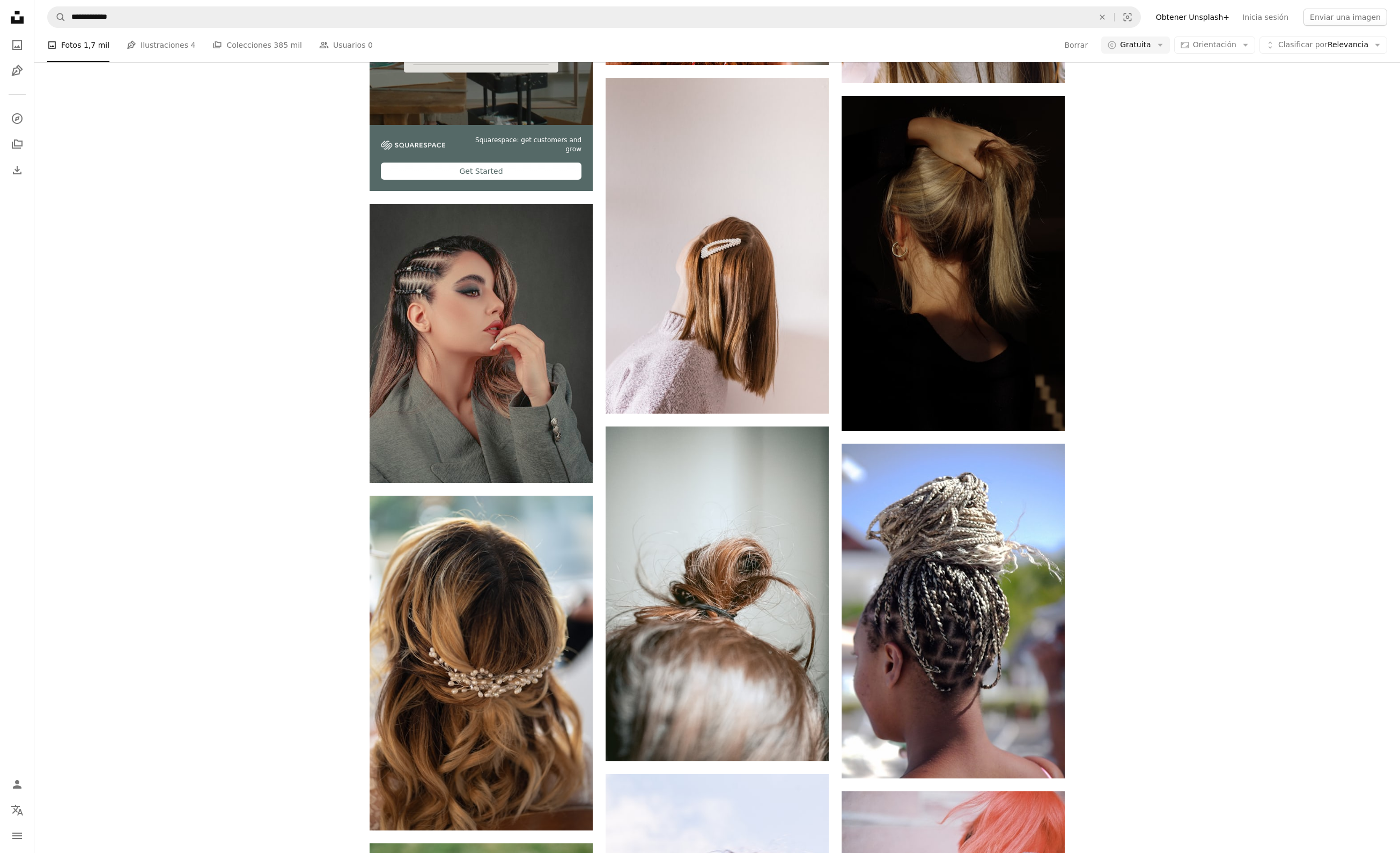
scroll to position [2847, 0]
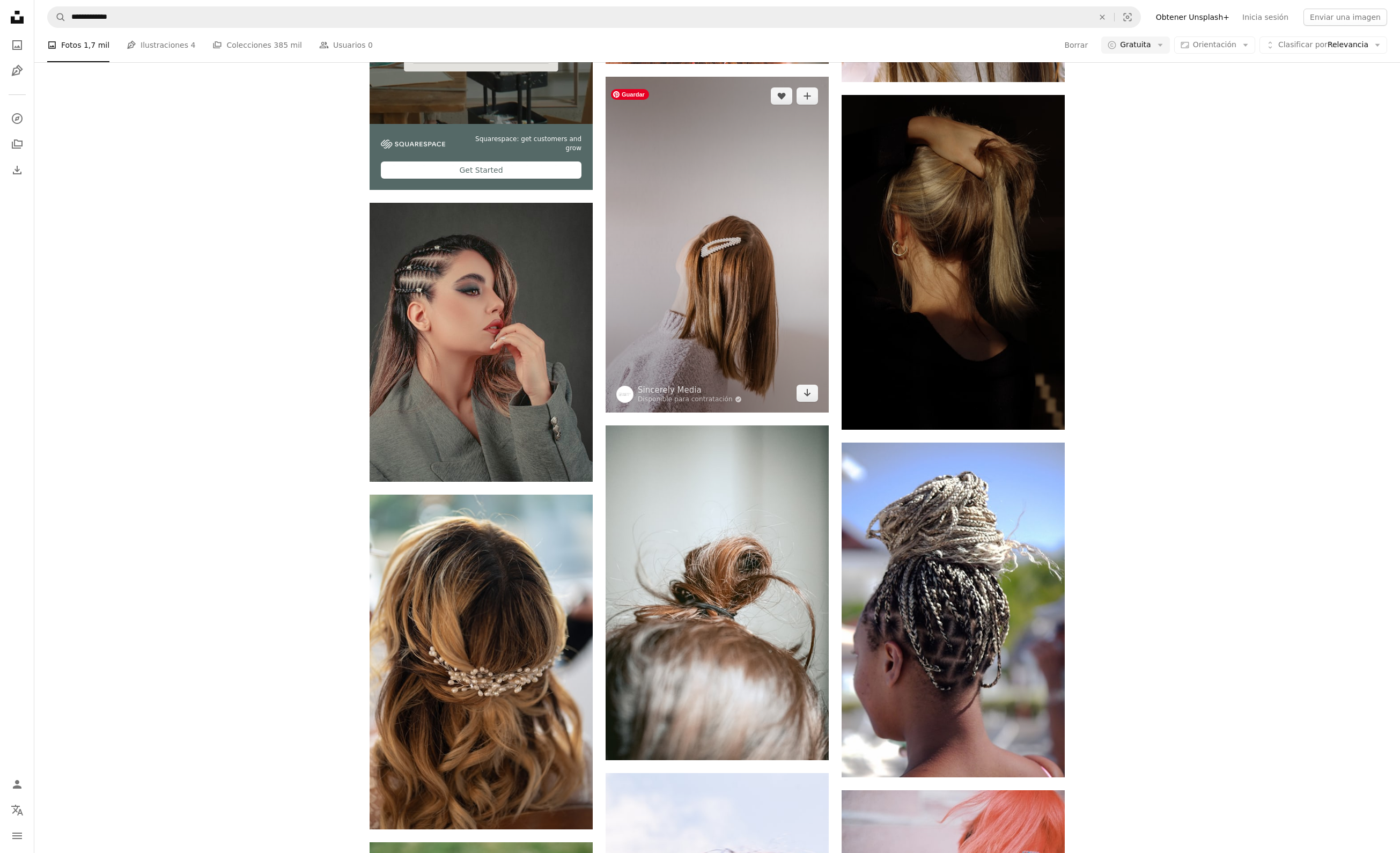
click at [739, 342] on img at bounding box center [717, 245] width 223 height 336
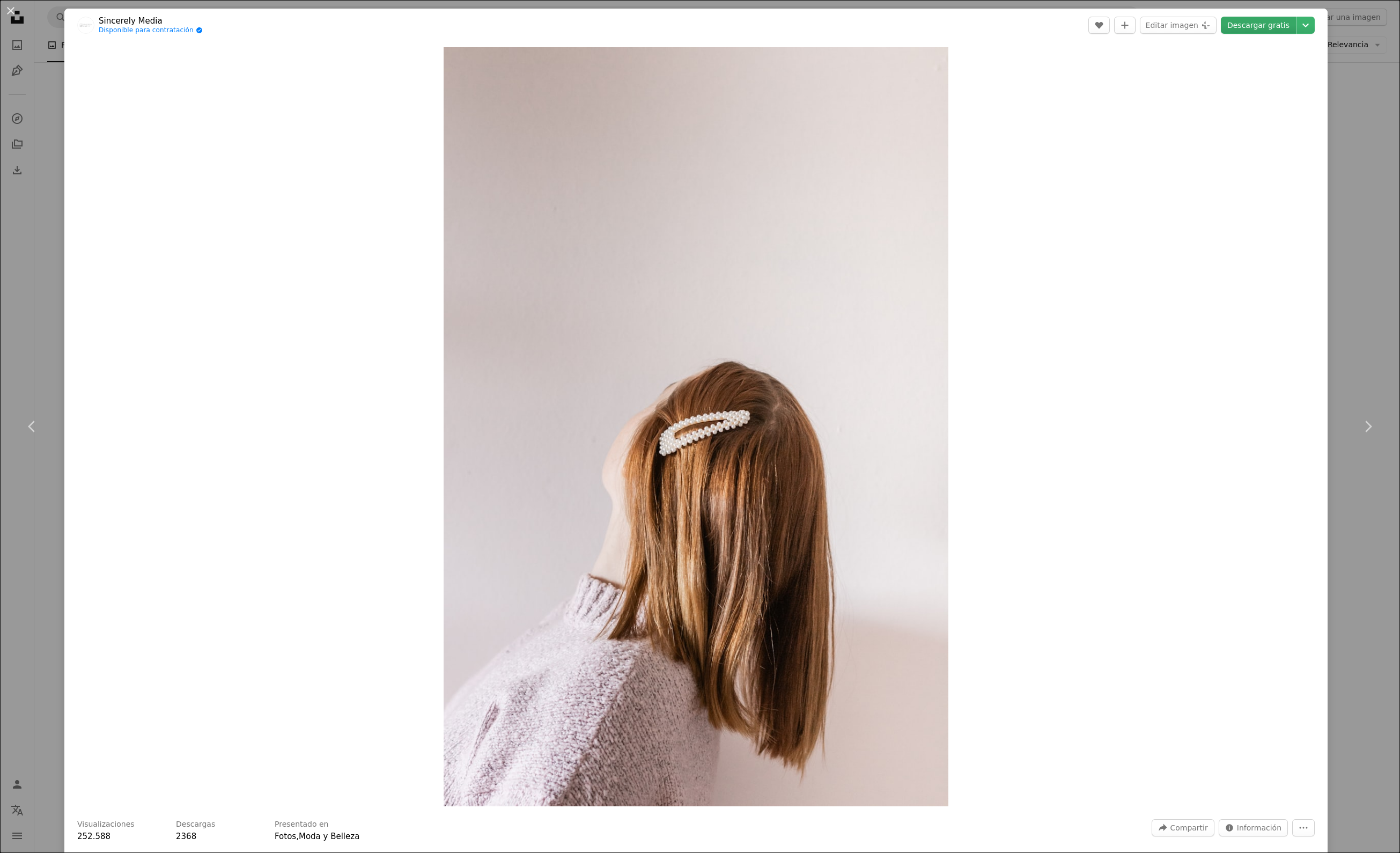
click at [1269, 34] on link "Descargar gratis" at bounding box center [1258, 25] width 75 height 17
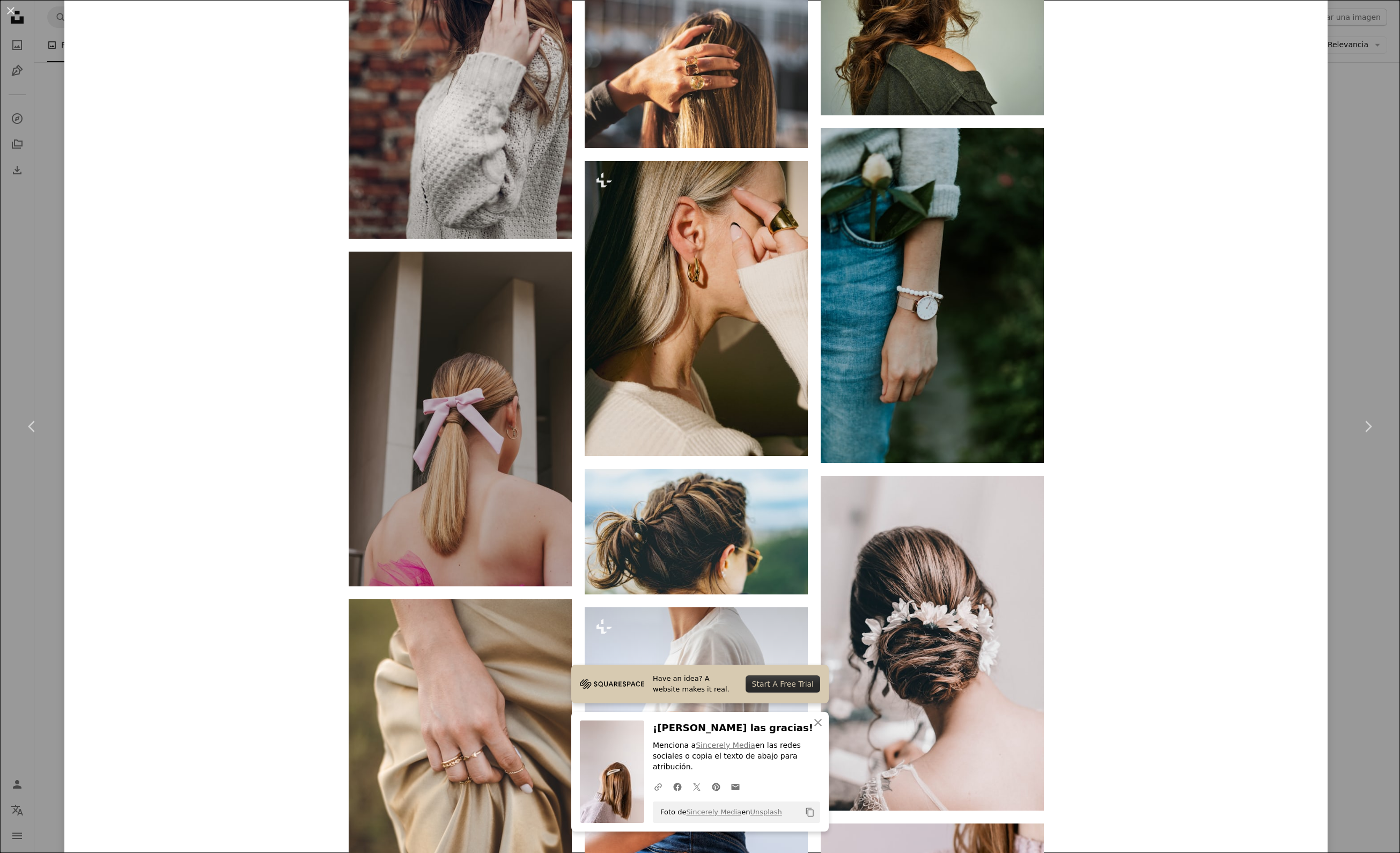
scroll to position [8351, 0]
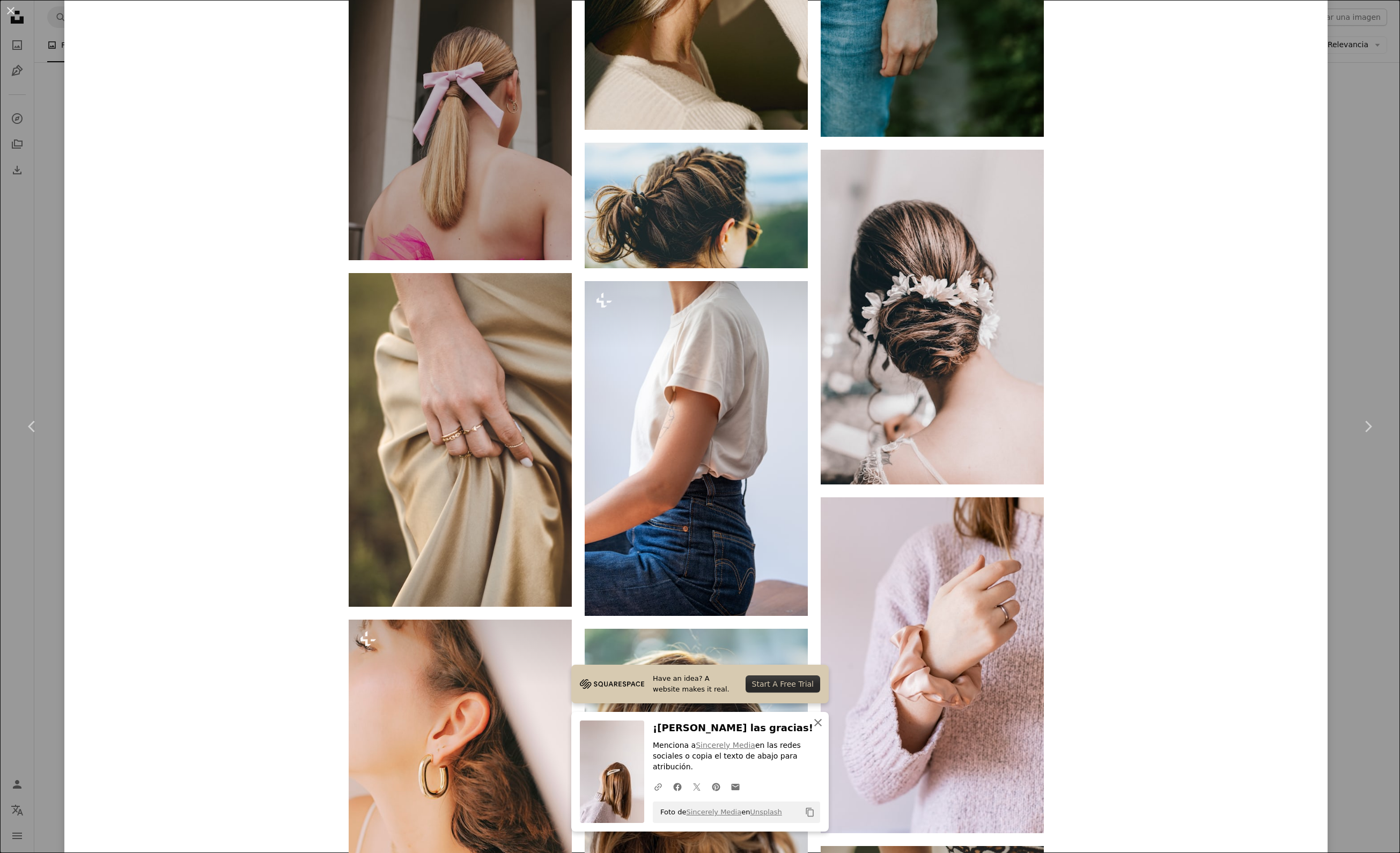
click at [824, 716] on icon "An X shape" at bounding box center [818, 723] width 13 height 13
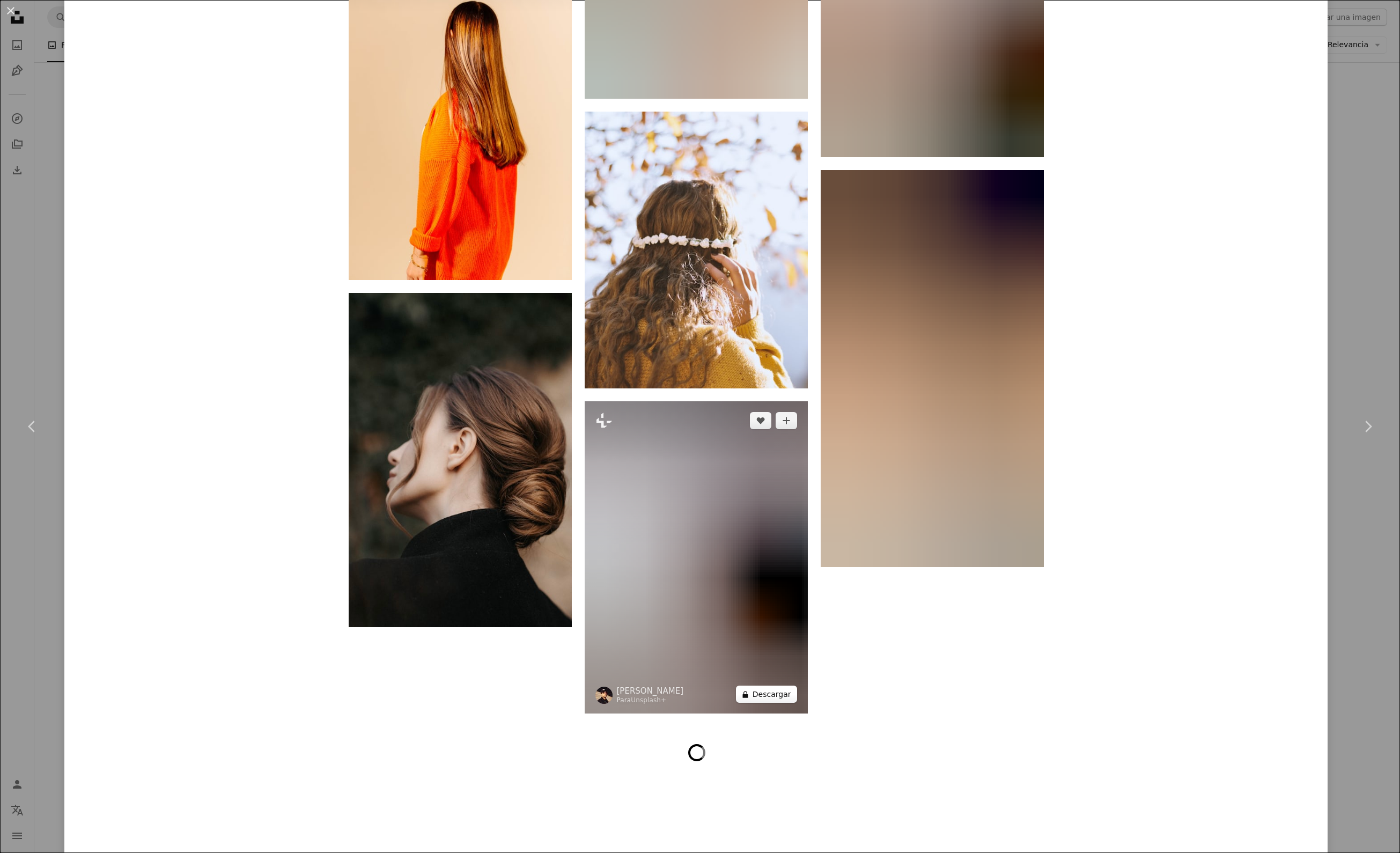
scroll to position [9158, 0]
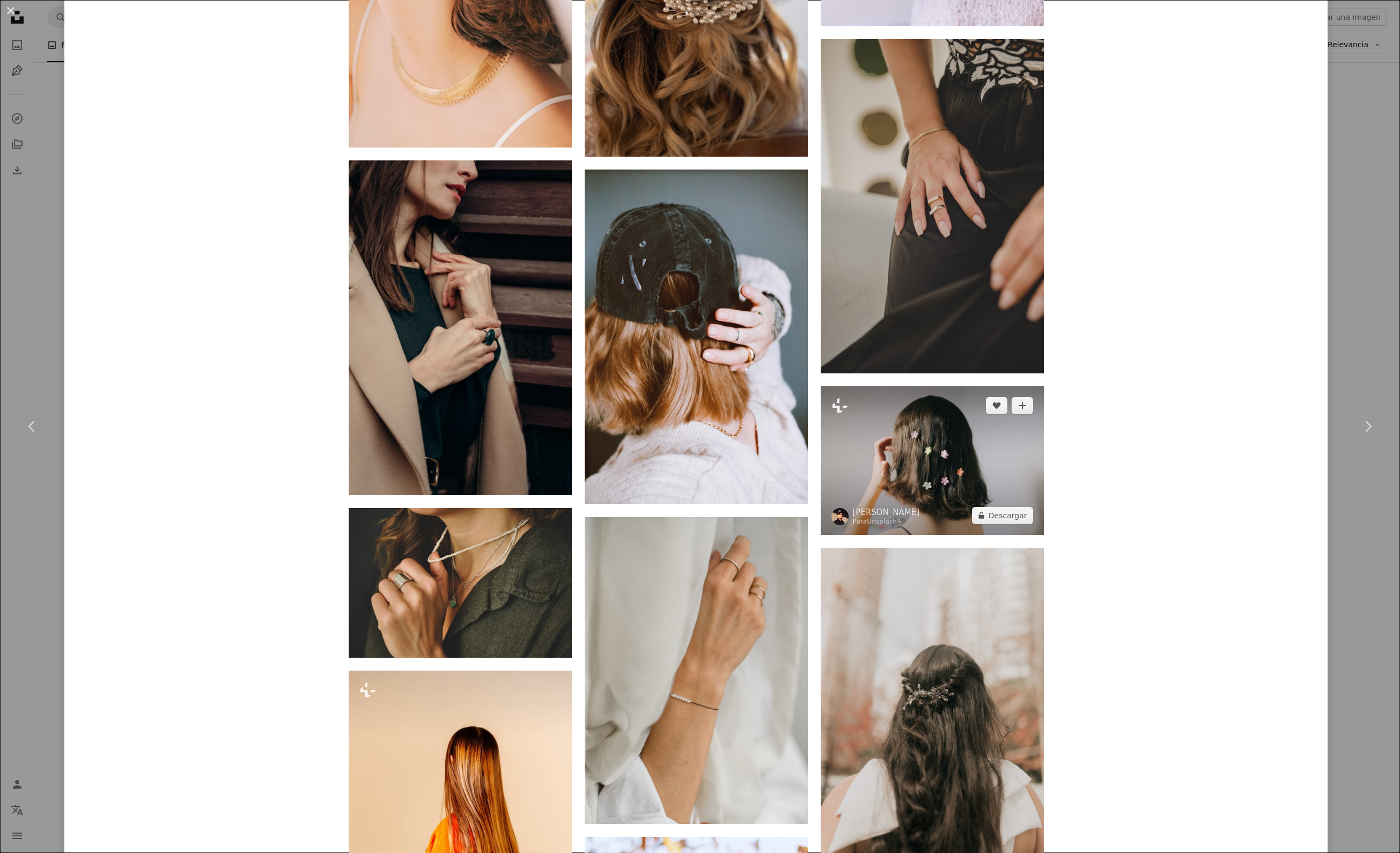
click at [968, 518] on img at bounding box center [932, 461] width 223 height 148
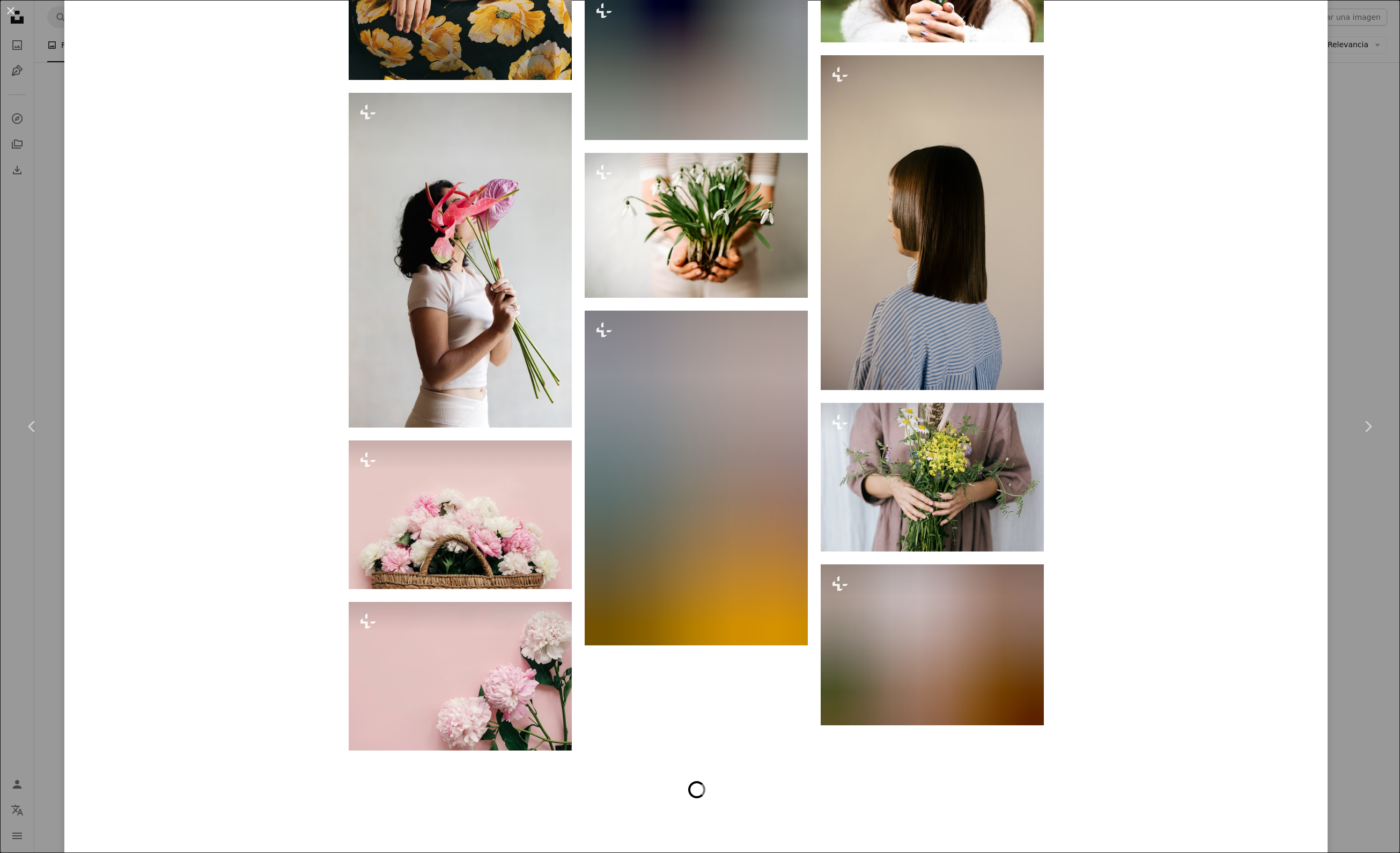
scroll to position [5043, 0]
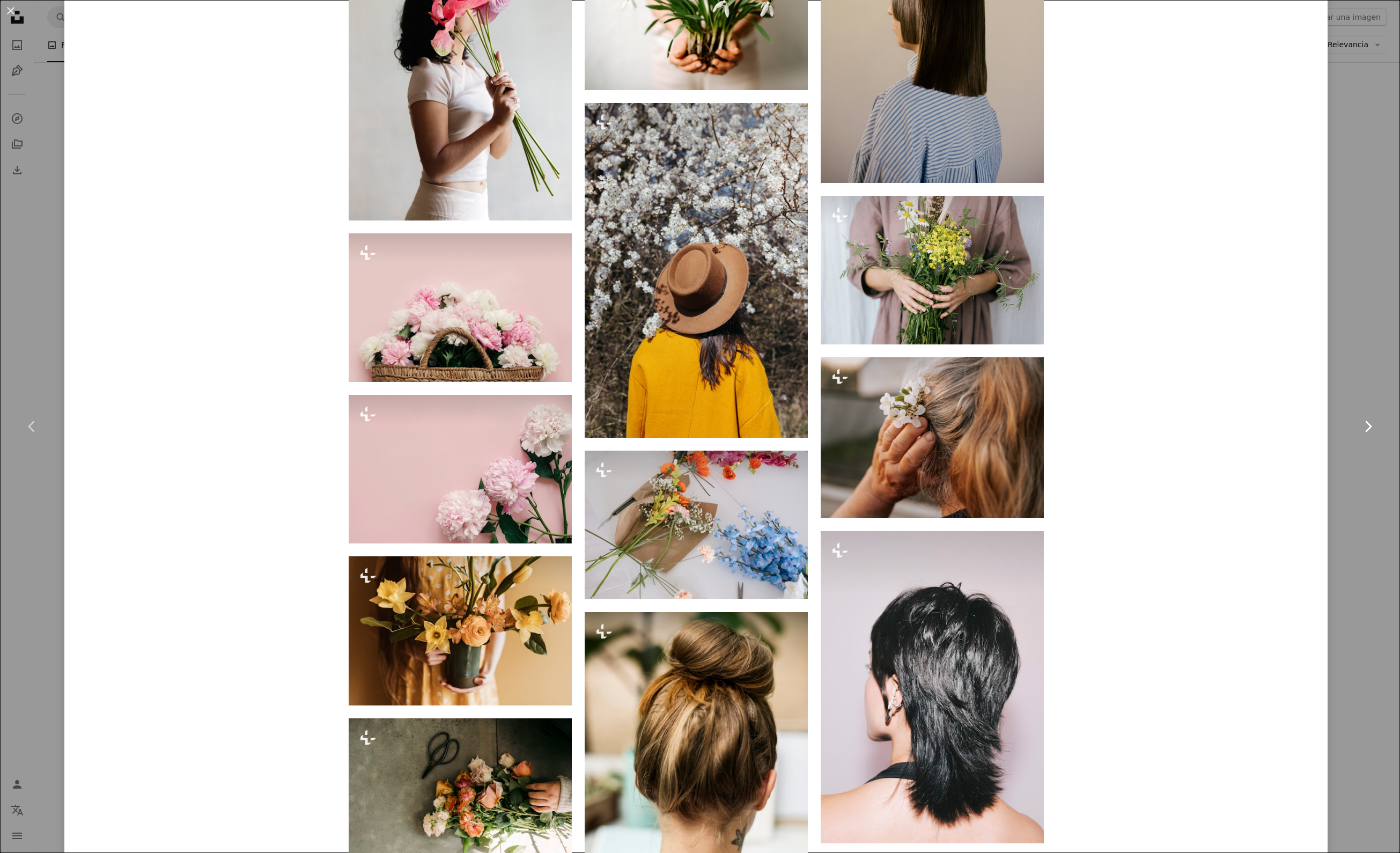
click at [1360, 378] on link "Chevron right" at bounding box center [1368, 426] width 65 height 103
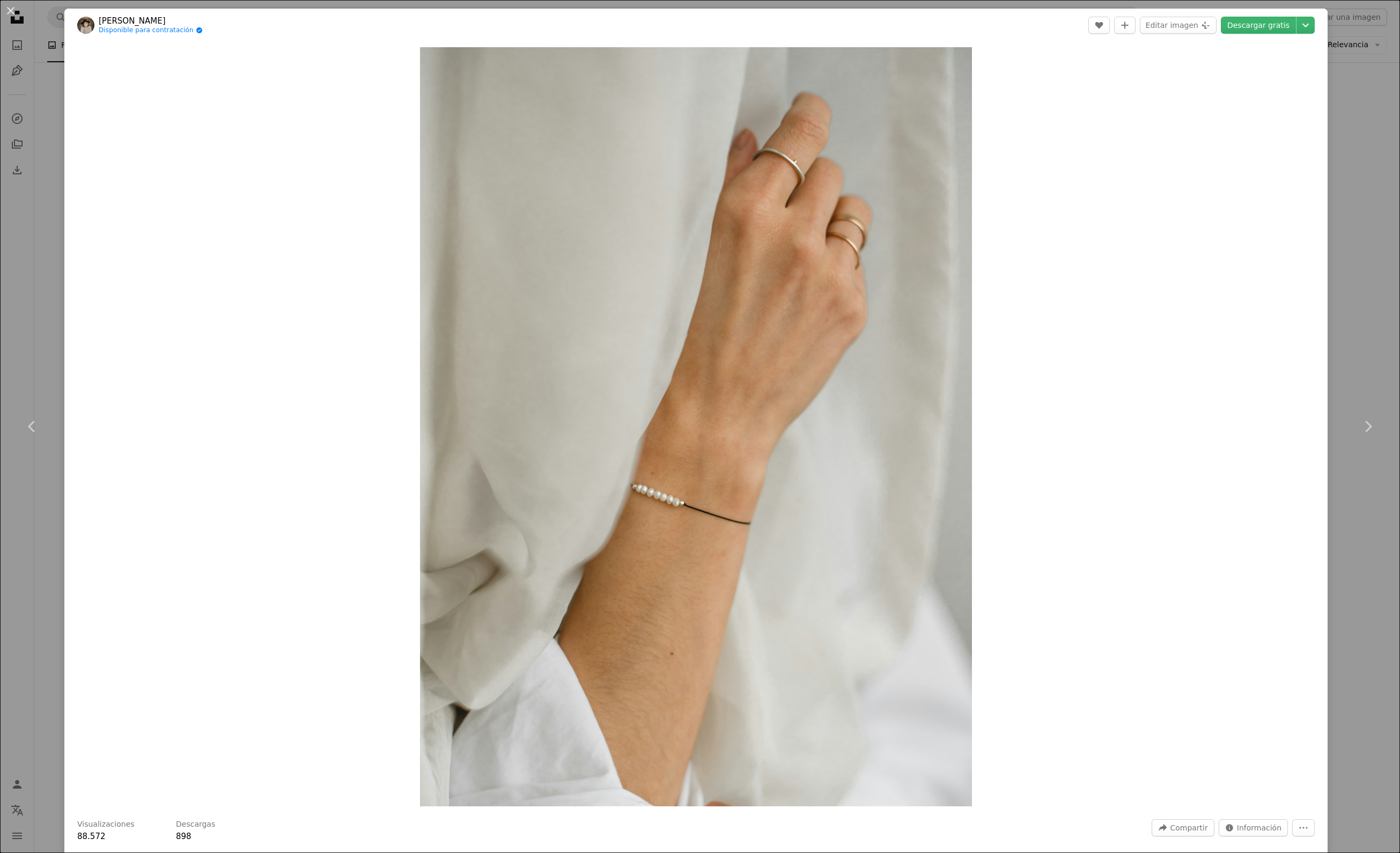
click at [1350, 352] on div "An X shape Chevron left Chevron right Kateryna Hliznitsova Disponible para cont…" at bounding box center [700, 426] width 1400 height 853
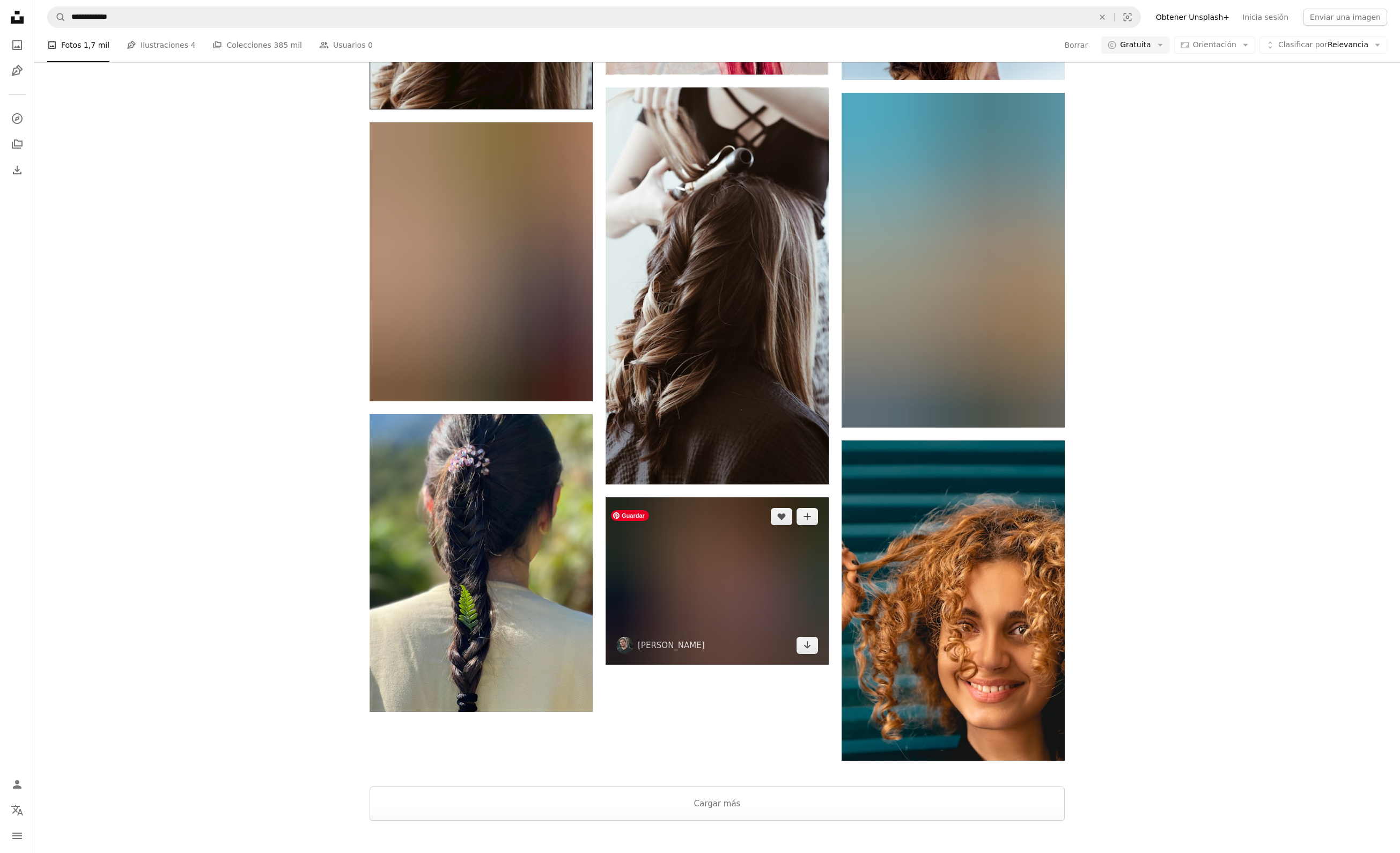
scroll to position [7668, 0]
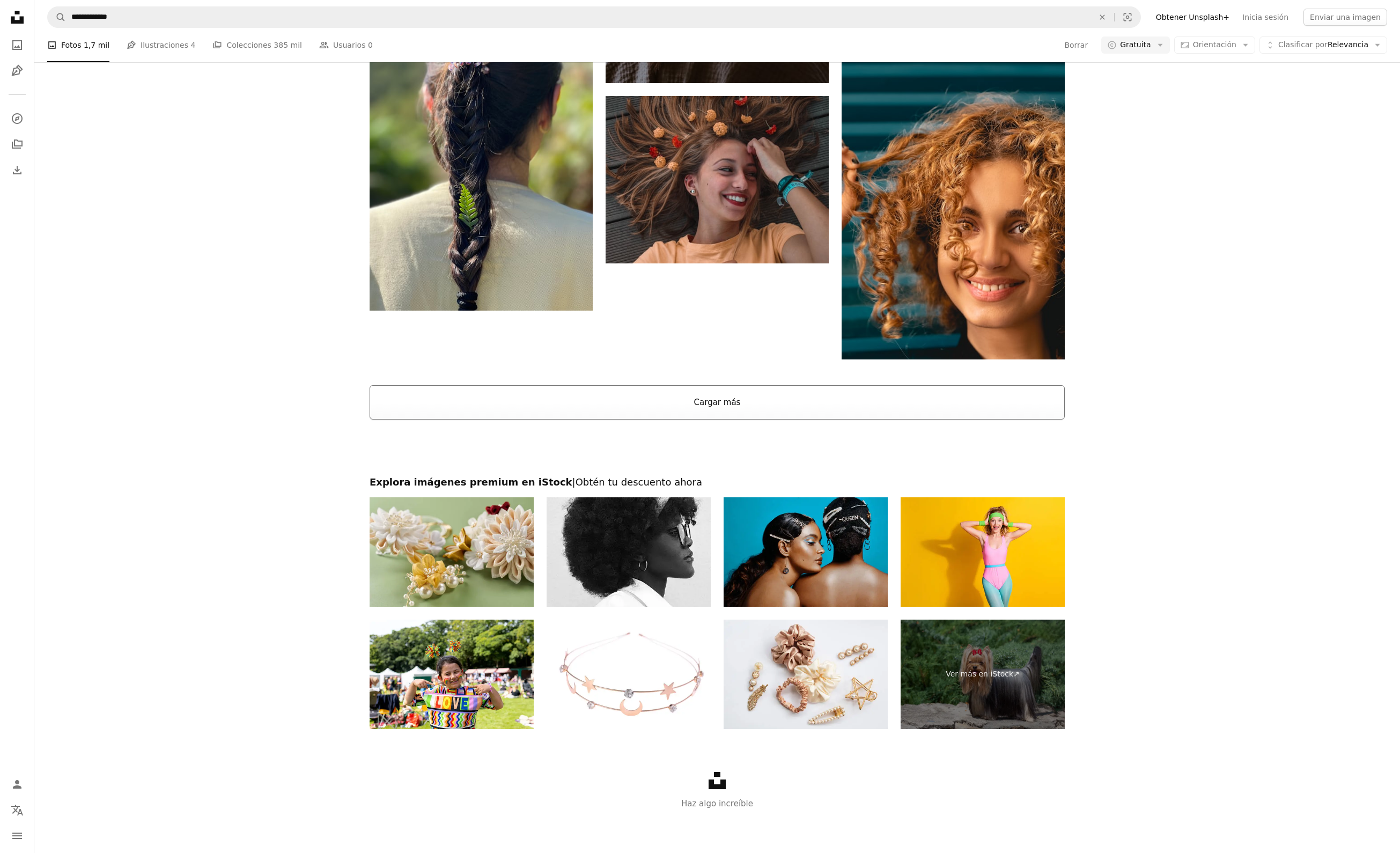
click at [840, 387] on button "Cargar más" at bounding box center [717, 402] width 695 height 35
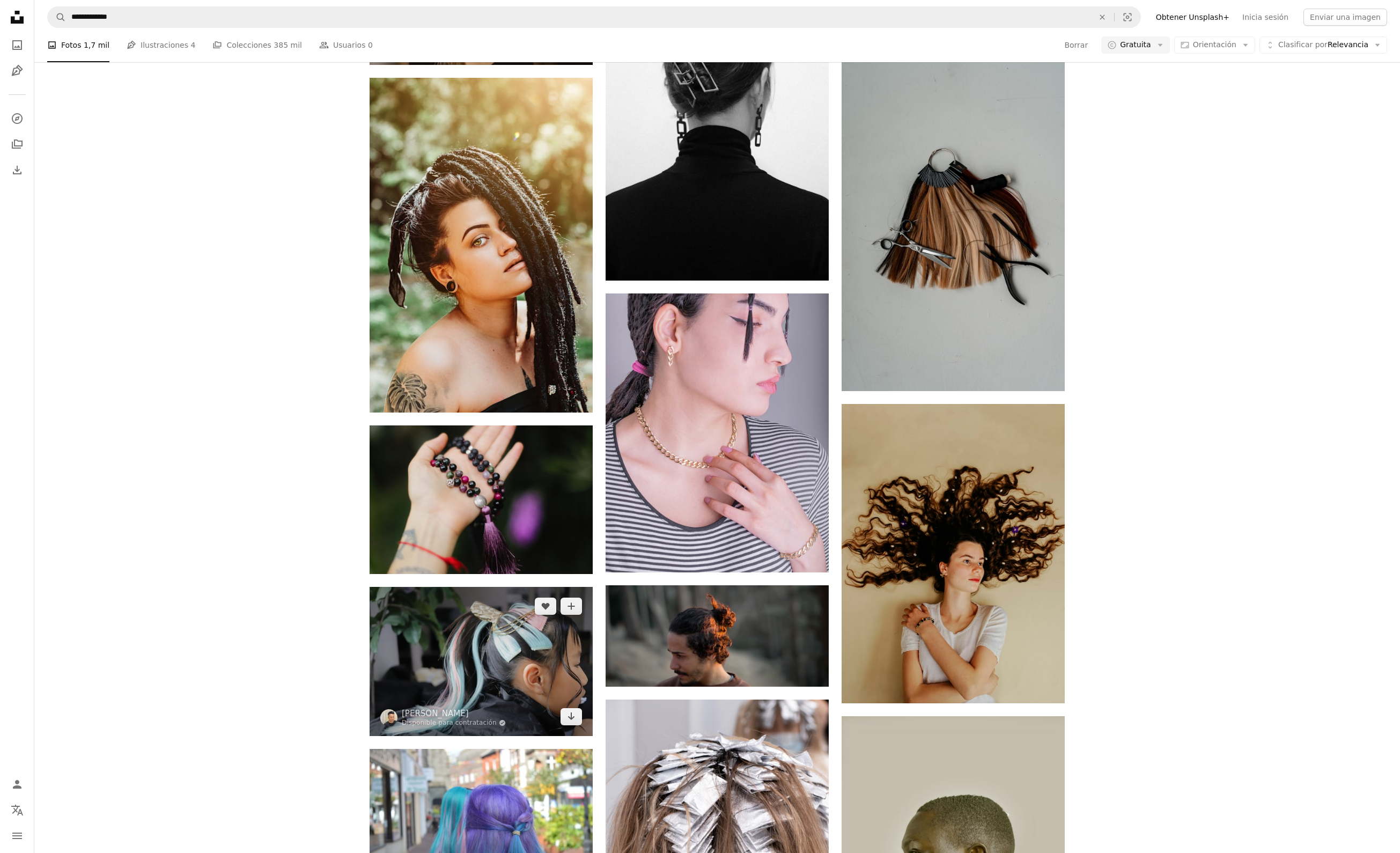
scroll to position [13866, 0]
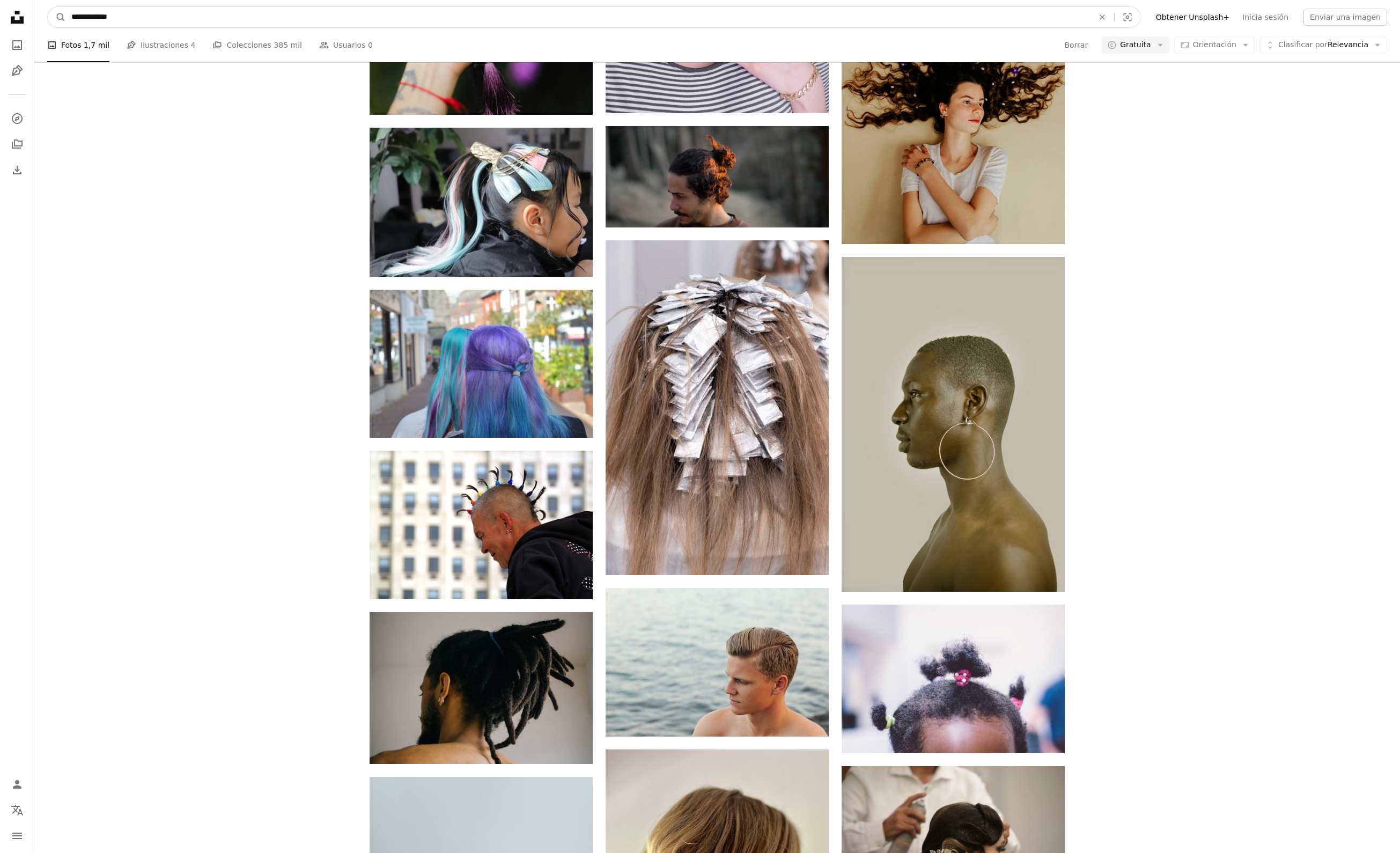
click at [365, 13] on input "**********" at bounding box center [578, 17] width 1025 height 21
type input "*"
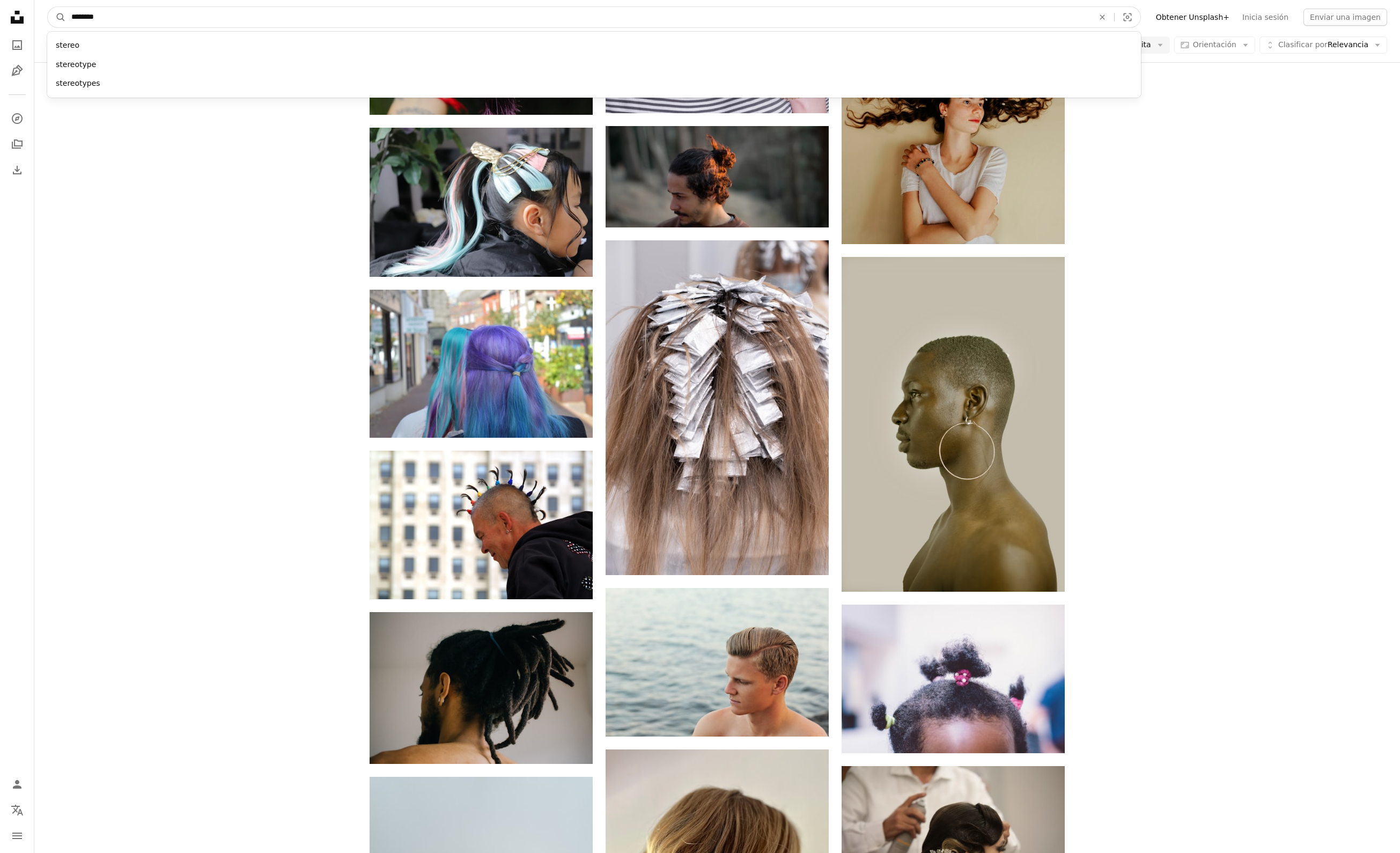
type input "*********"
click at [58, 17] on button "A magnifying glass" at bounding box center [57, 17] width 18 height 21
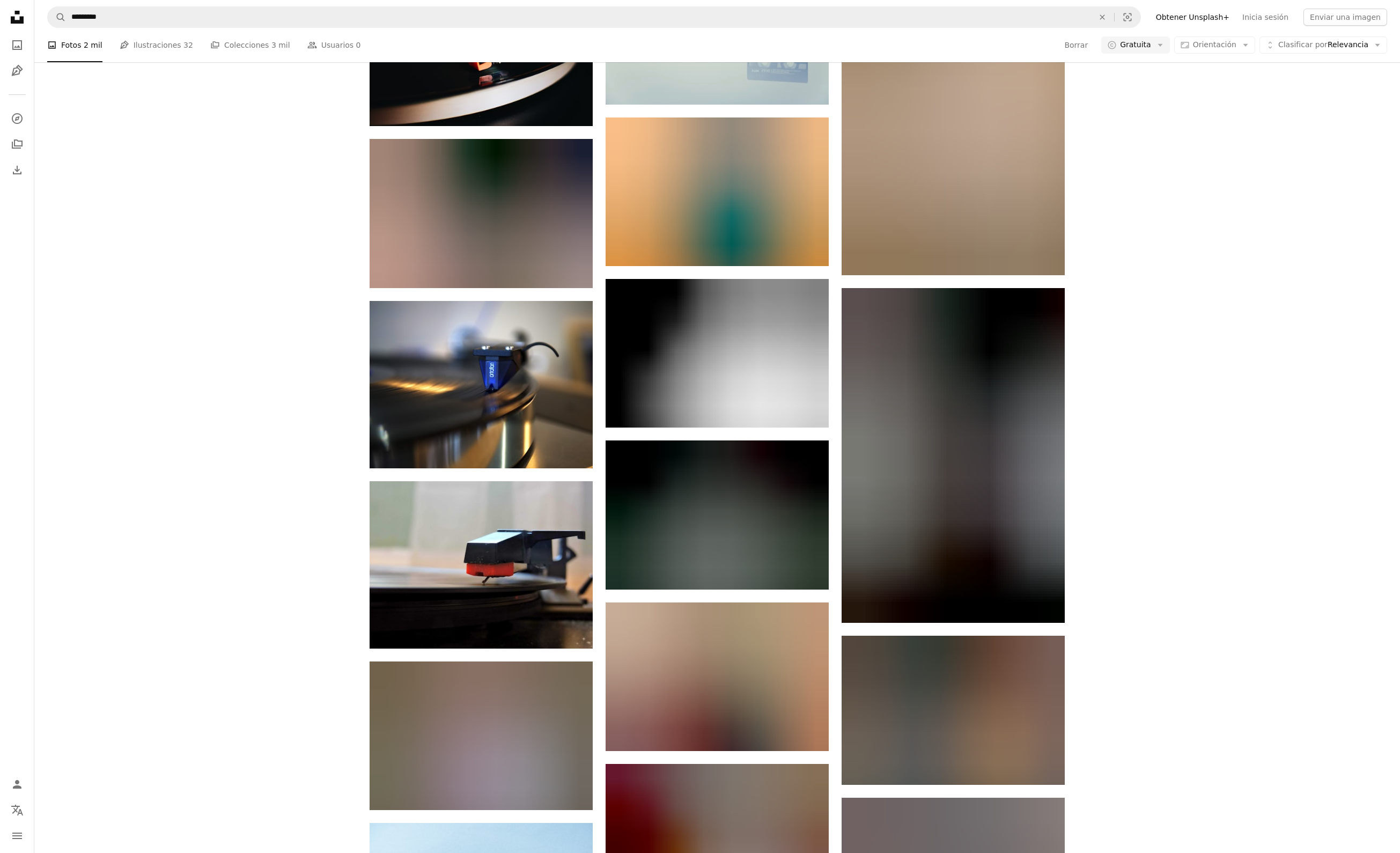
scroll to position [15560, 0]
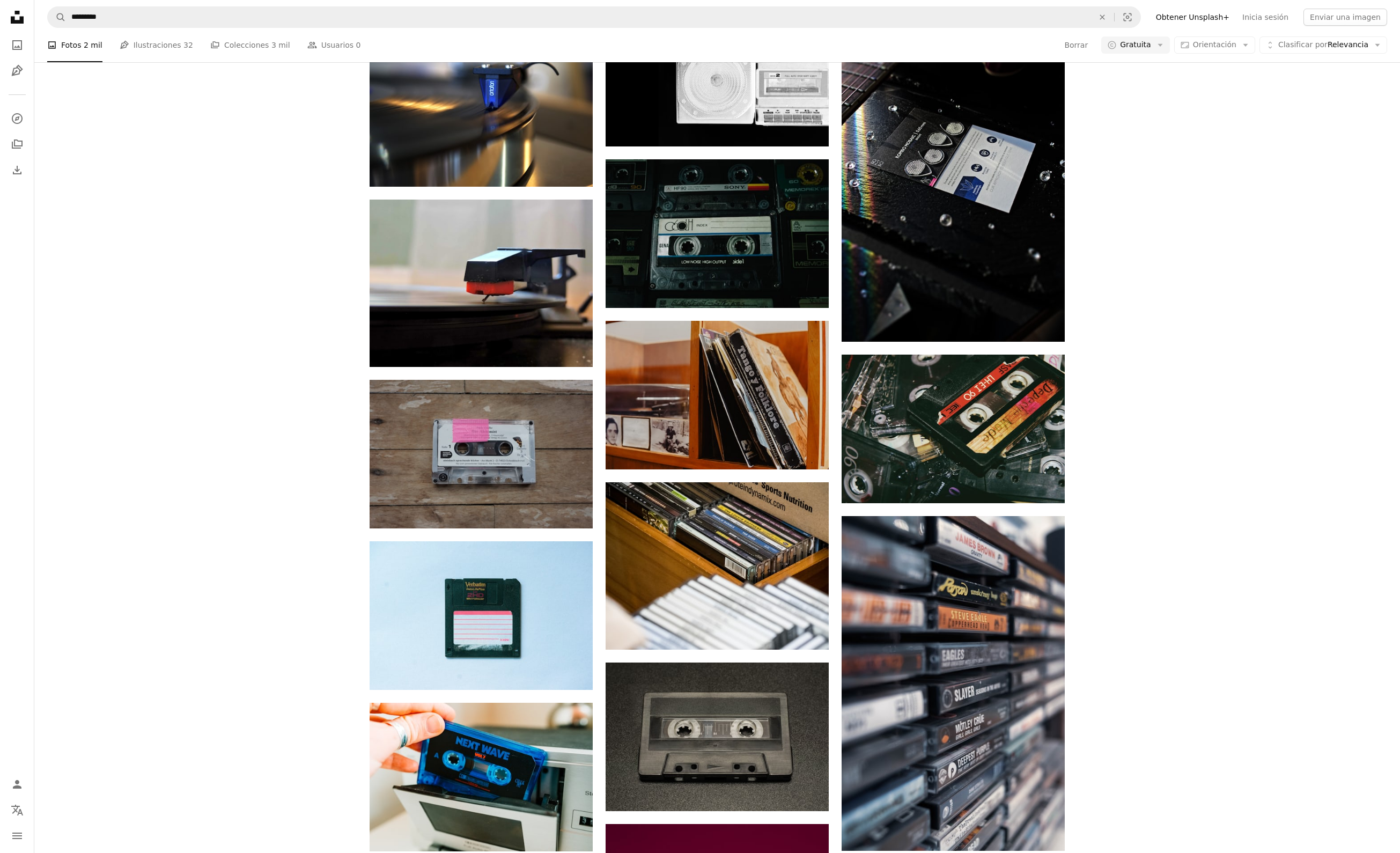
click at [328, 30] on nav "A magnifying glass ********* An X shape Visual search Filters Obtener Unsplash+…" at bounding box center [718, 17] width 1366 height 35
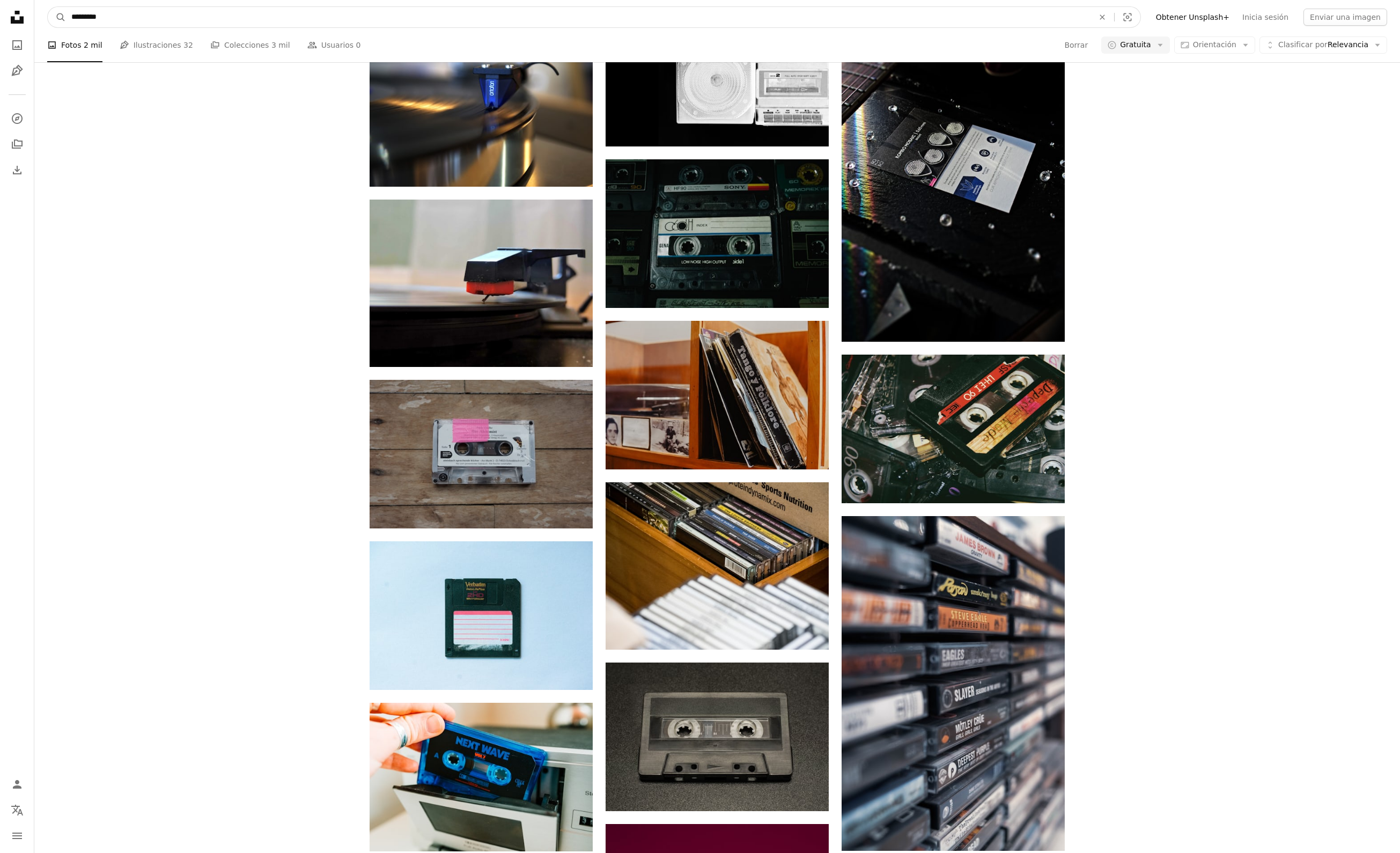
click at [330, 19] on input "*********" at bounding box center [578, 17] width 1025 height 21
type input "**********"
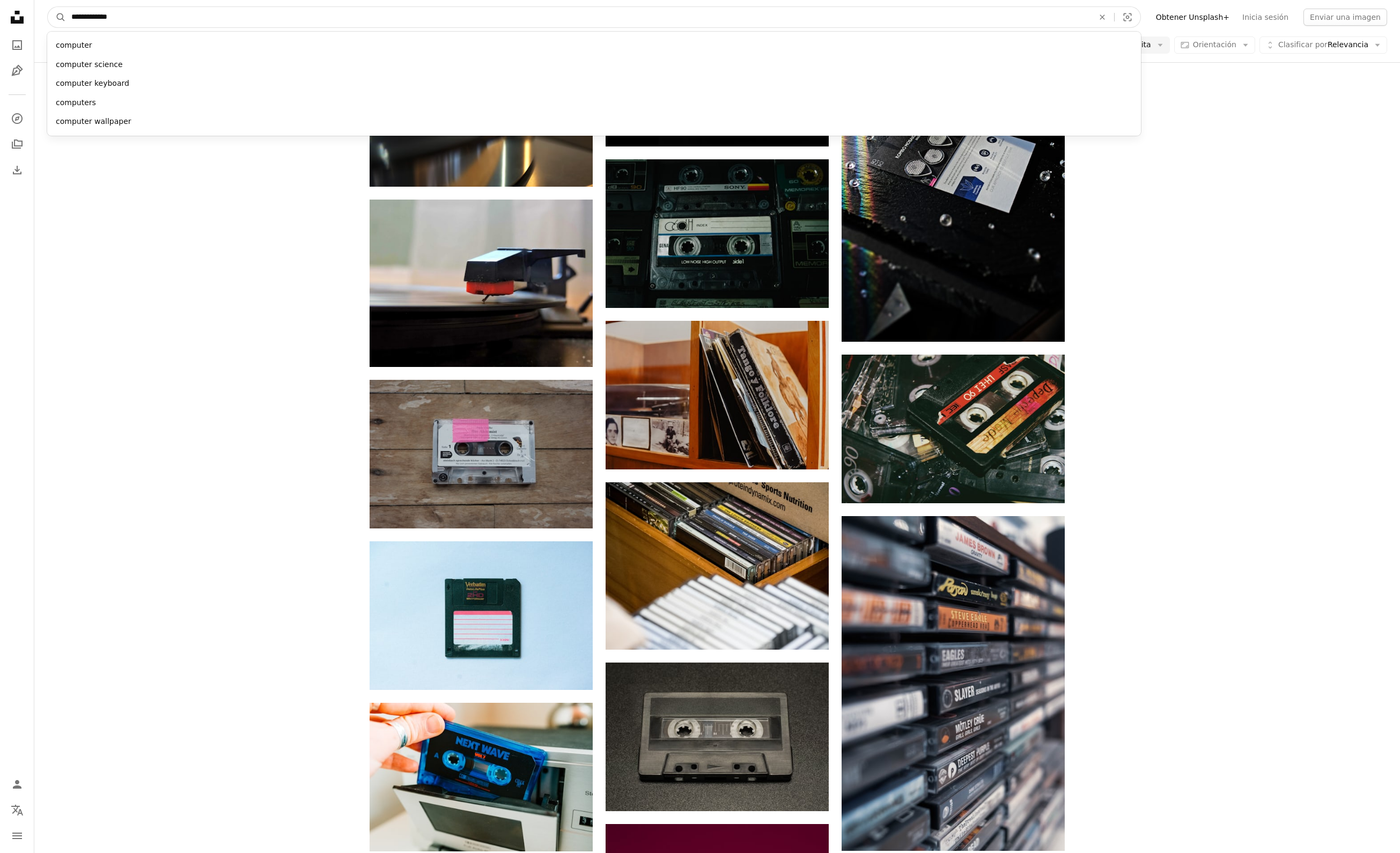
click at [58, 17] on button "A magnifying glass" at bounding box center [57, 17] width 18 height 21
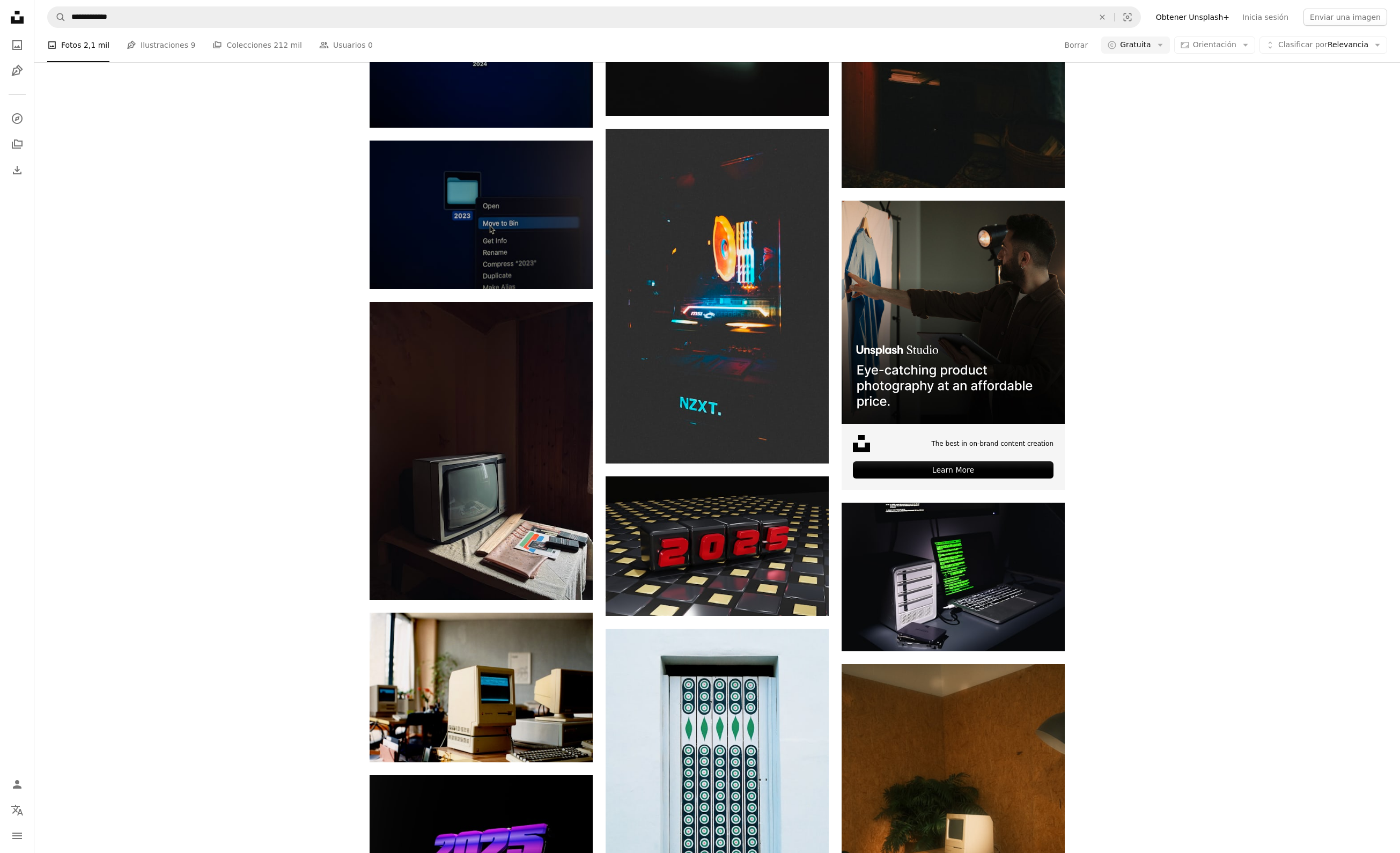
scroll to position [3798, 0]
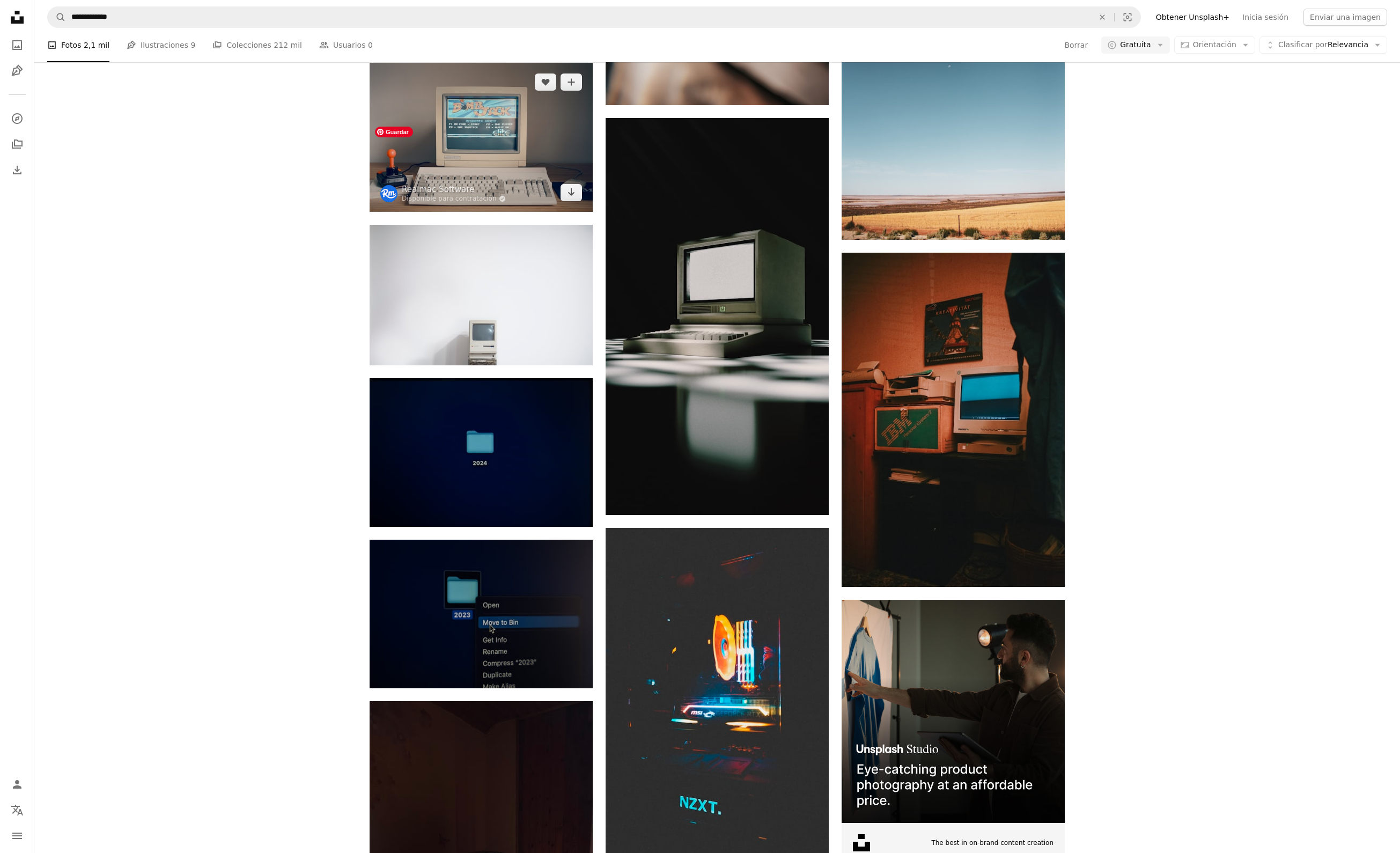
click at [467, 185] on img at bounding box center [481, 137] width 223 height 149
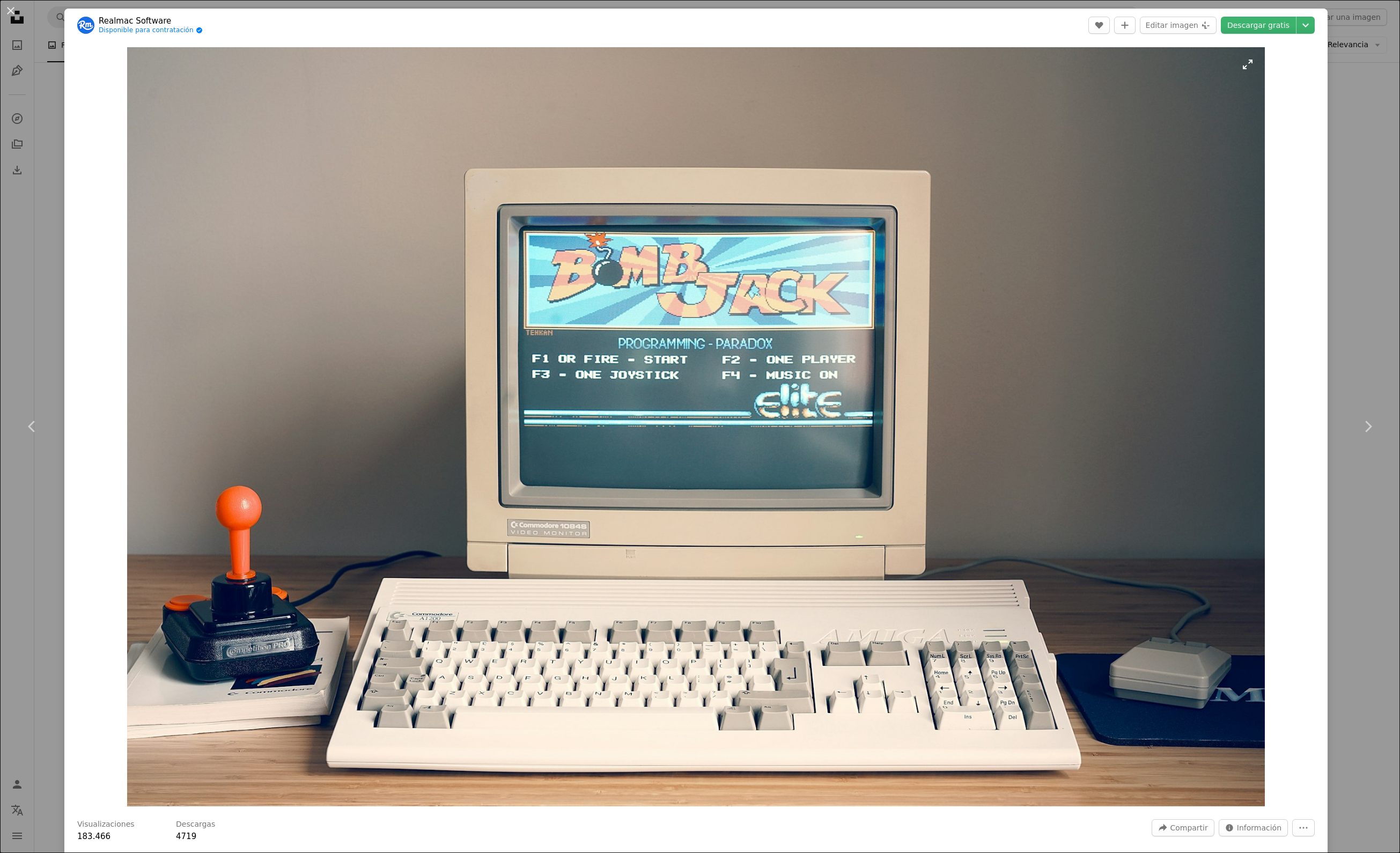
click at [704, 649] on img "Ampliar en esta imagen" at bounding box center [696, 427] width 1138 height 759
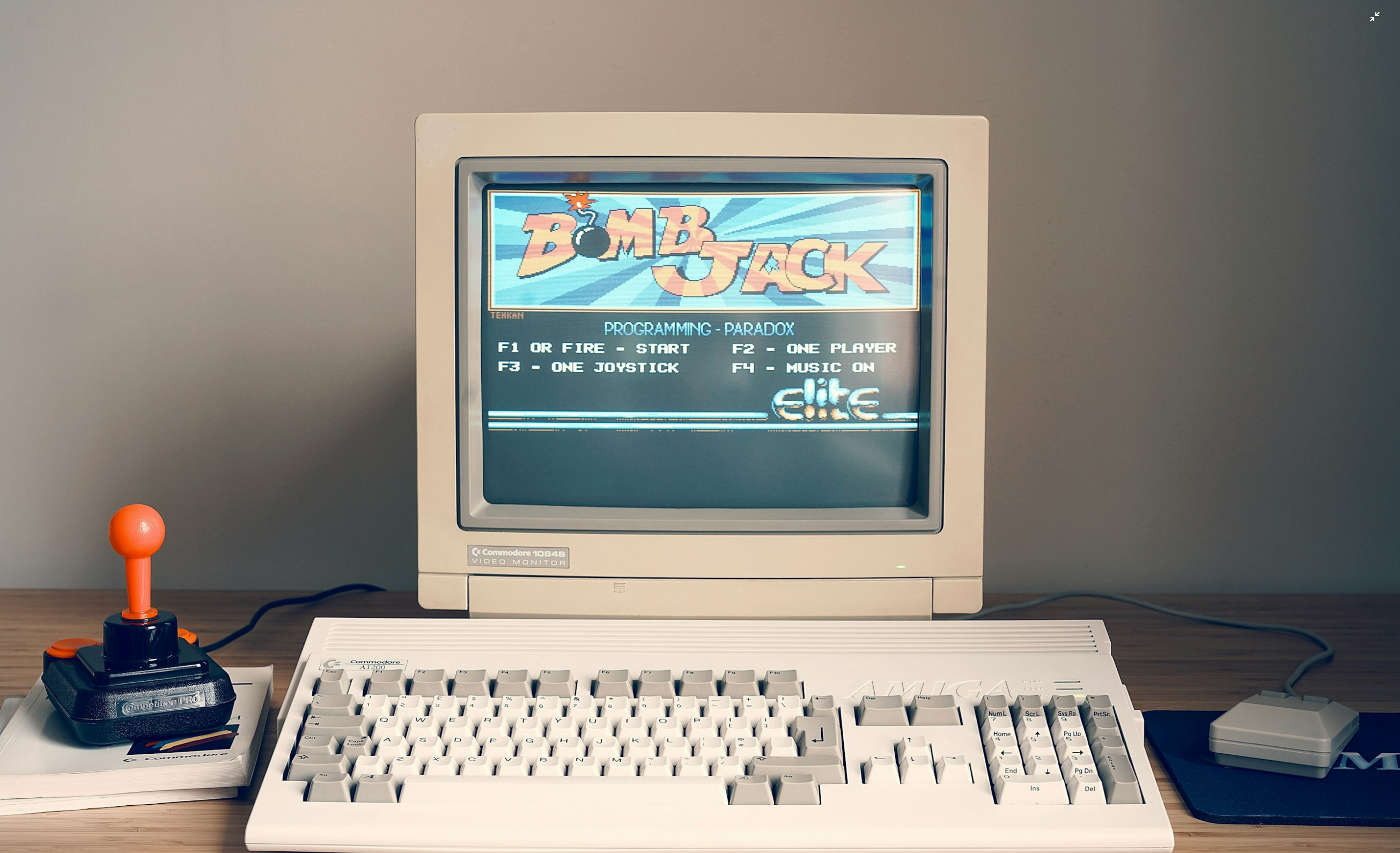
scroll to position [69, 0]
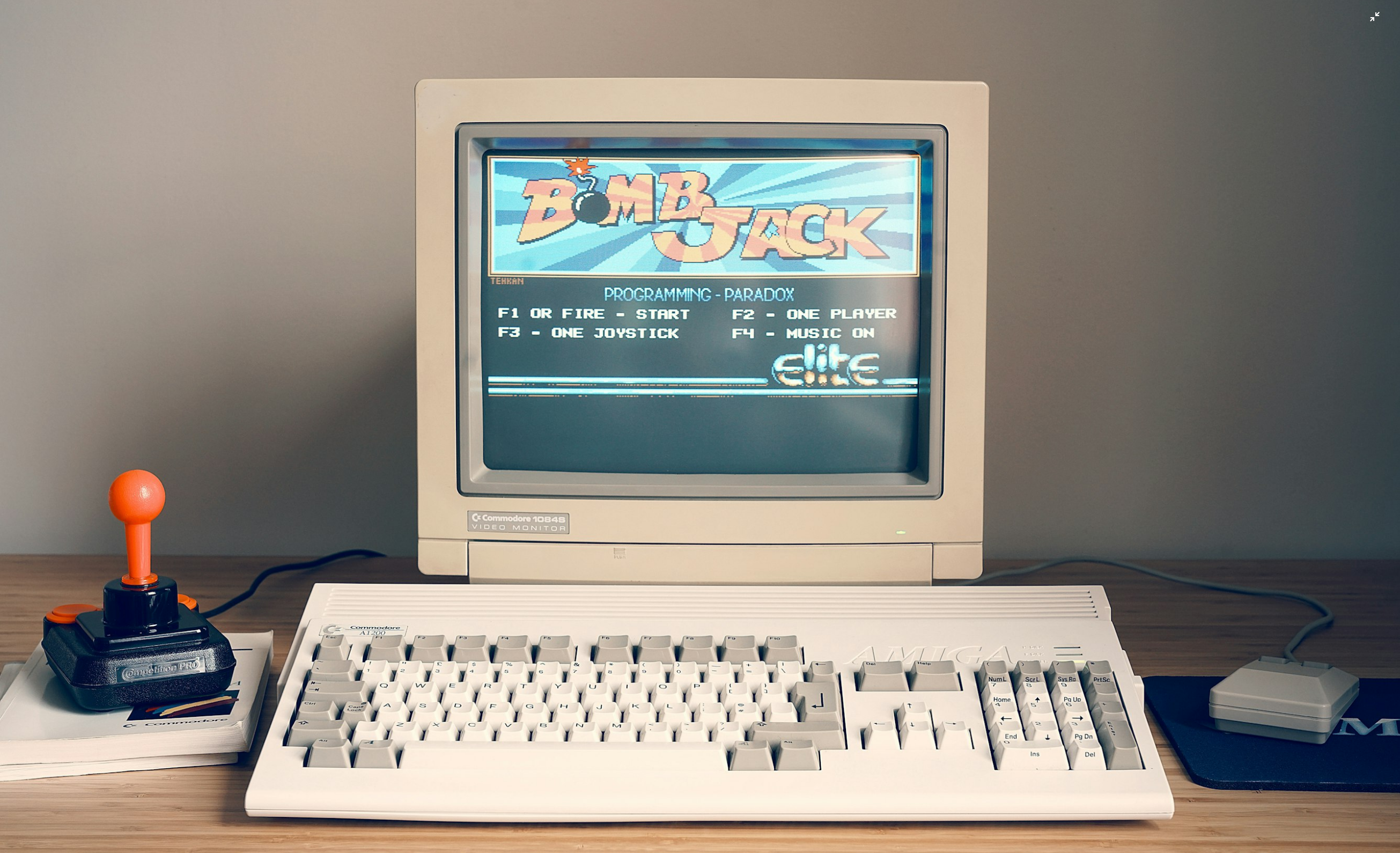
click at [1128, 192] on img "Reducir el zoom en esta imagen" at bounding box center [700, 397] width 1402 height 935
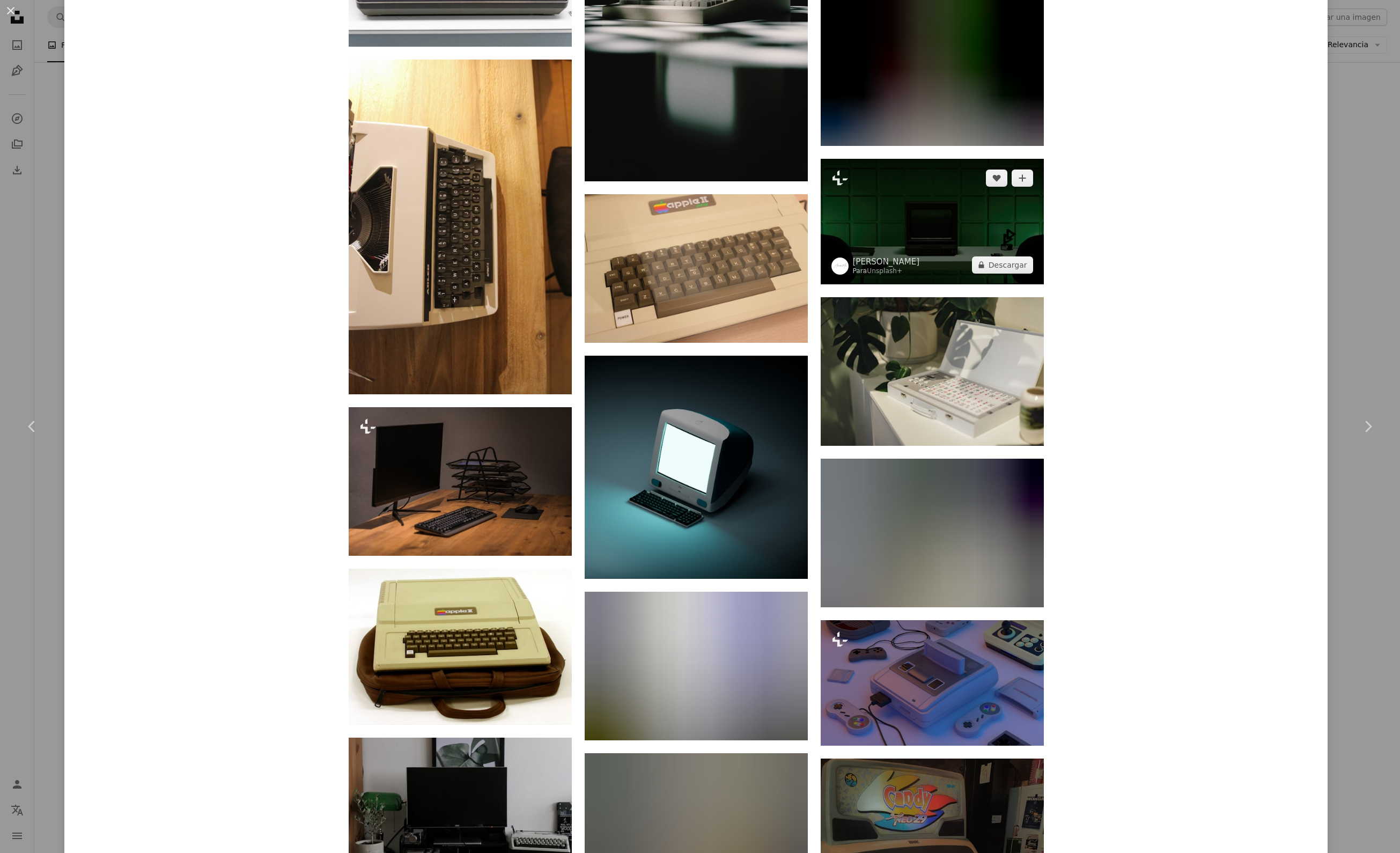
scroll to position [8547, 0]
